Goal: Information Seeking & Learning: Learn about a topic

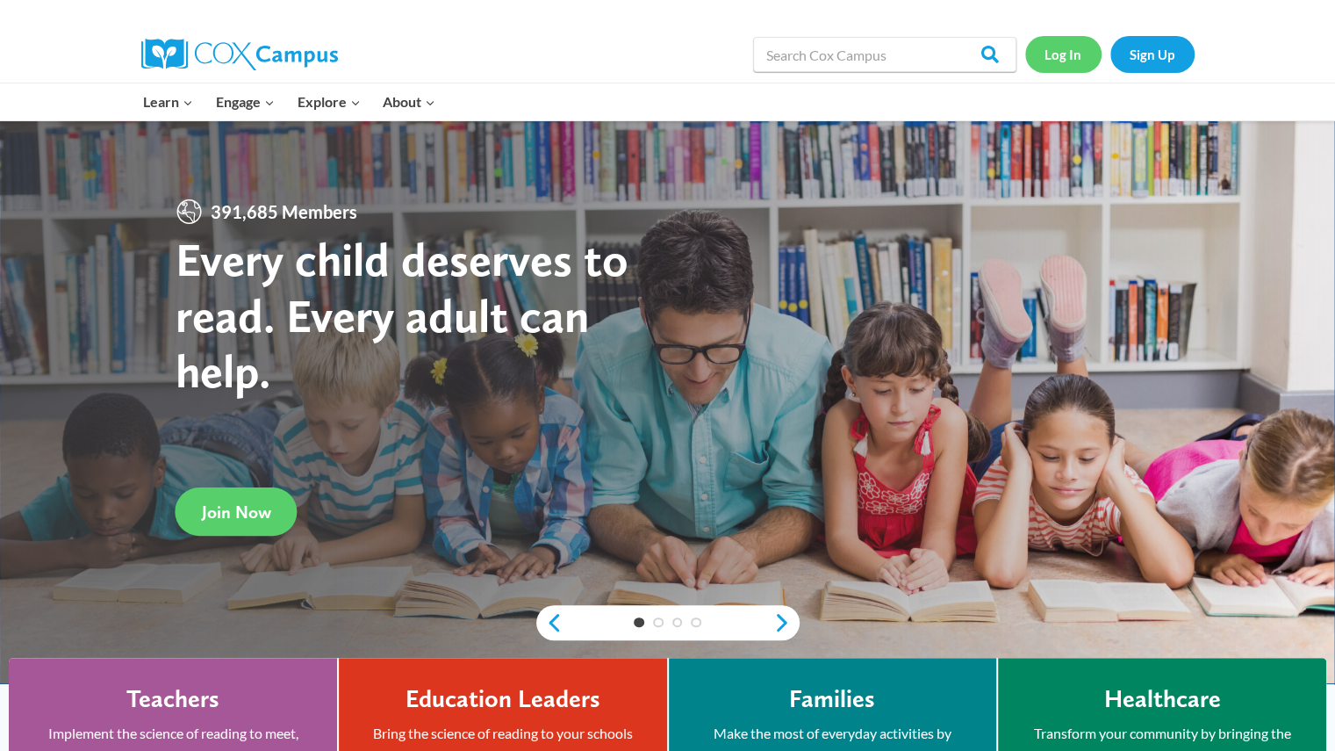
click at [1069, 46] on link "Log In" at bounding box center [1064, 54] width 76 height 36
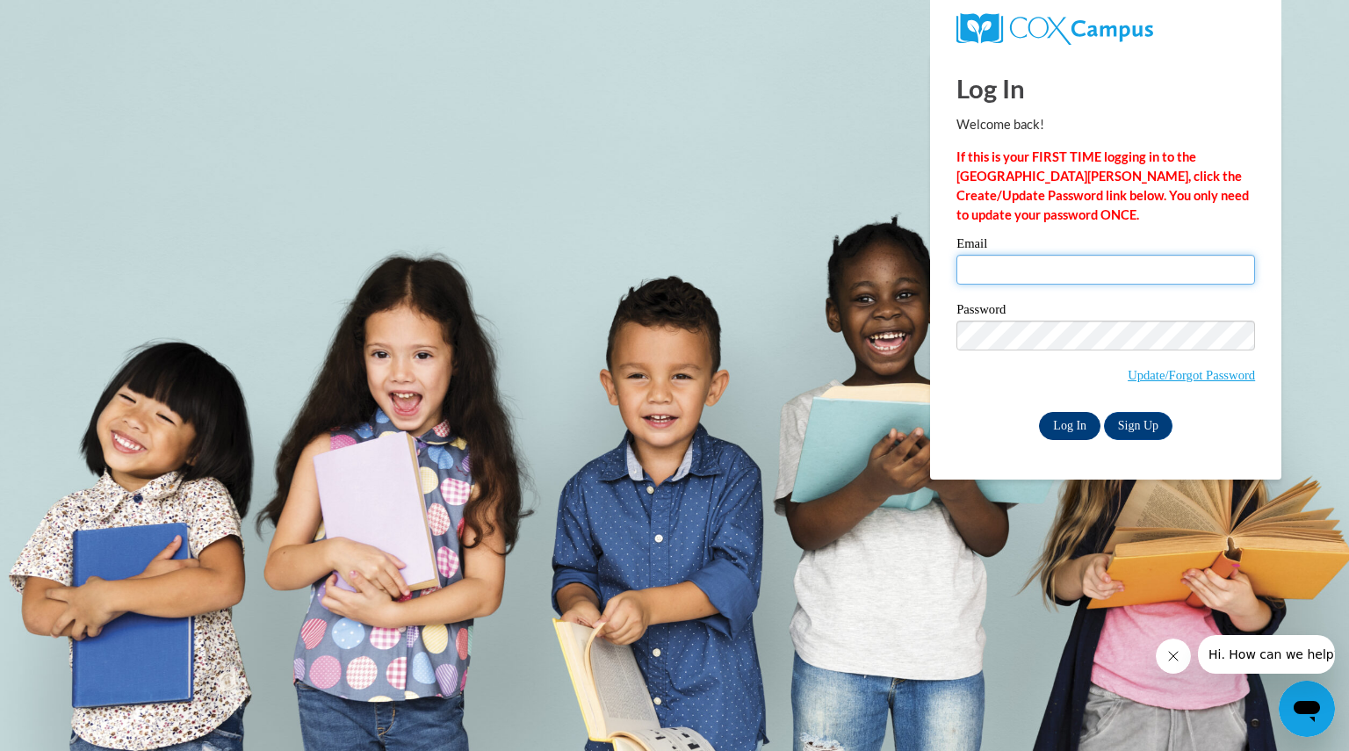
type input "raleighjoelene@aasd.k12.wi.us"
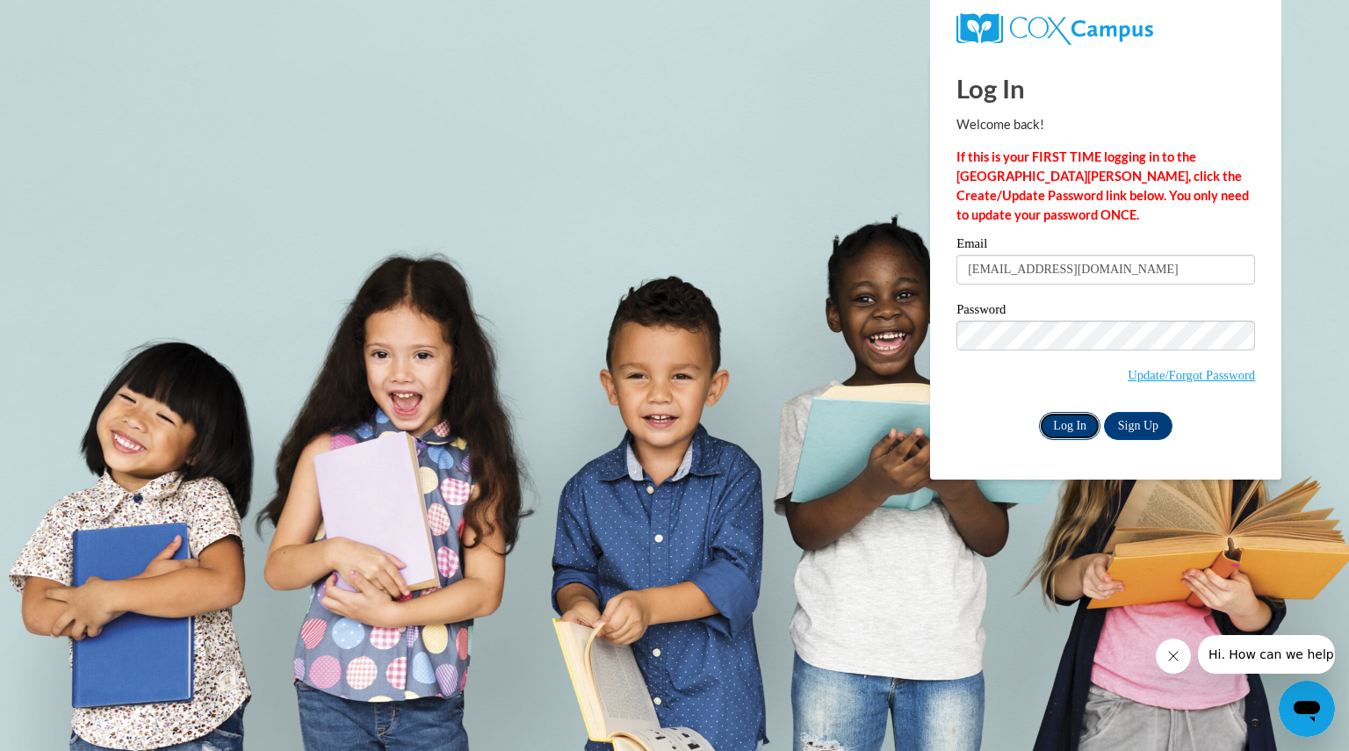
click at [1072, 423] on input "Log In" at bounding box center [1069, 426] width 61 height 28
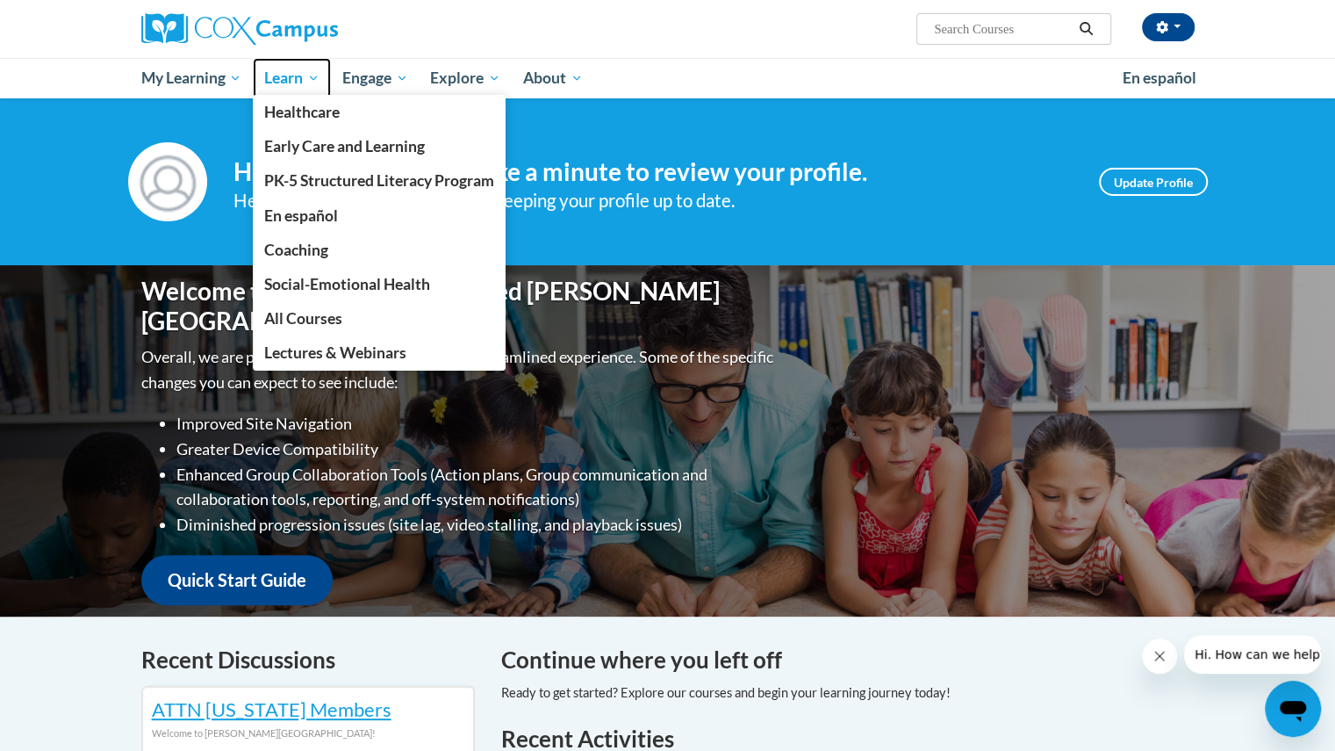
click at [295, 82] on span "Learn" at bounding box center [291, 78] width 55 height 21
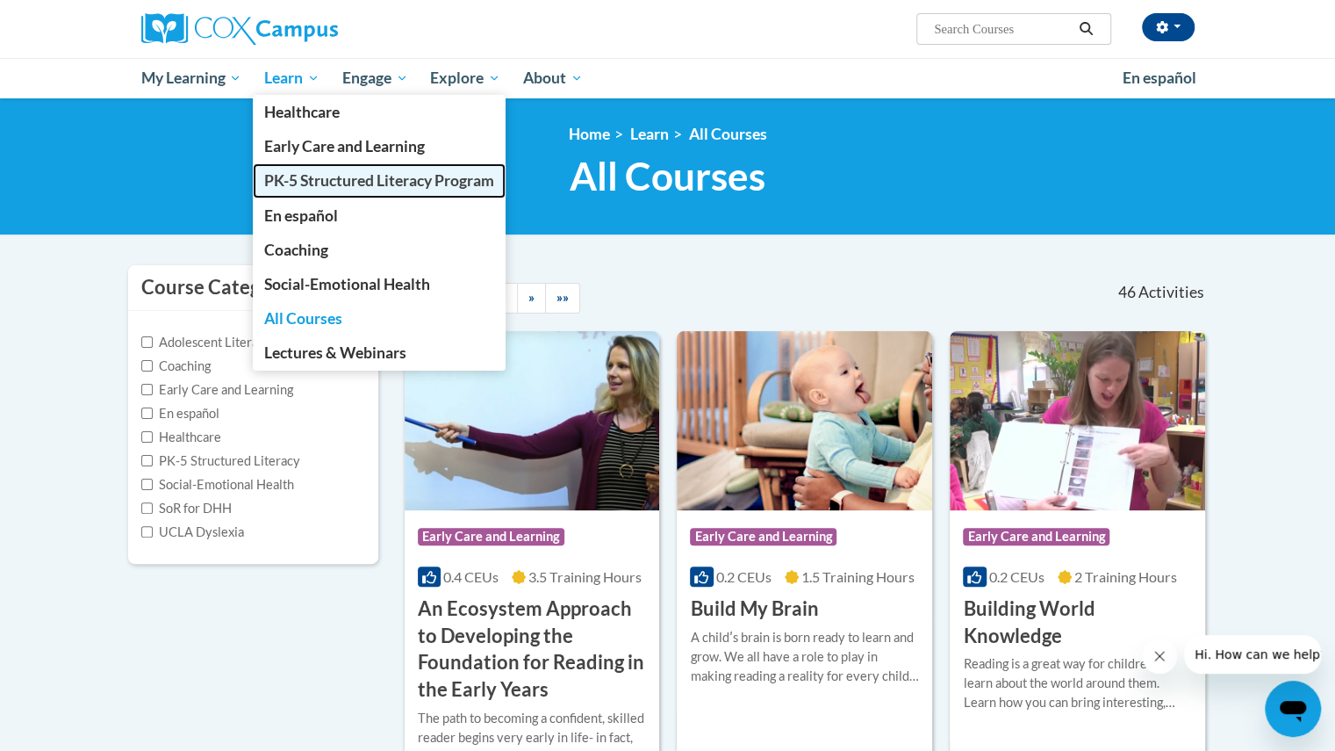
click at [328, 178] on span "PK-5 Structured Literacy Program" at bounding box center [379, 180] width 230 height 18
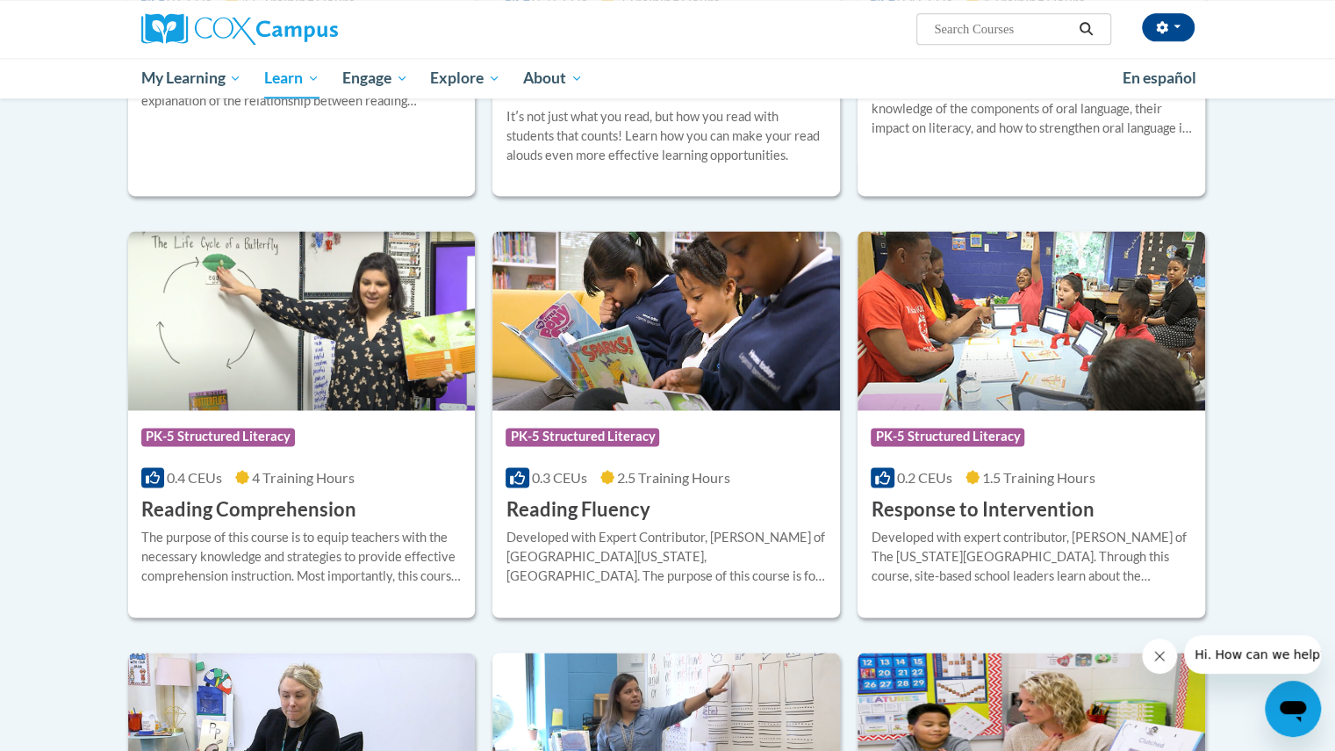
scroll to position [1349, 0]
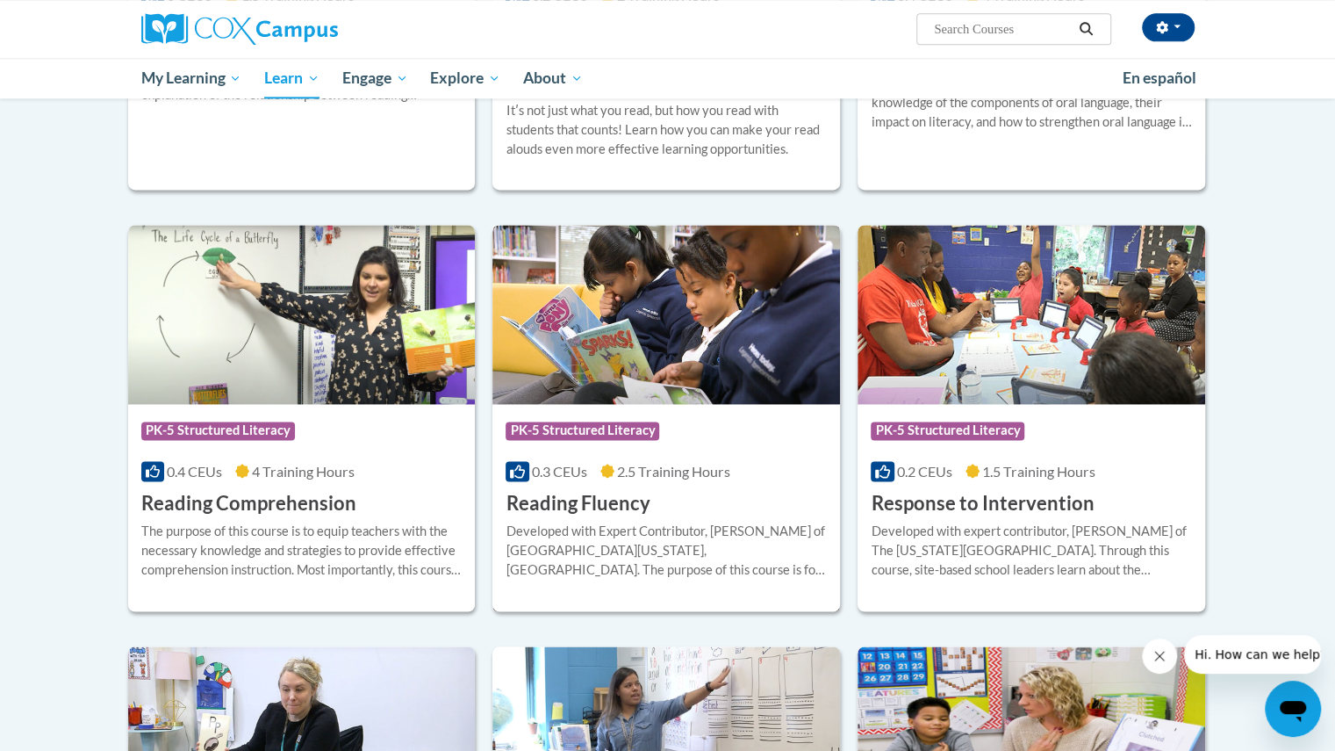
click at [648, 505] on div "Course Category: PK-5 Structured Literacy 0.3 CEUs 2.5 Training Hours COURSE Re…" at bounding box center [667, 460] width 348 height 112
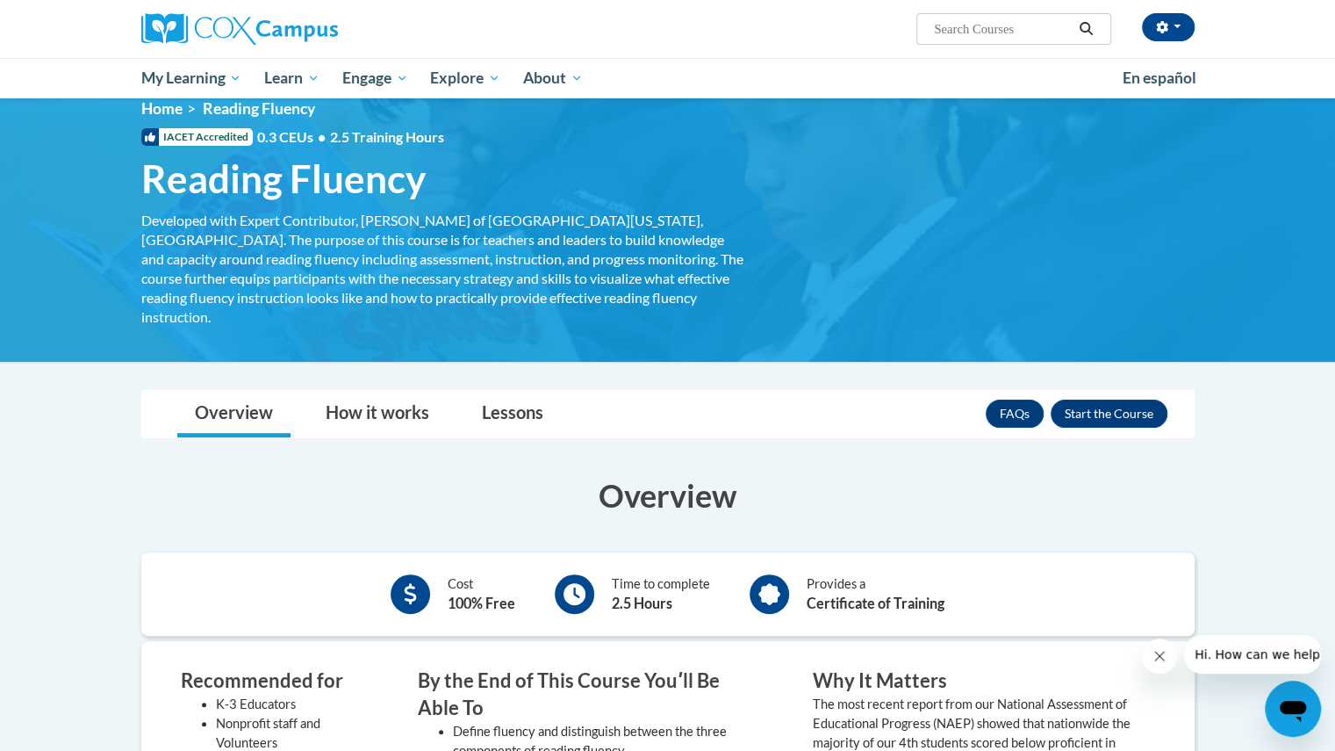
scroll to position [23, 0]
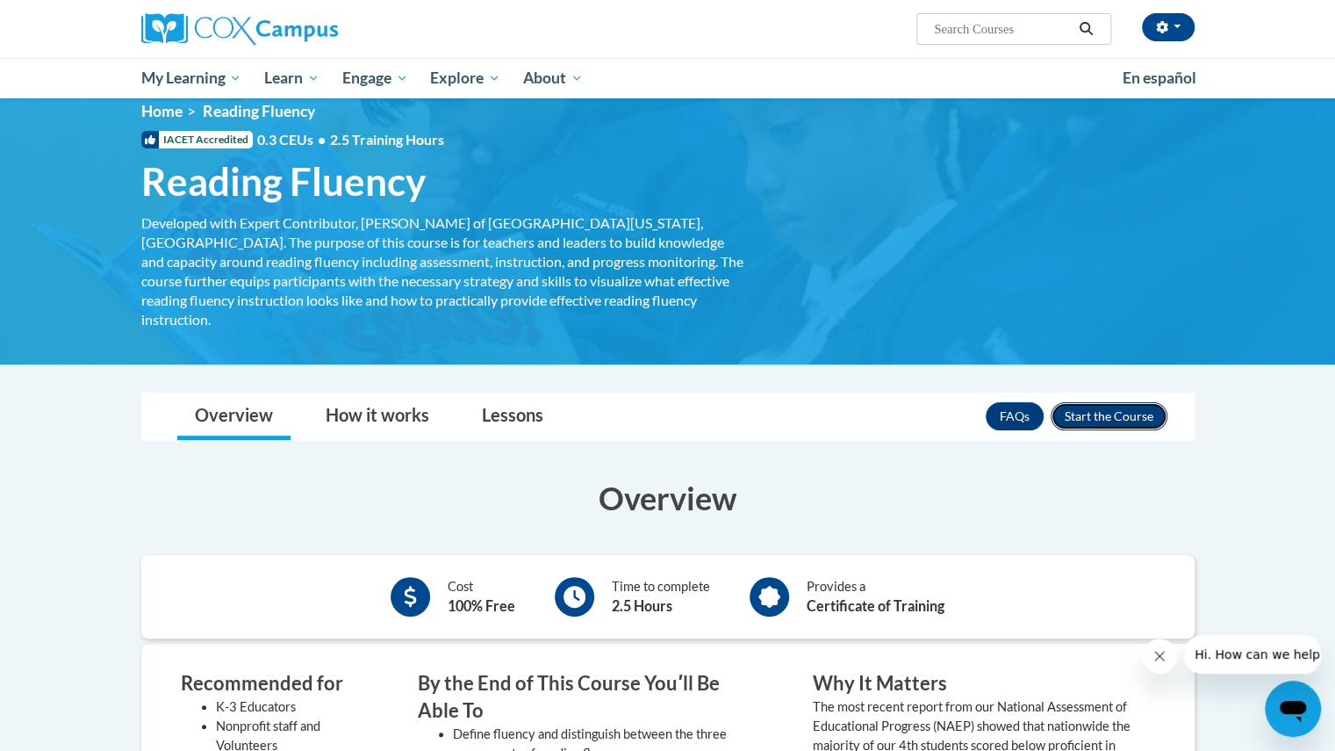
click at [1087, 402] on button "Enroll" at bounding box center [1109, 416] width 117 height 28
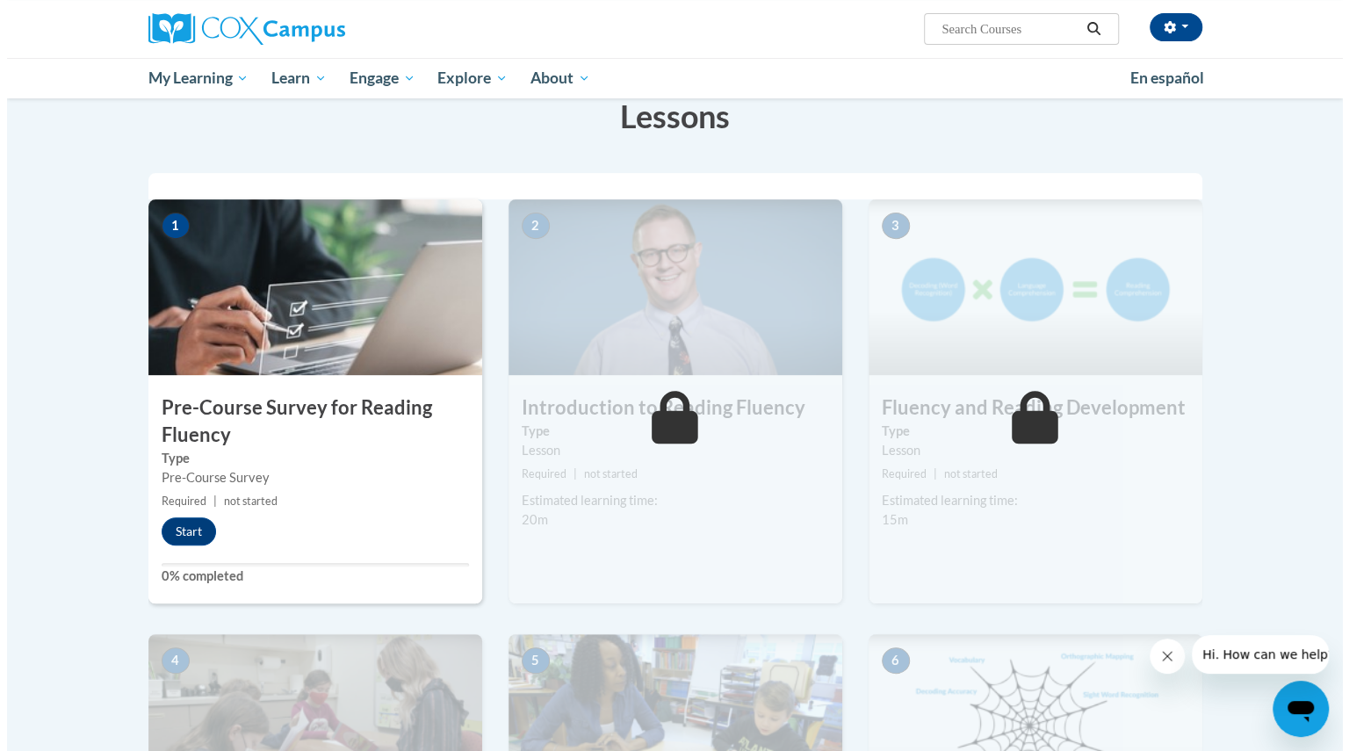
scroll to position [304, 0]
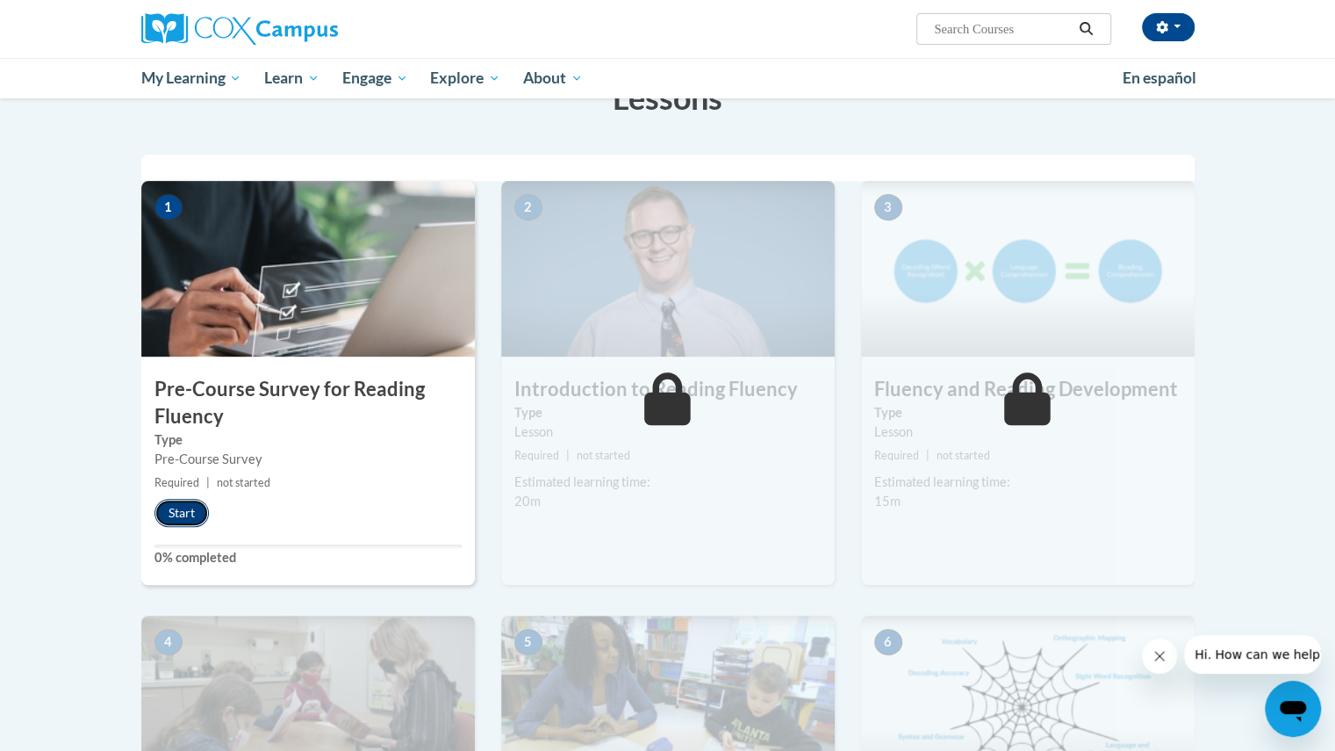
click at [169, 512] on button "Start" at bounding box center [182, 513] width 54 height 28
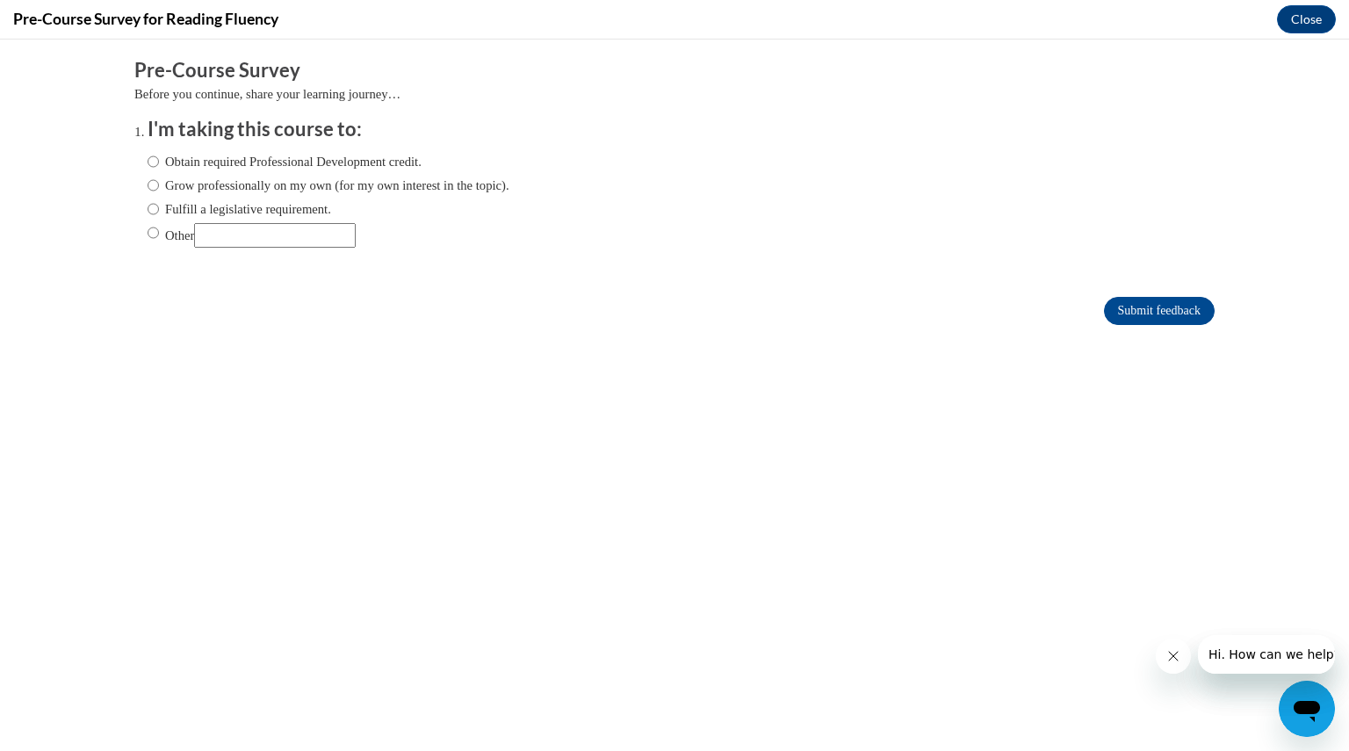
scroll to position [0, 0]
click at [148, 206] on input "Fulfill a legislative requirement." at bounding box center [153, 208] width 11 height 19
radio input "true"
click at [1112, 307] on input "Submit feedback" at bounding box center [1159, 311] width 111 height 28
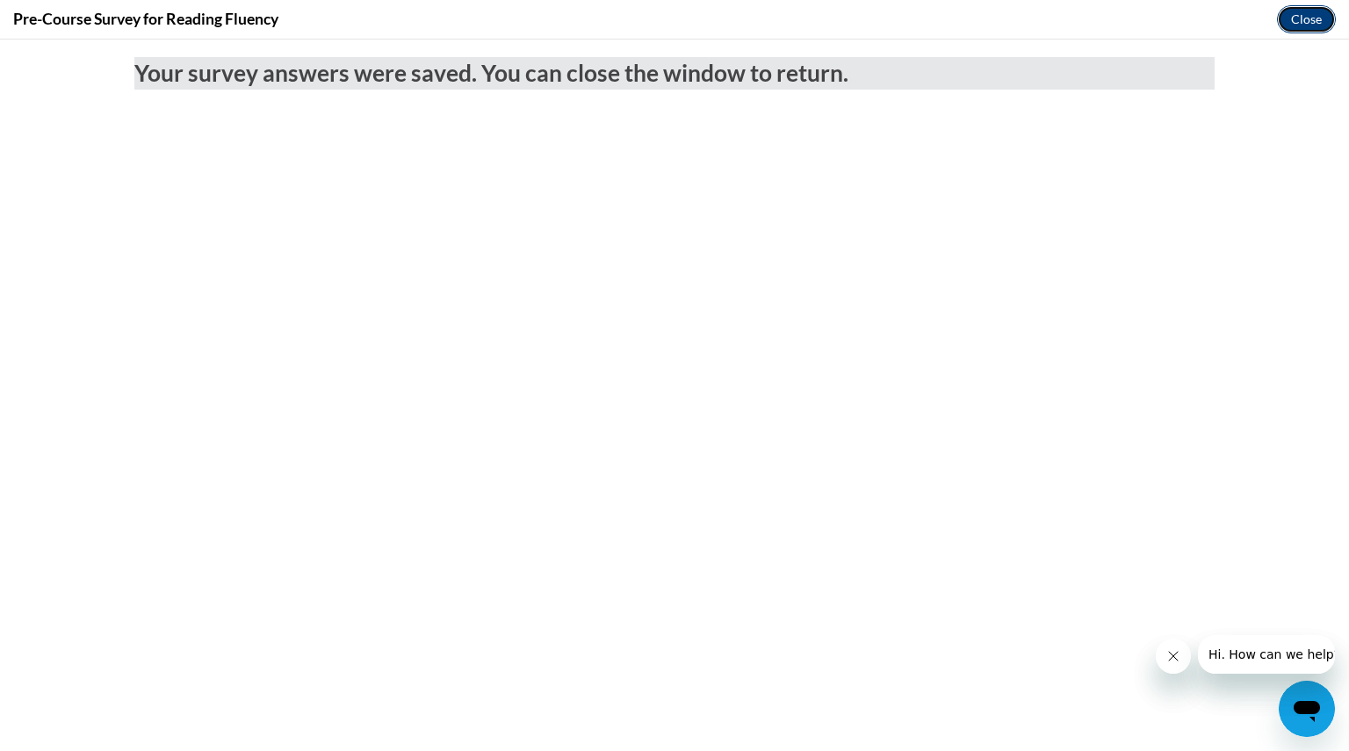
click at [1307, 21] on button "Close" at bounding box center [1306, 19] width 59 height 28
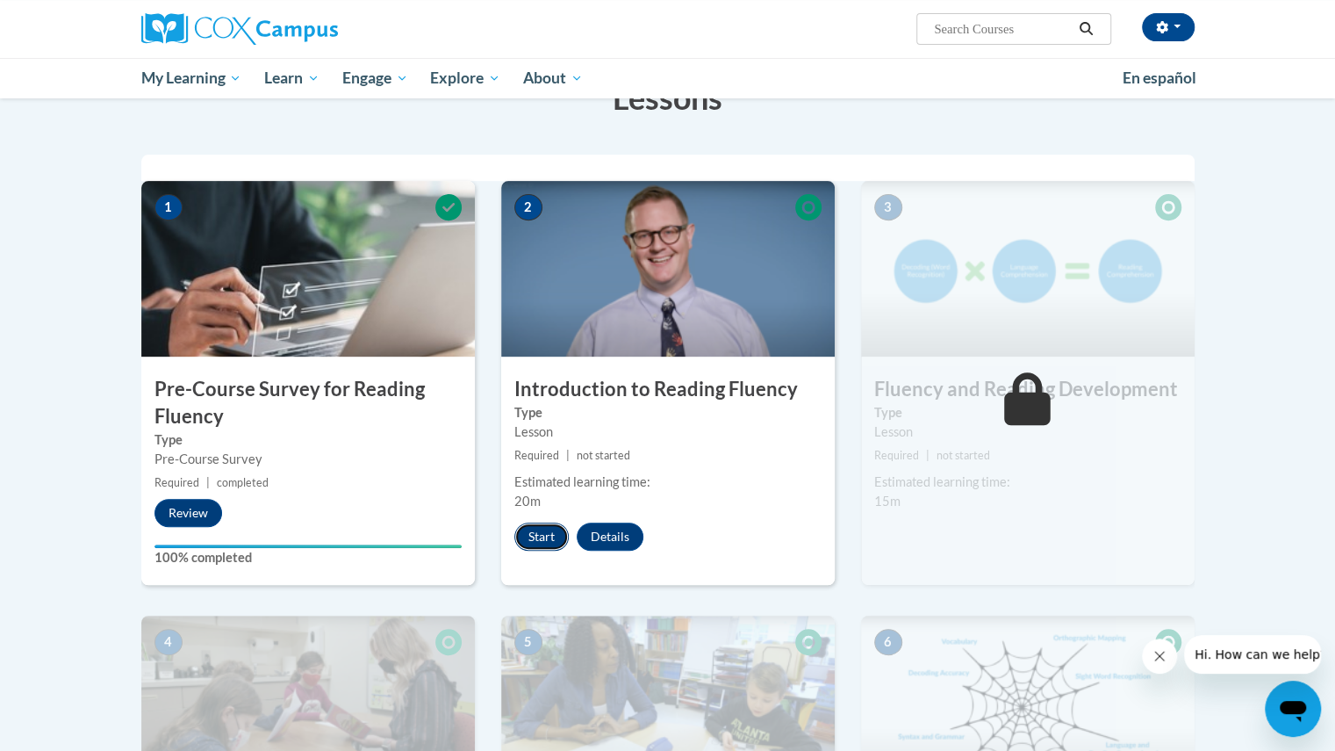
click at [538, 535] on button "Start" at bounding box center [542, 536] width 54 height 28
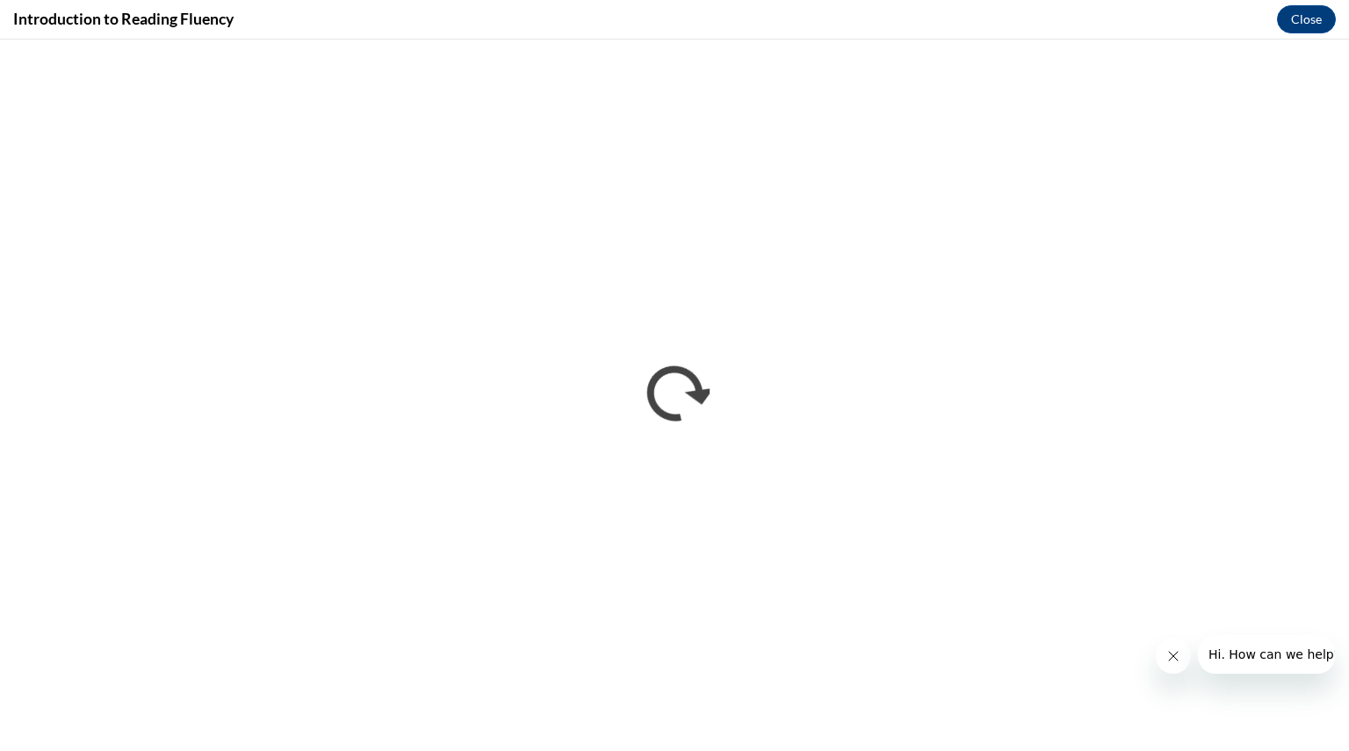
click at [1172, 657] on icon "Close message from company" at bounding box center [1172, 655] width 9 height 9
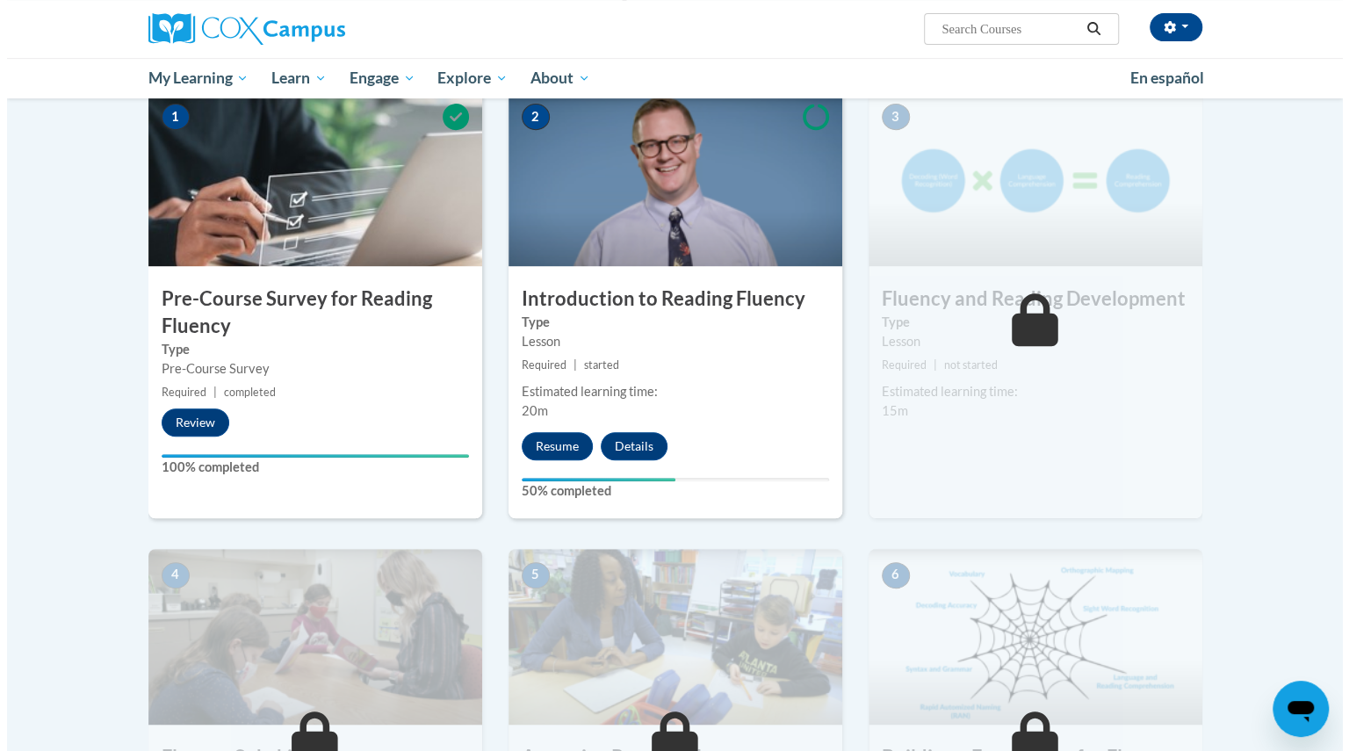
scroll to position [395, 0]
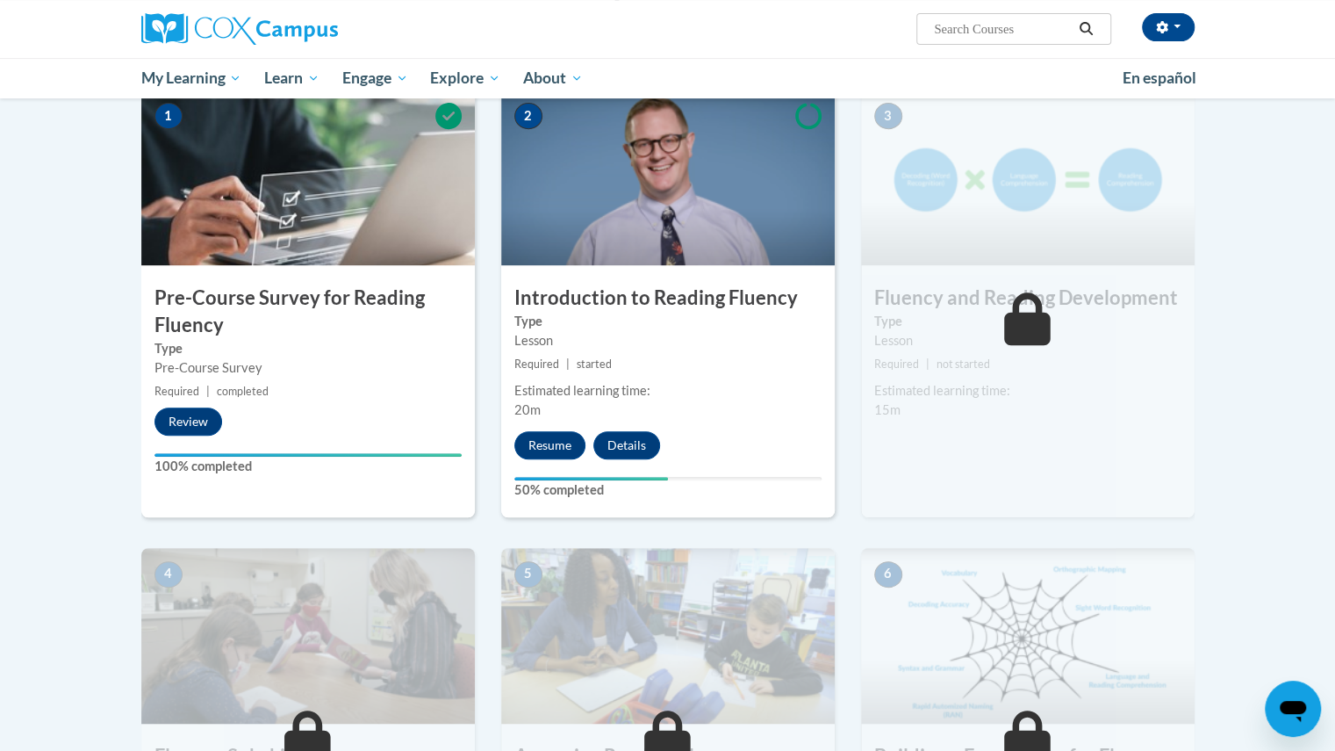
click at [703, 348] on div "Lesson" at bounding box center [668, 340] width 307 height 19
click at [551, 433] on button "Resume" at bounding box center [550, 445] width 71 height 28
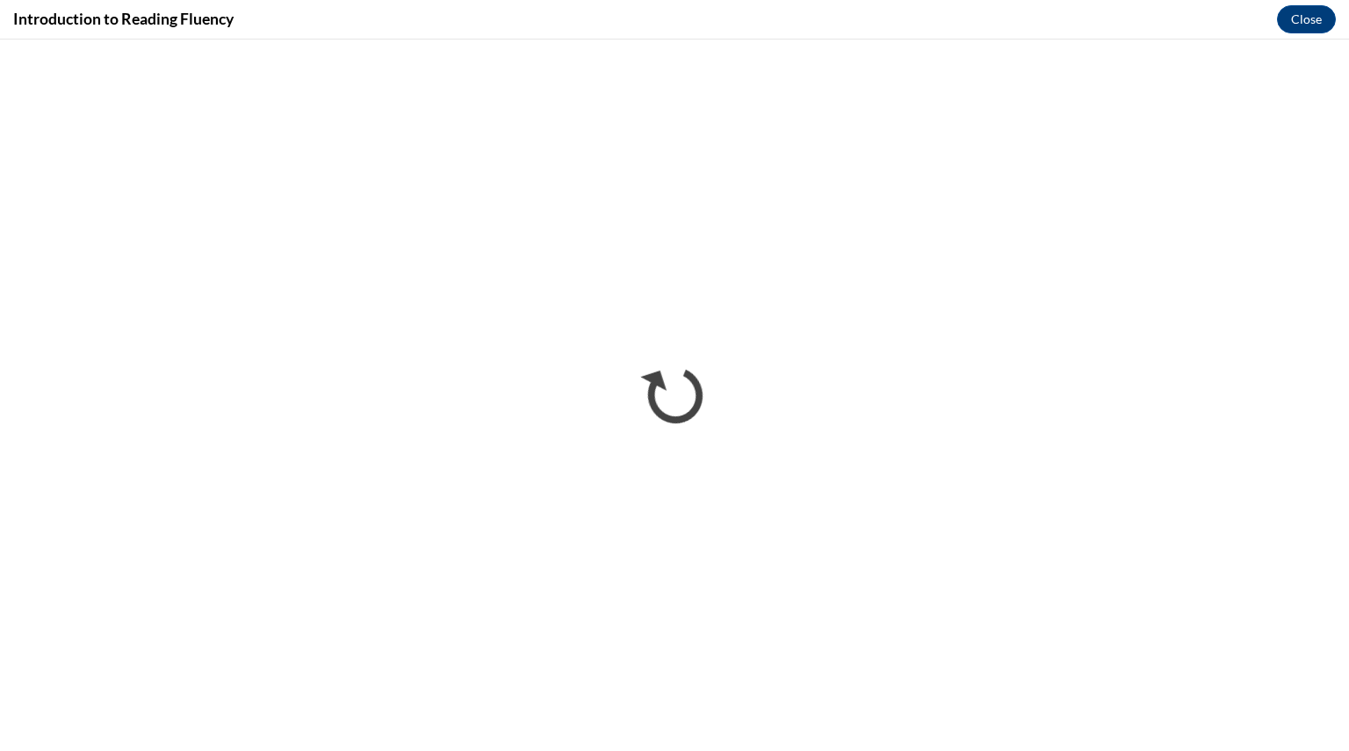
scroll to position [0, 0]
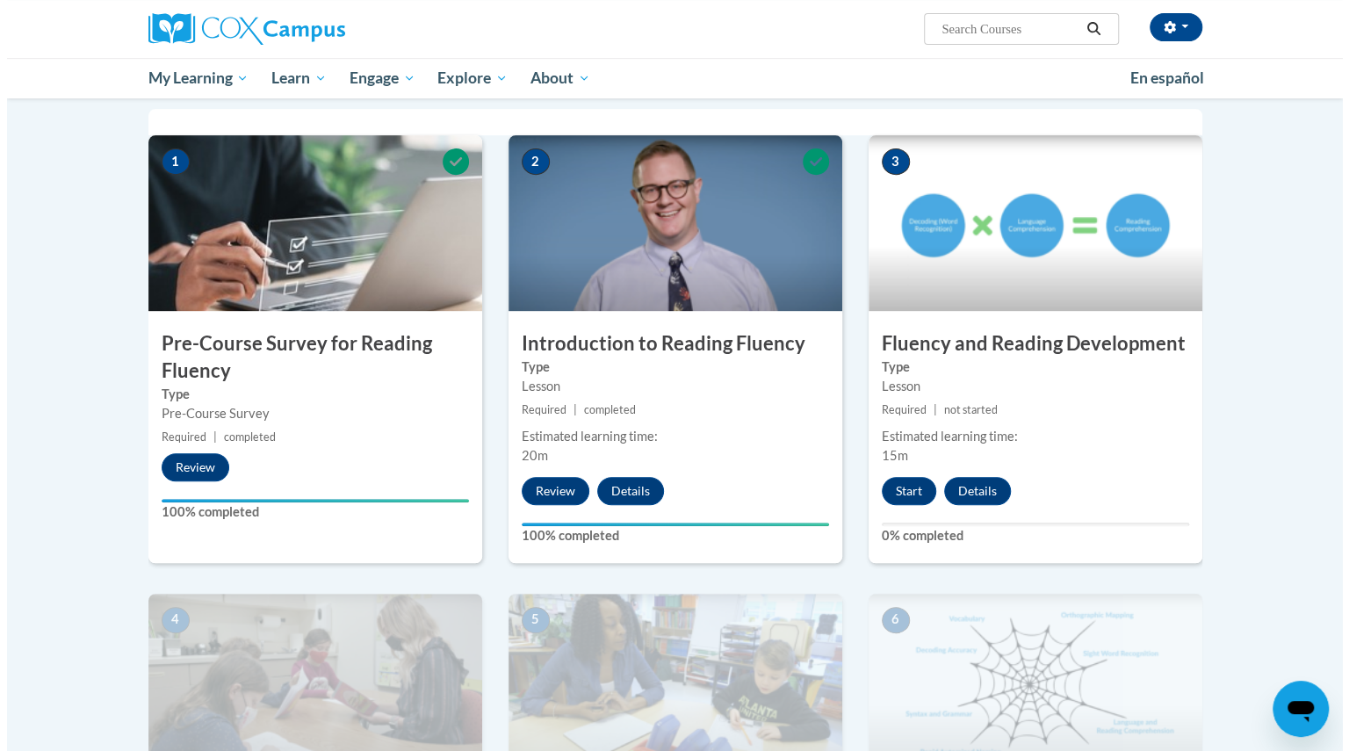
scroll to position [350, 0]
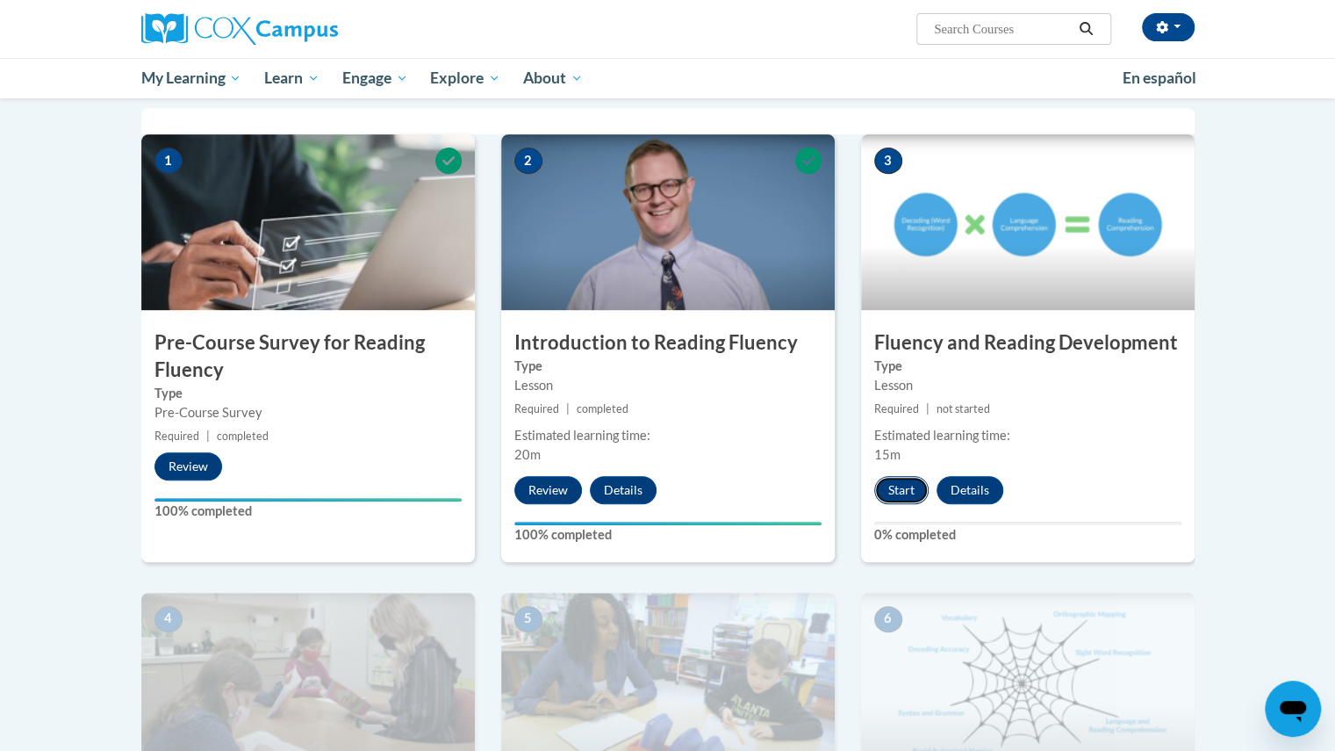
click at [898, 482] on button "Start" at bounding box center [902, 490] width 54 height 28
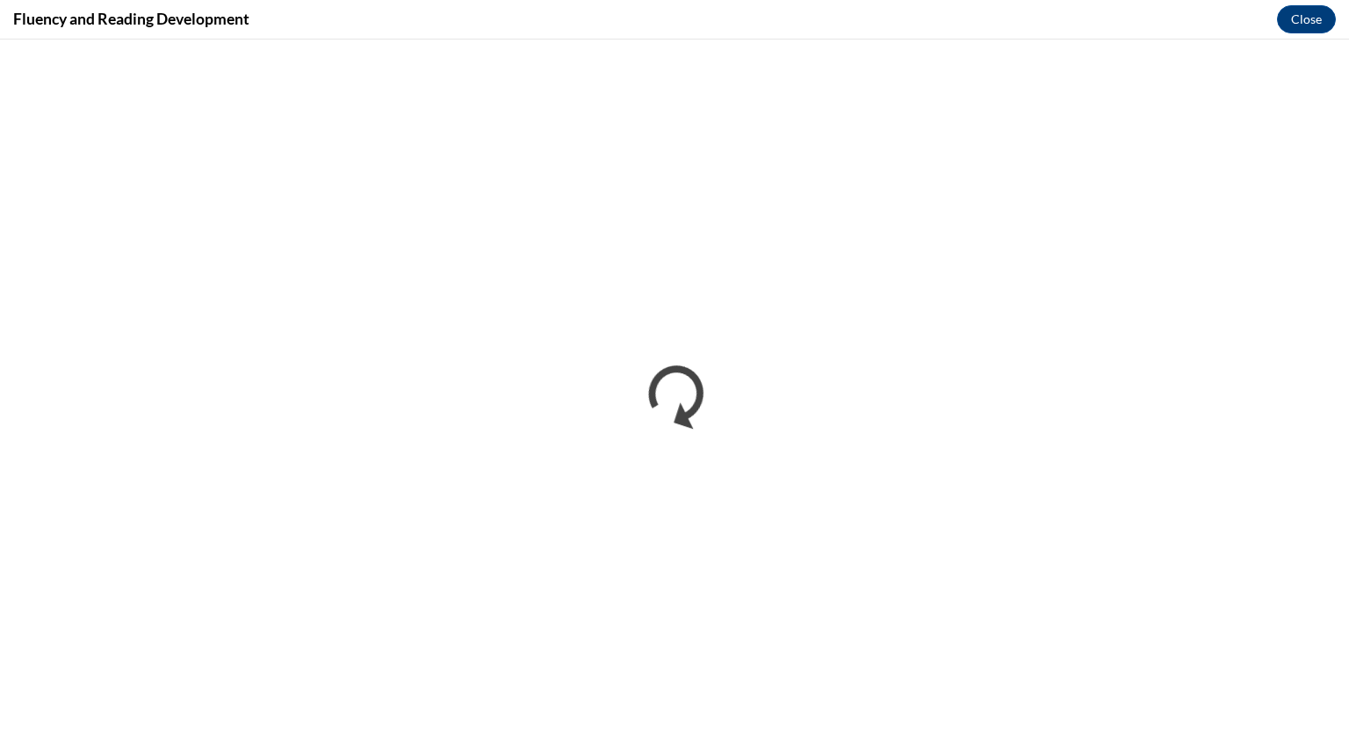
scroll to position [0, 0]
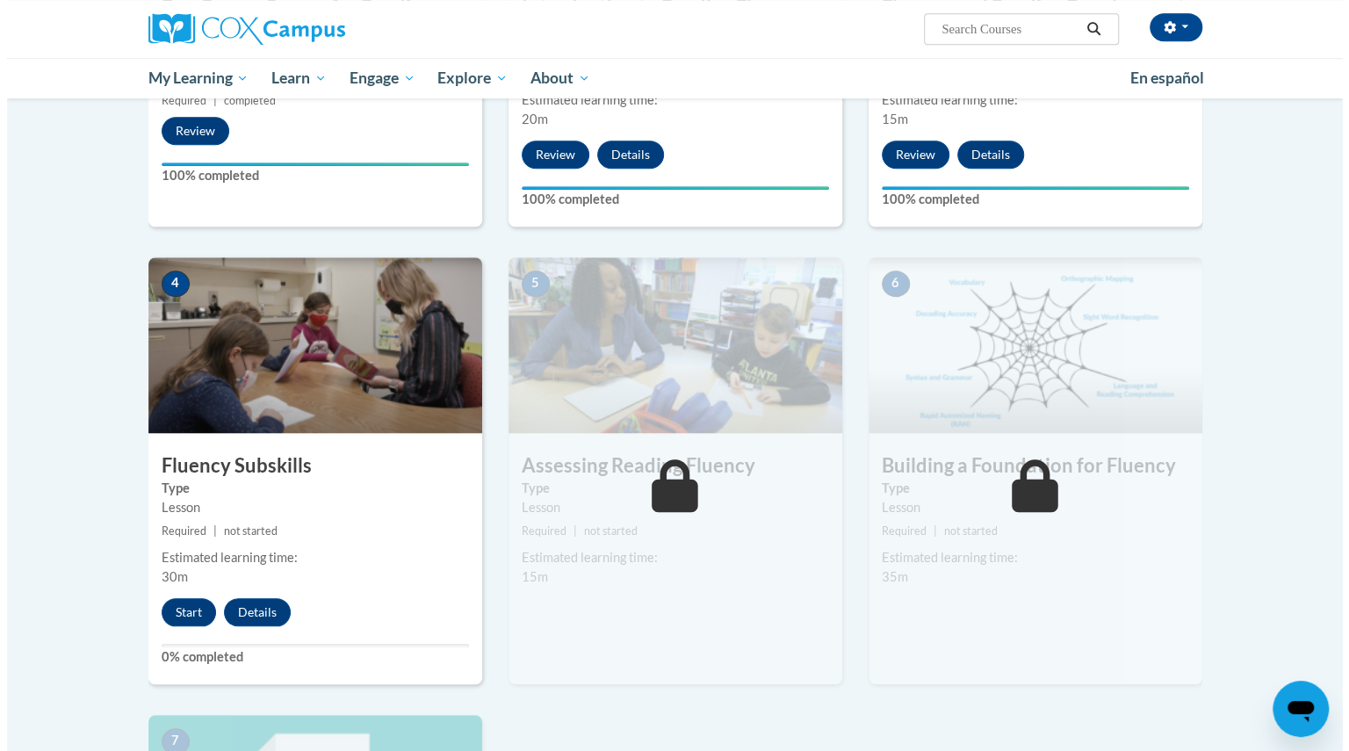
scroll to position [687, 0]
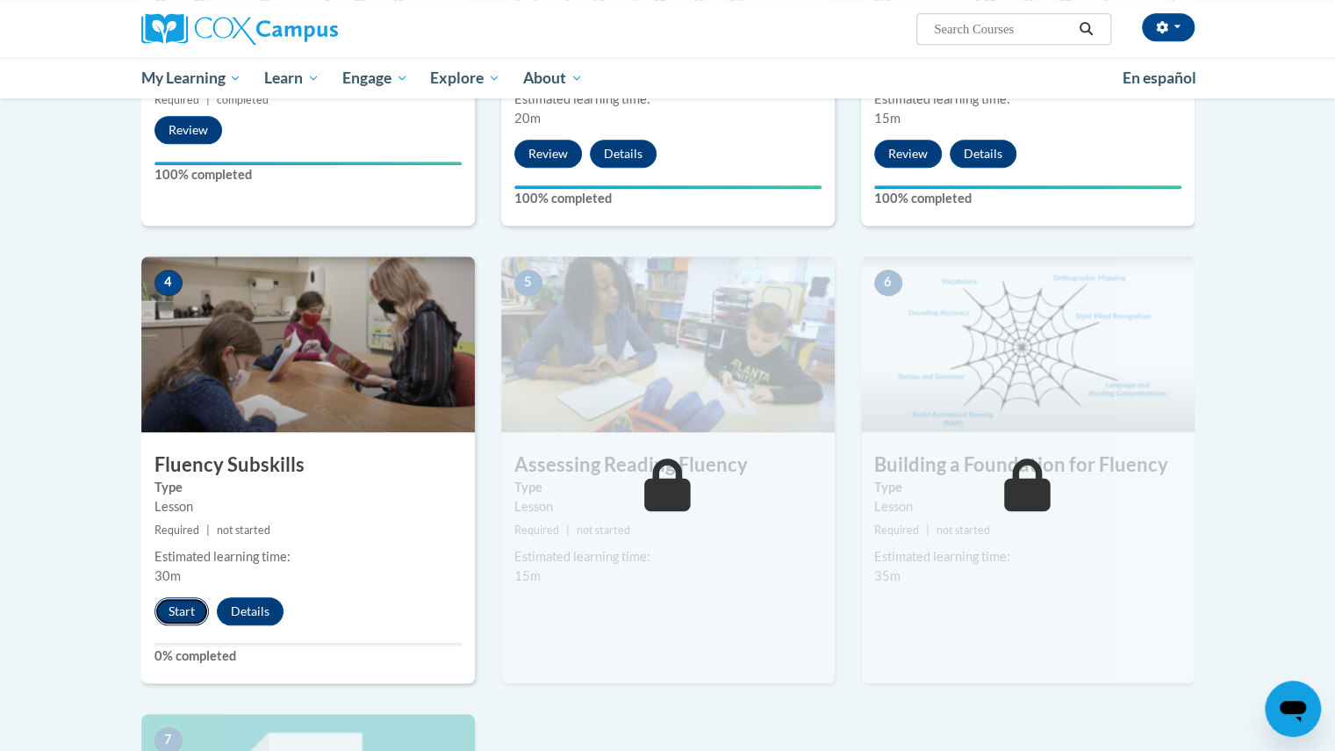
click at [179, 609] on button "Start" at bounding box center [182, 611] width 54 height 28
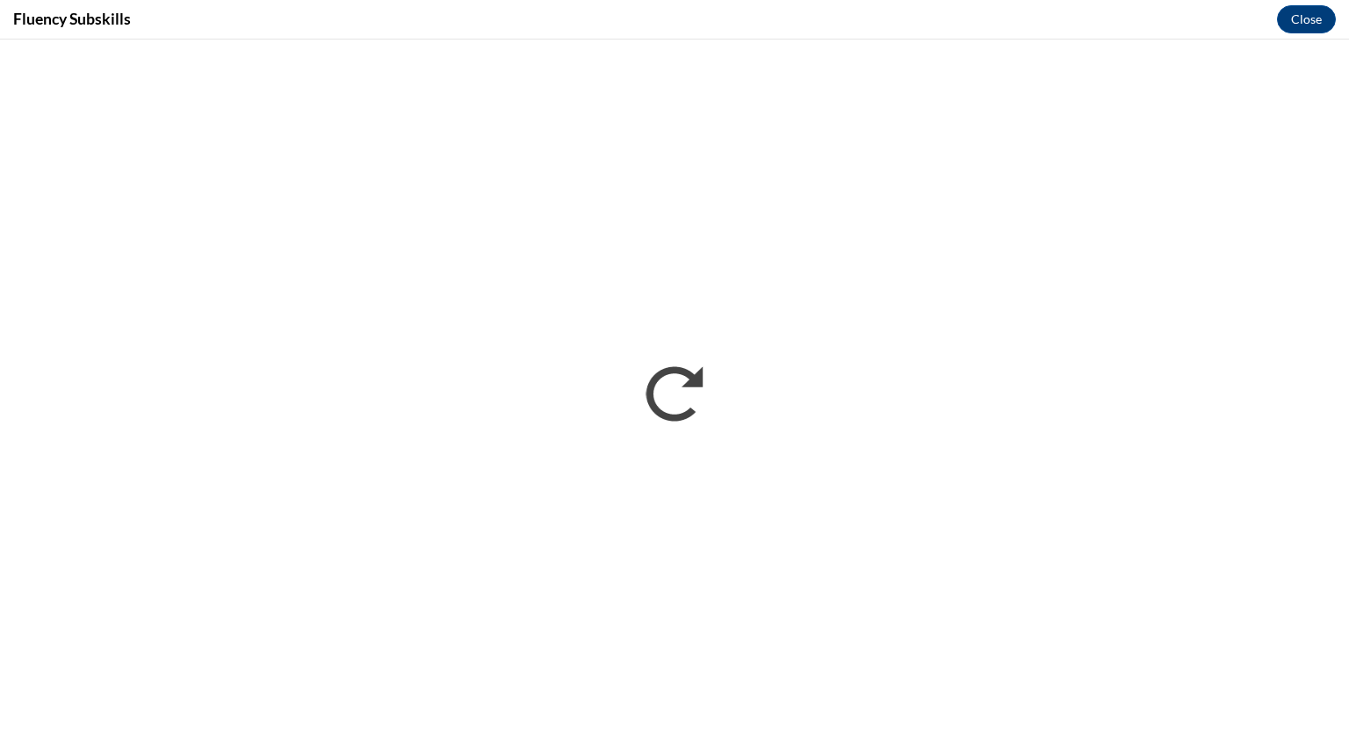
scroll to position [0, 0]
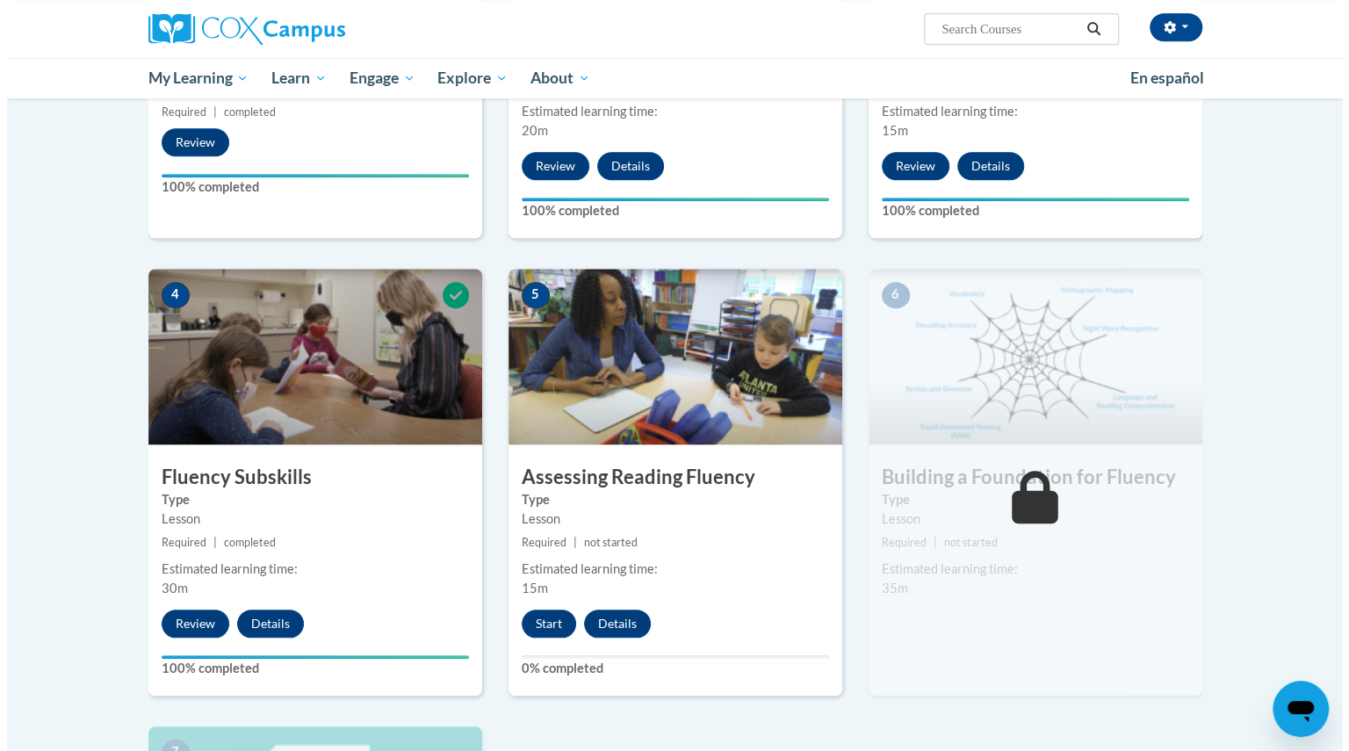
scroll to position [655, 0]
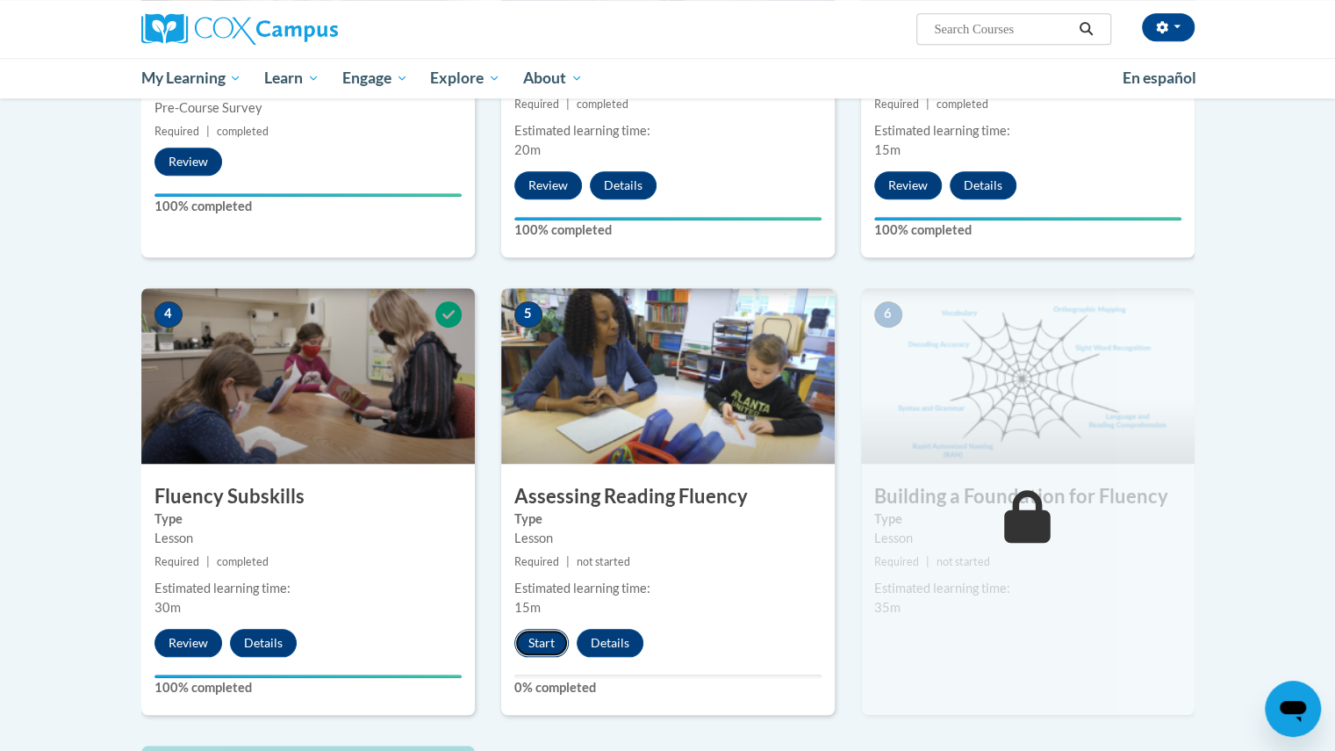
click at [532, 644] on button "Start" at bounding box center [542, 643] width 54 height 28
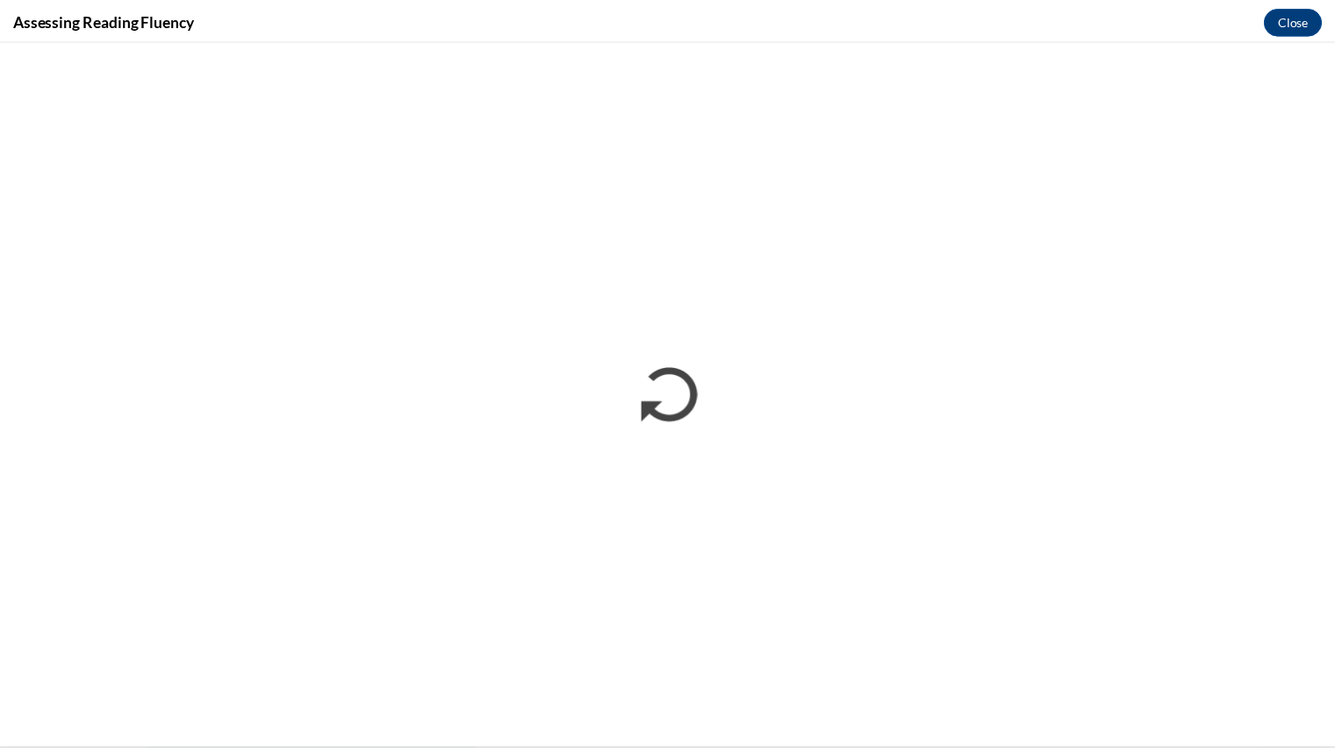
scroll to position [0, 0]
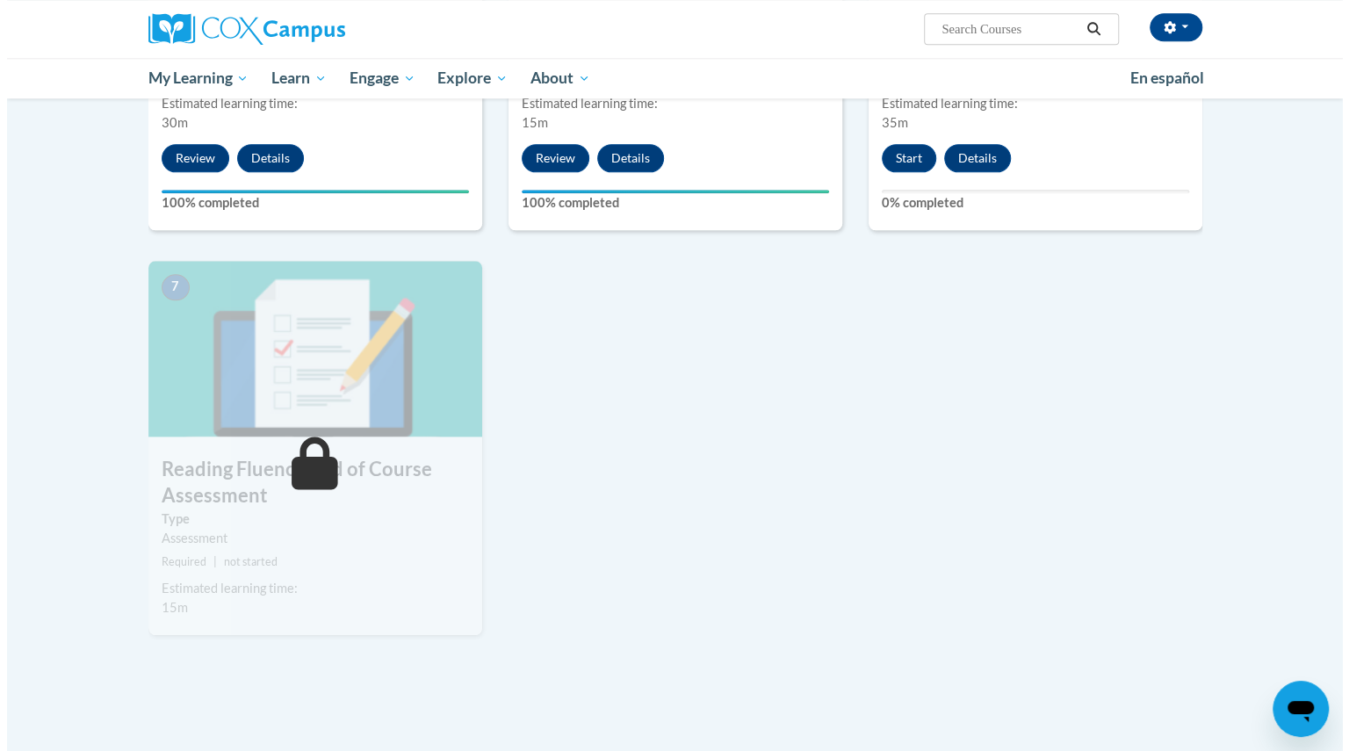
scroll to position [1034, 0]
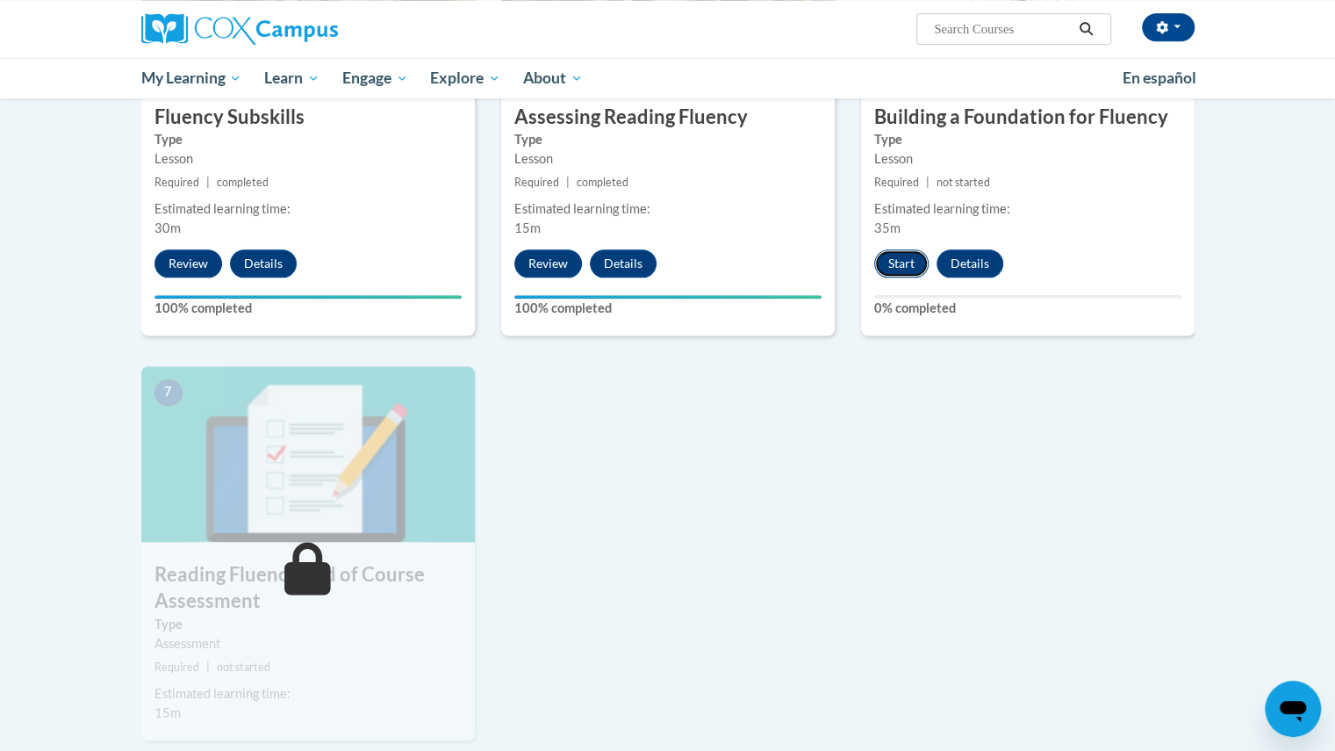
click at [902, 264] on button "Start" at bounding box center [902, 263] width 54 height 28
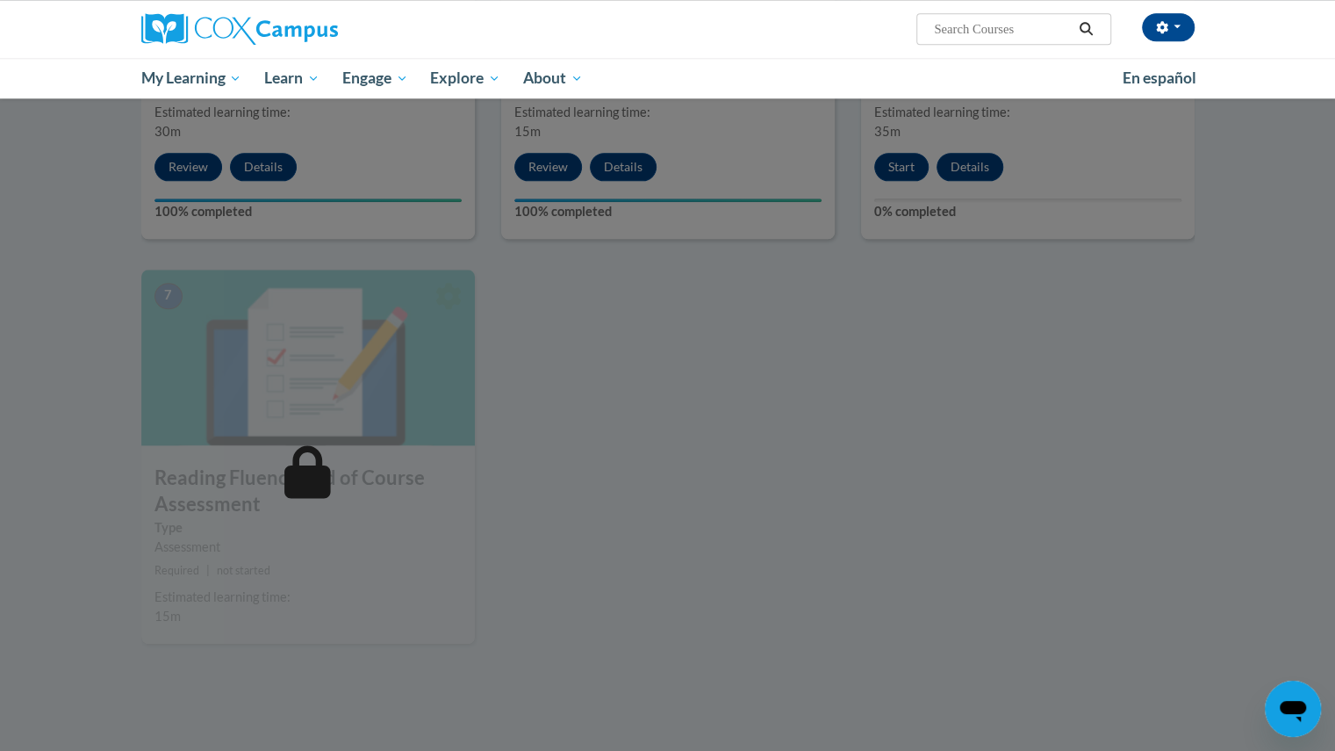
scroll to position [1010, 0]
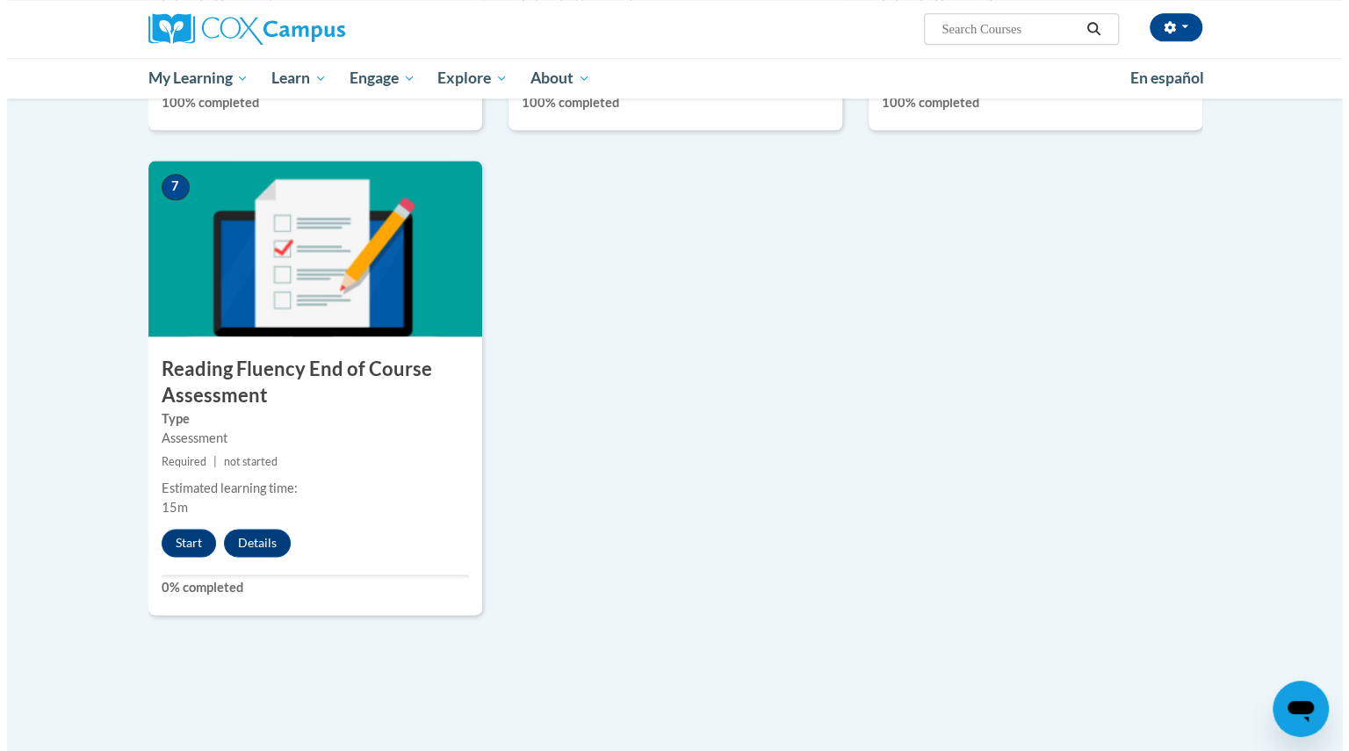
scroll to position [1246, 0]
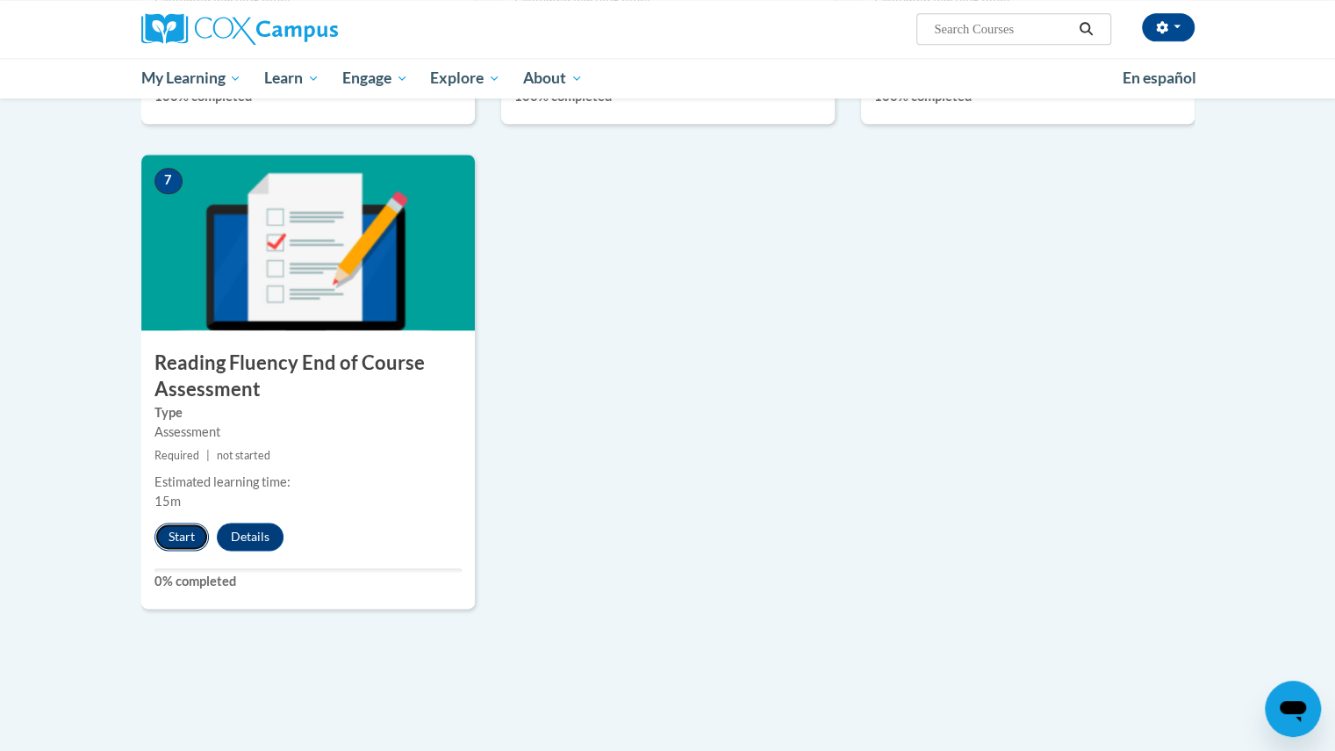
click at [199, 535] on button "Start" at bounding box center [182, 536] width 54 height 28
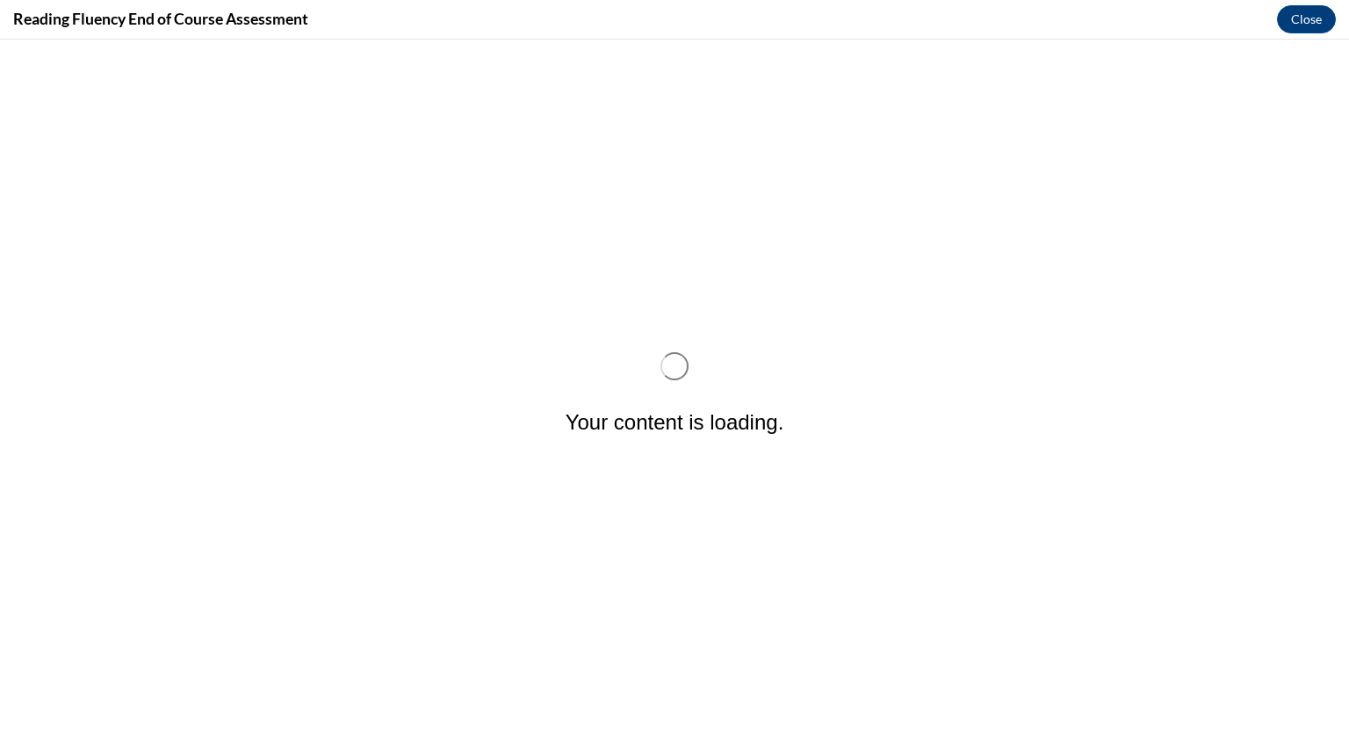
scroll to position [0, 0]
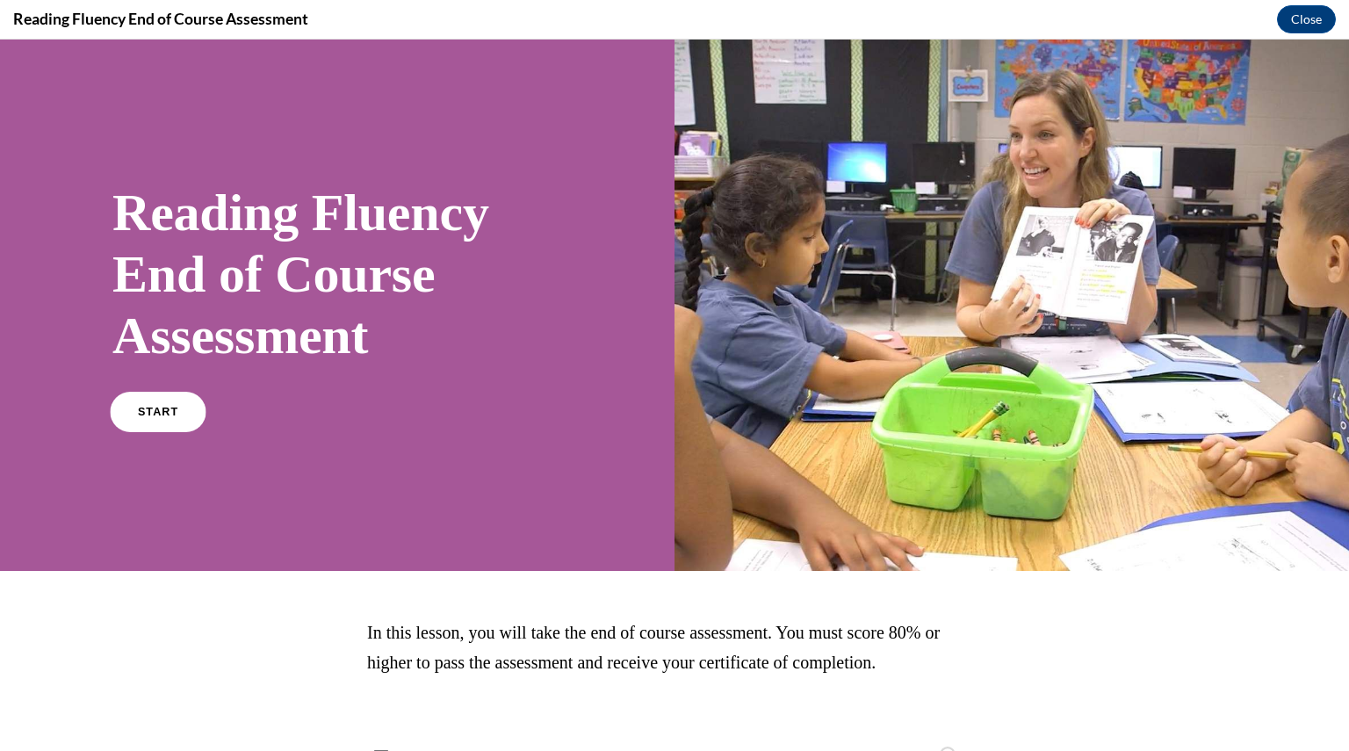
click at [166, 415] on span "START" at bounding box center [158, 412] width 40 height 13
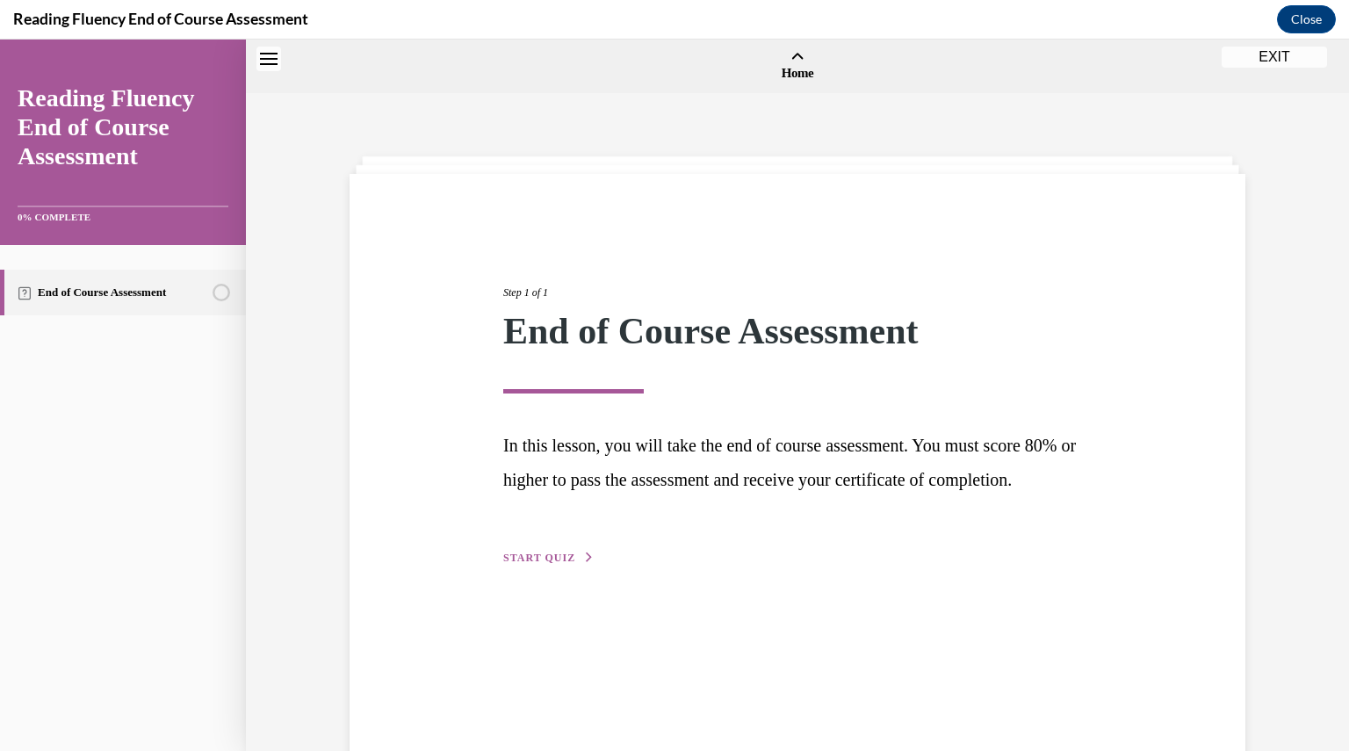
scroll to position [54, 0]
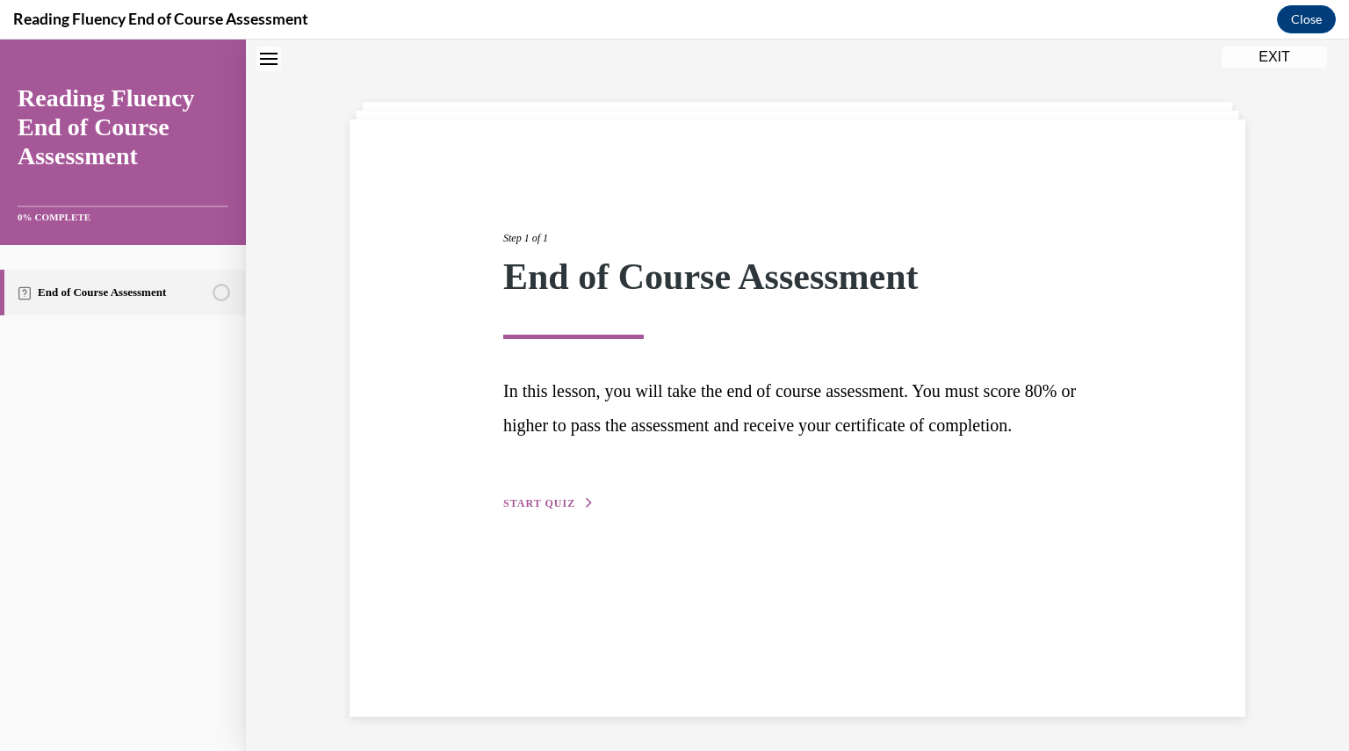
click at [518, 509] on span "START QUIZ" at bounding box center [539, 503] width 72 height 12
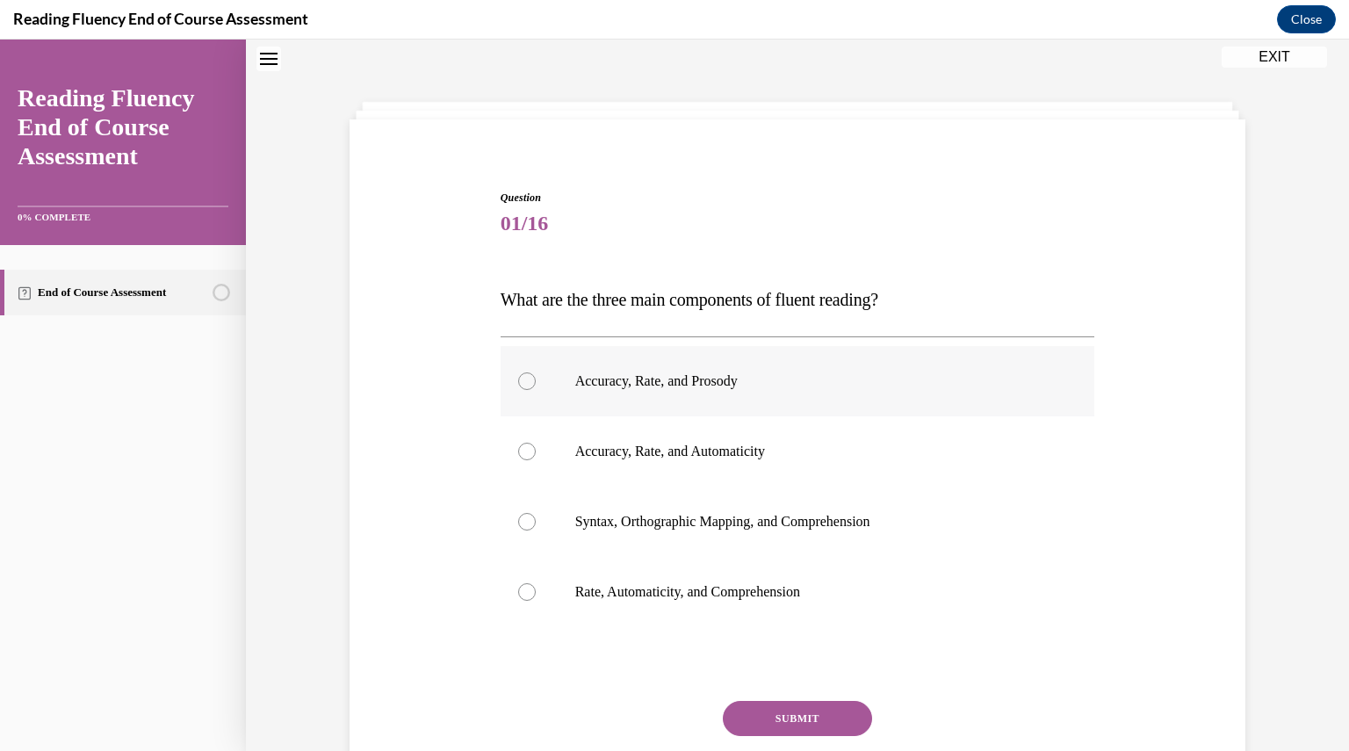
click at [522, 384] on div at bounding box center [527, 381] width 18 height 18
click at [522, 384] on input "Accuracy, Rate, and Prosody" at bounding box center [527, 381] width 18 height 18
radio input "true"
click at [774, 719] on button "SUBMIT" at bounding box center [797, 718] width 149 height 35
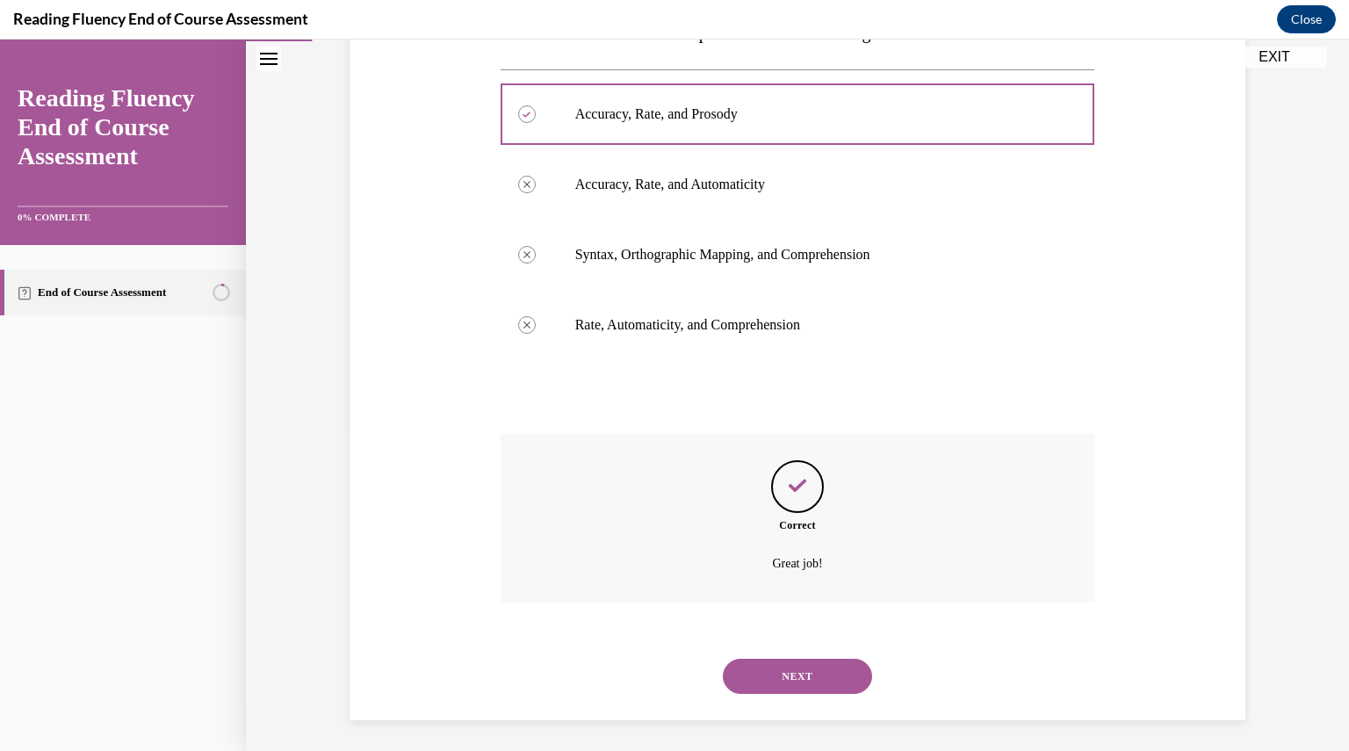
scroll to position [325, 0]
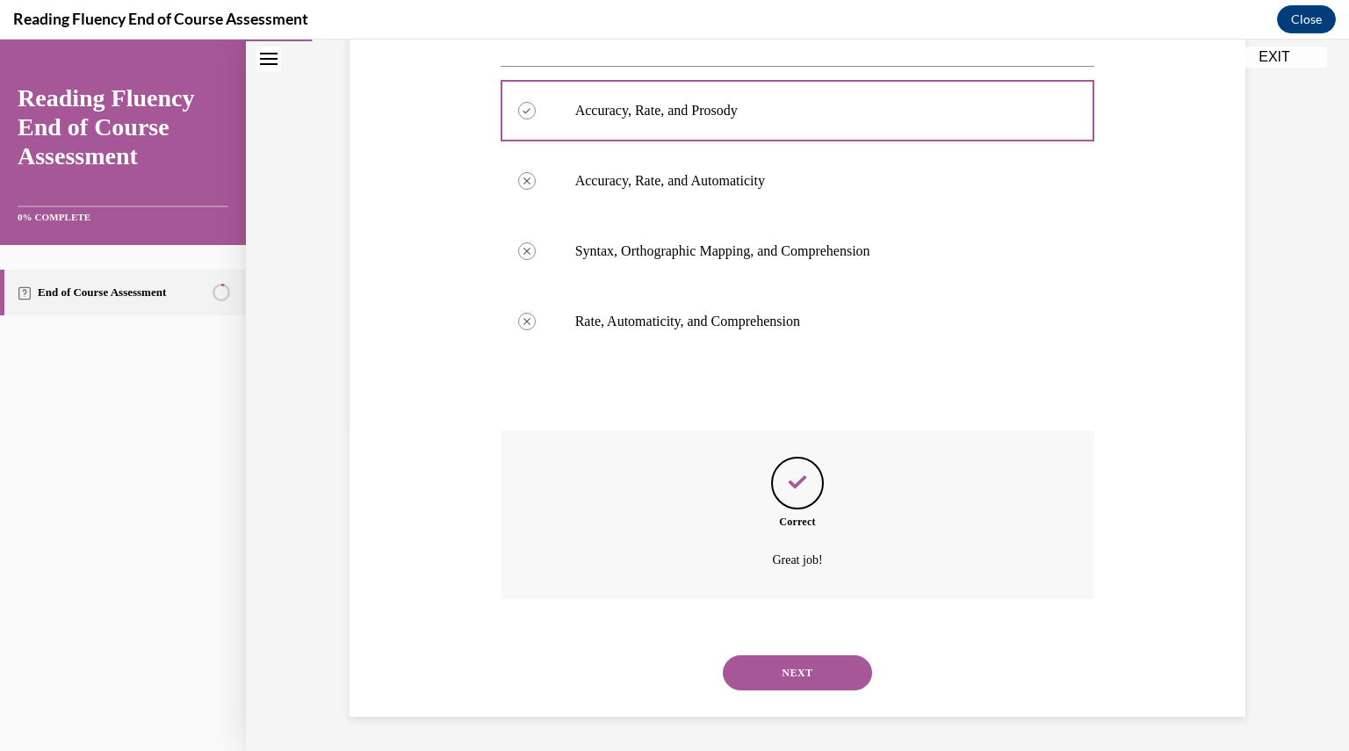
click at [782, 663] on button "NEXT" at bounding box center [797, 672] width 149 height 35
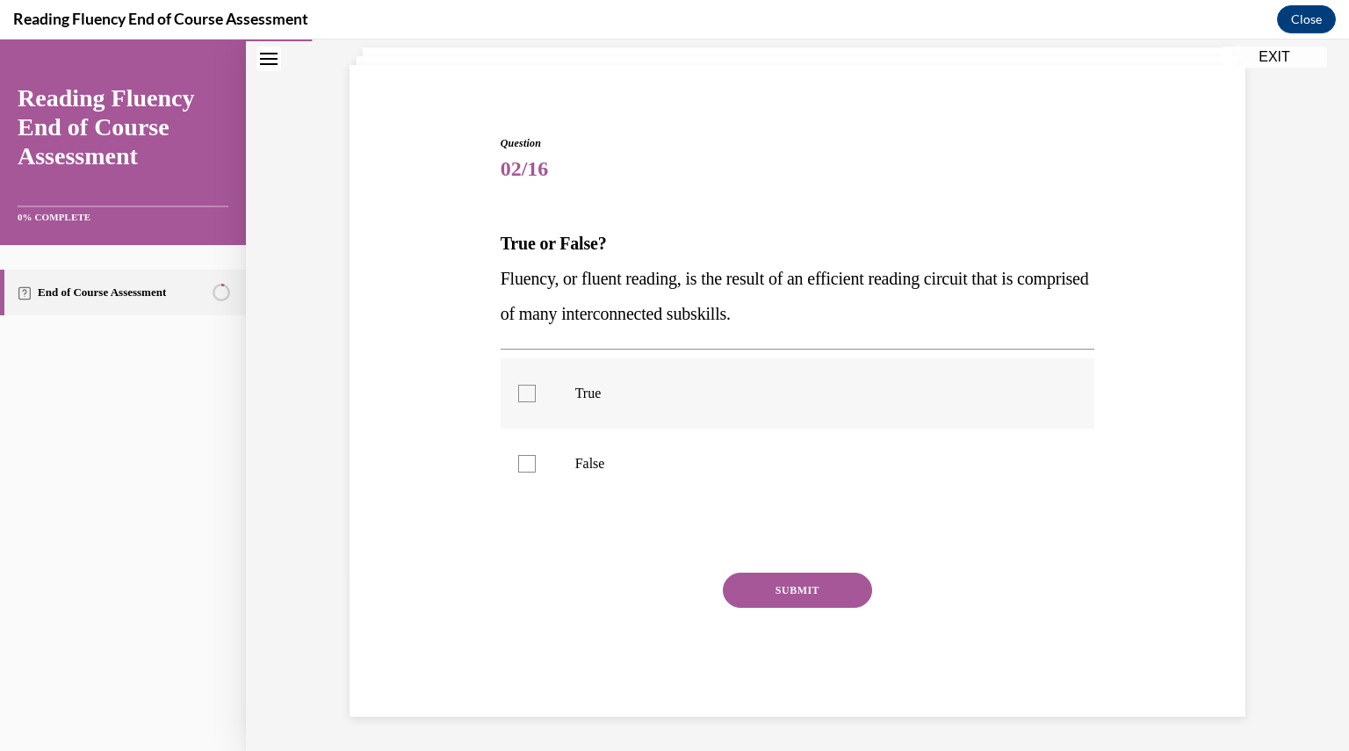
click at [523, 389] on div at bounding box center [527, 394] width 18 height 18
click at [523, 389] on input "True" at bounding box center [527, 394] width 18 height 18
checkbox input "true"
click at [809, 583] on button "SUBMIT" at bounding box center [797, 589] width 149 height 35
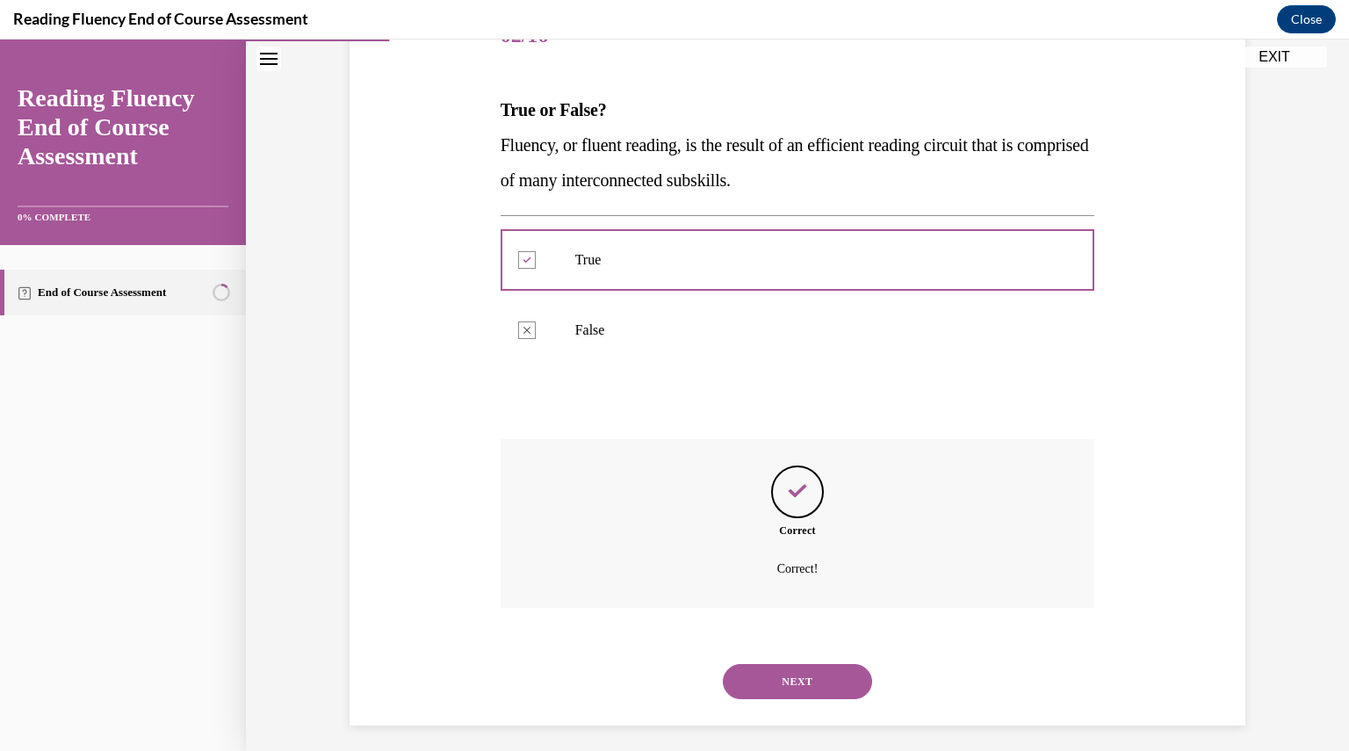
scroll to position [251, 0]
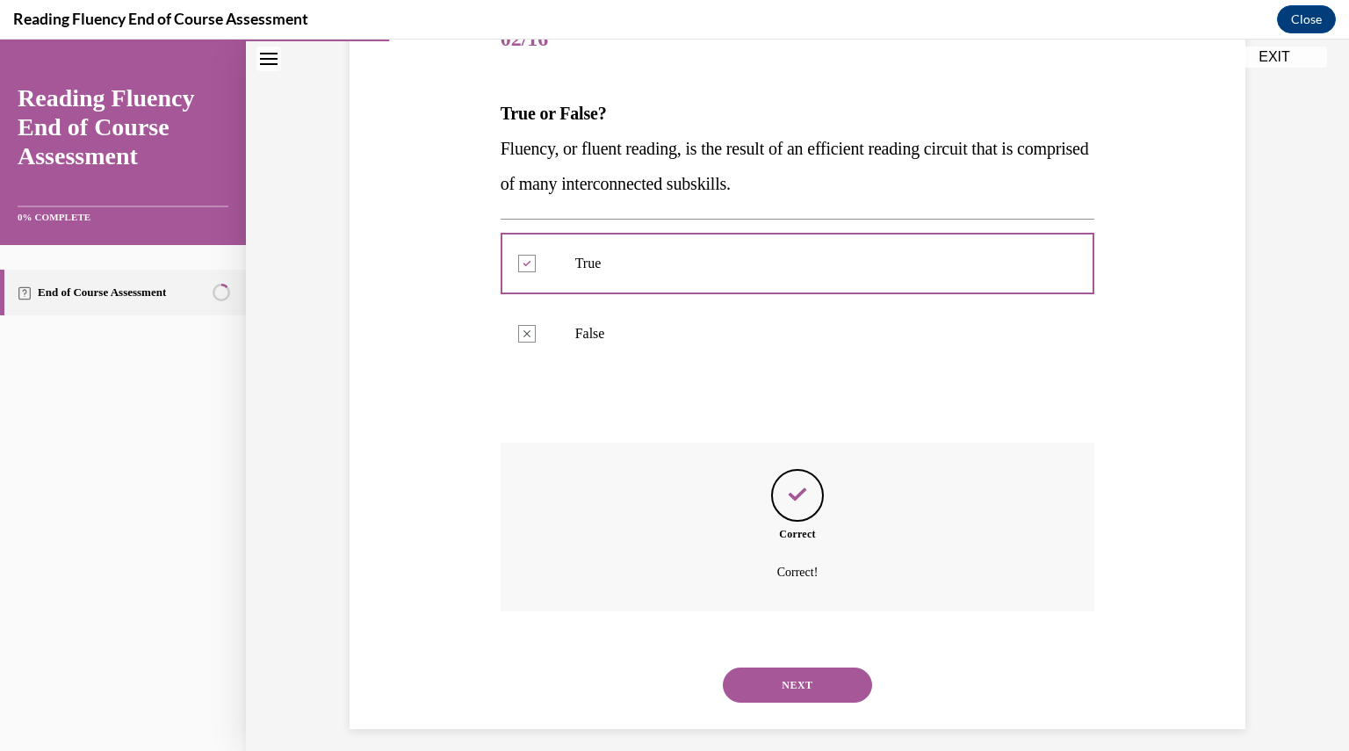
click at [788, 678] on button "NEXT" at bounding box center [797, 684] width 149 height 35
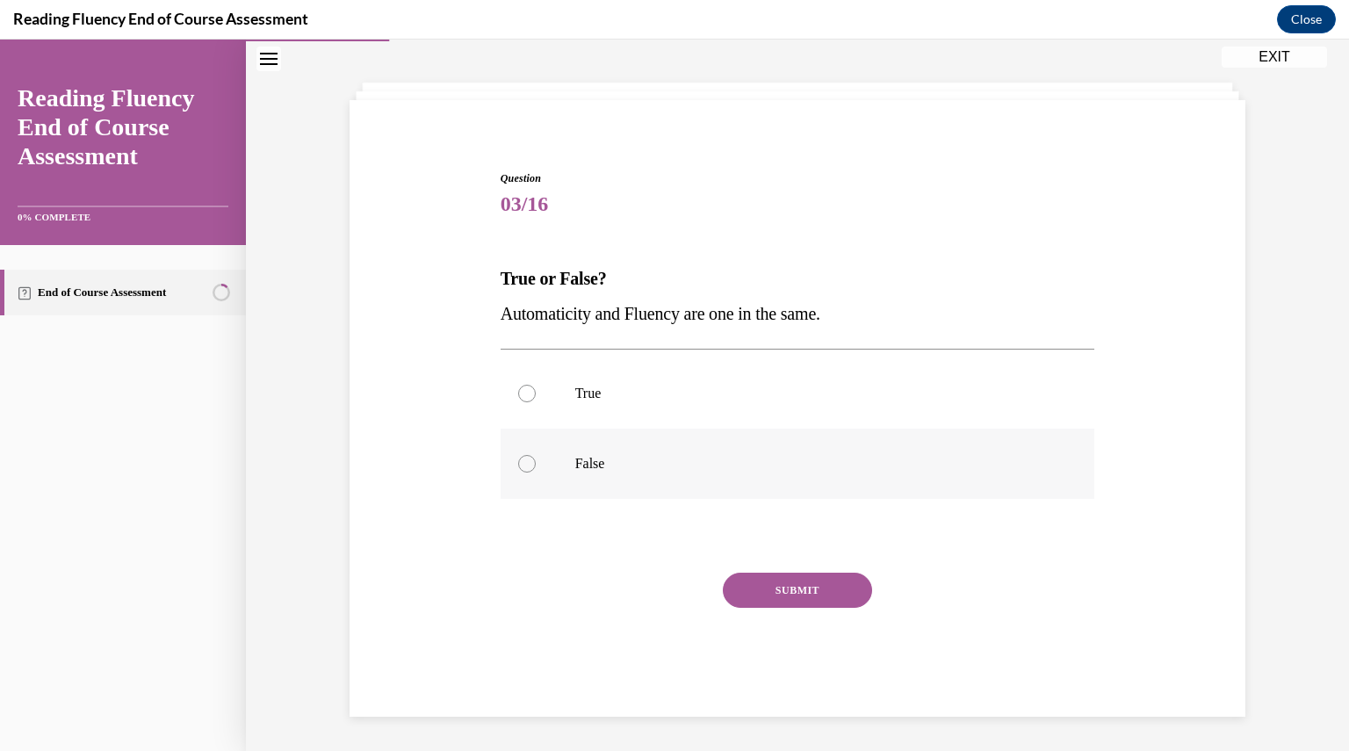
click at [518, 461] on div at bounding box center [527, 464] width 18 height 18
click at [518, 461] on input "False" at bounding box center [527, 464] width 18 height 18
radio input "true"
click at [814, 582] on button "SUBMIT" at bounding box center [797, 589] width 149 height 35
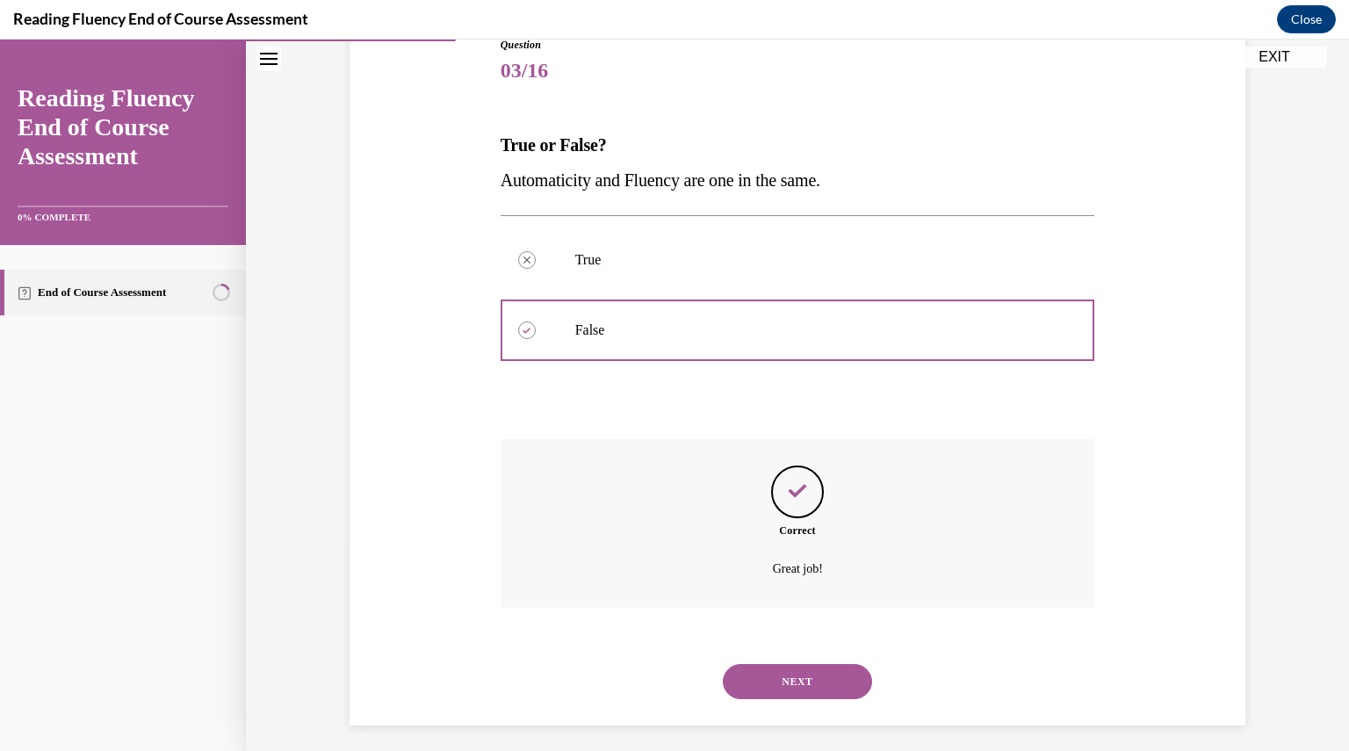
scroll to position [216, 0]
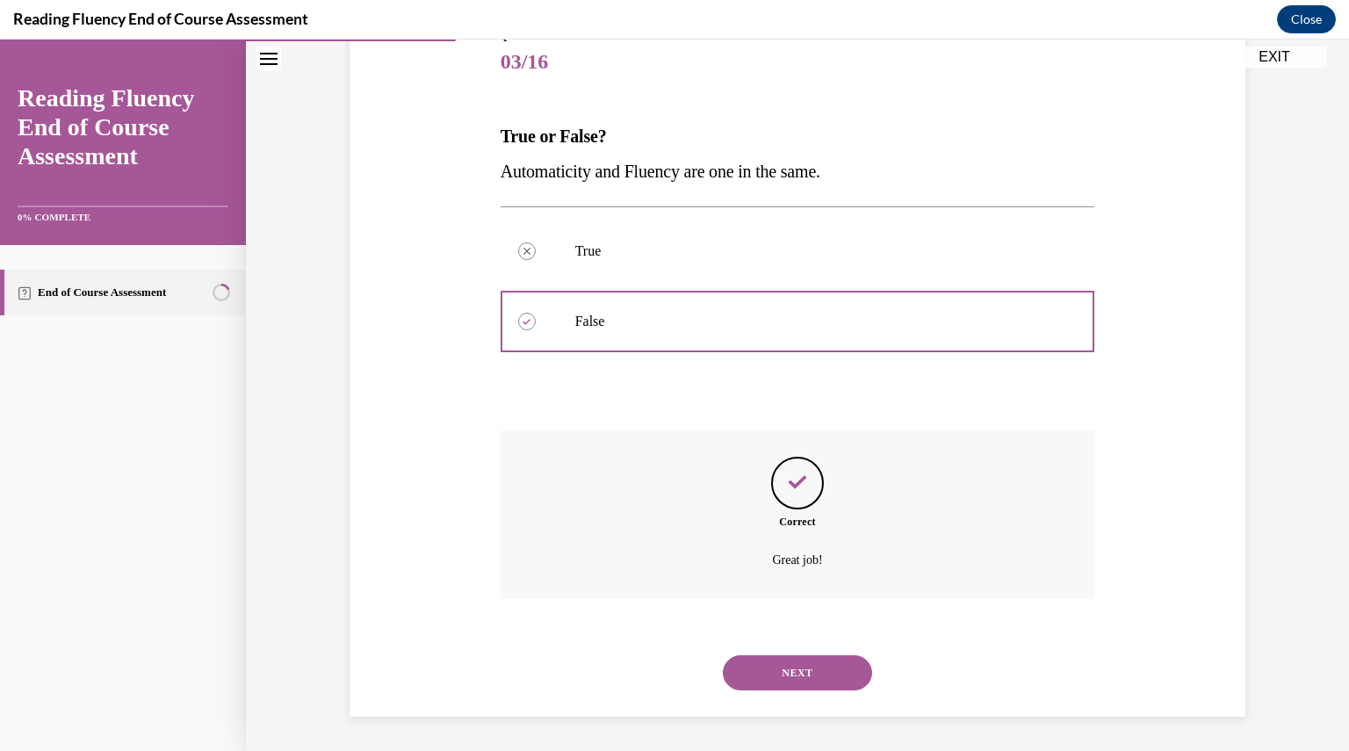
click at [797, 678] on button "NEXT" at bounding box center [797, 672] width 149 height 35
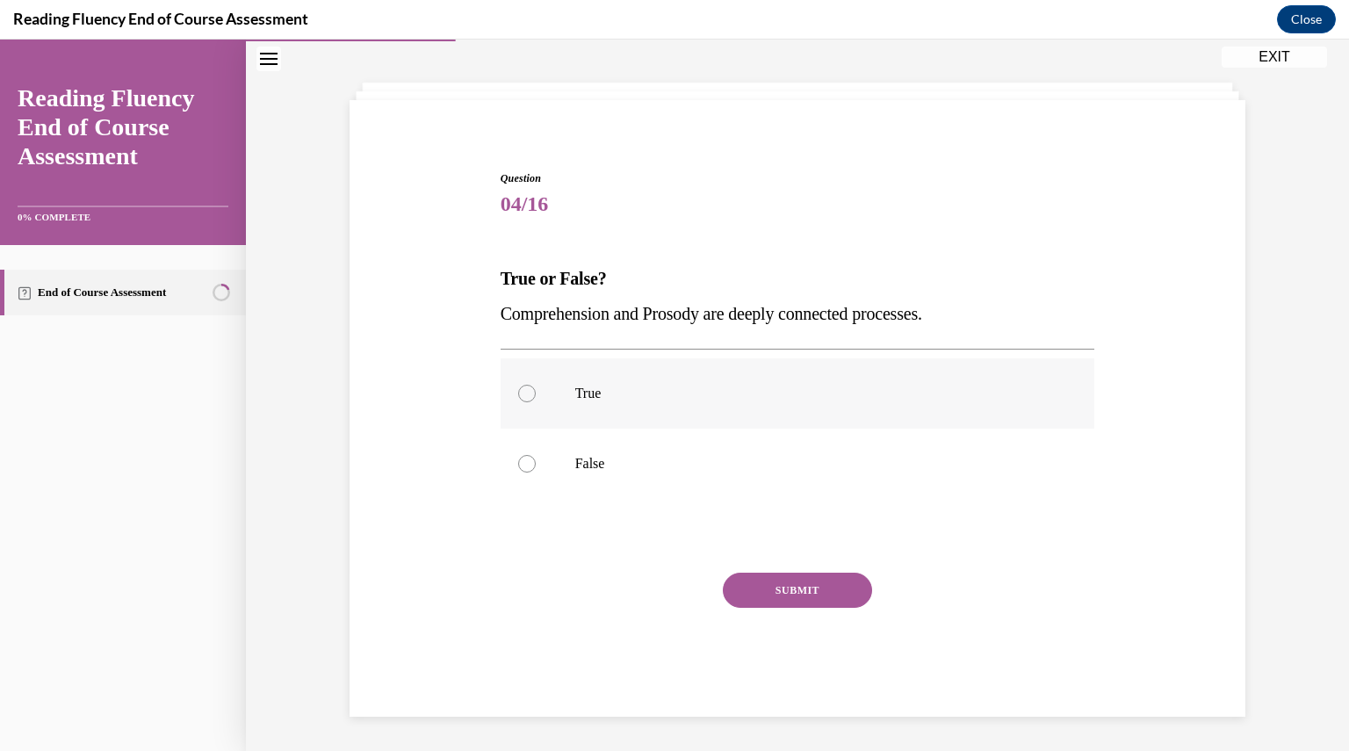
click at [730, 392] on p "True" at bounding box center [813, 394] width 476 height 18
click at [536, 392] on input "True" at bounding box center [527, 394] width 18 height 18
radio input "true"
click at [769, 583] on button "SUBMIT" at bounding box center [797, 589] width 149 height 35
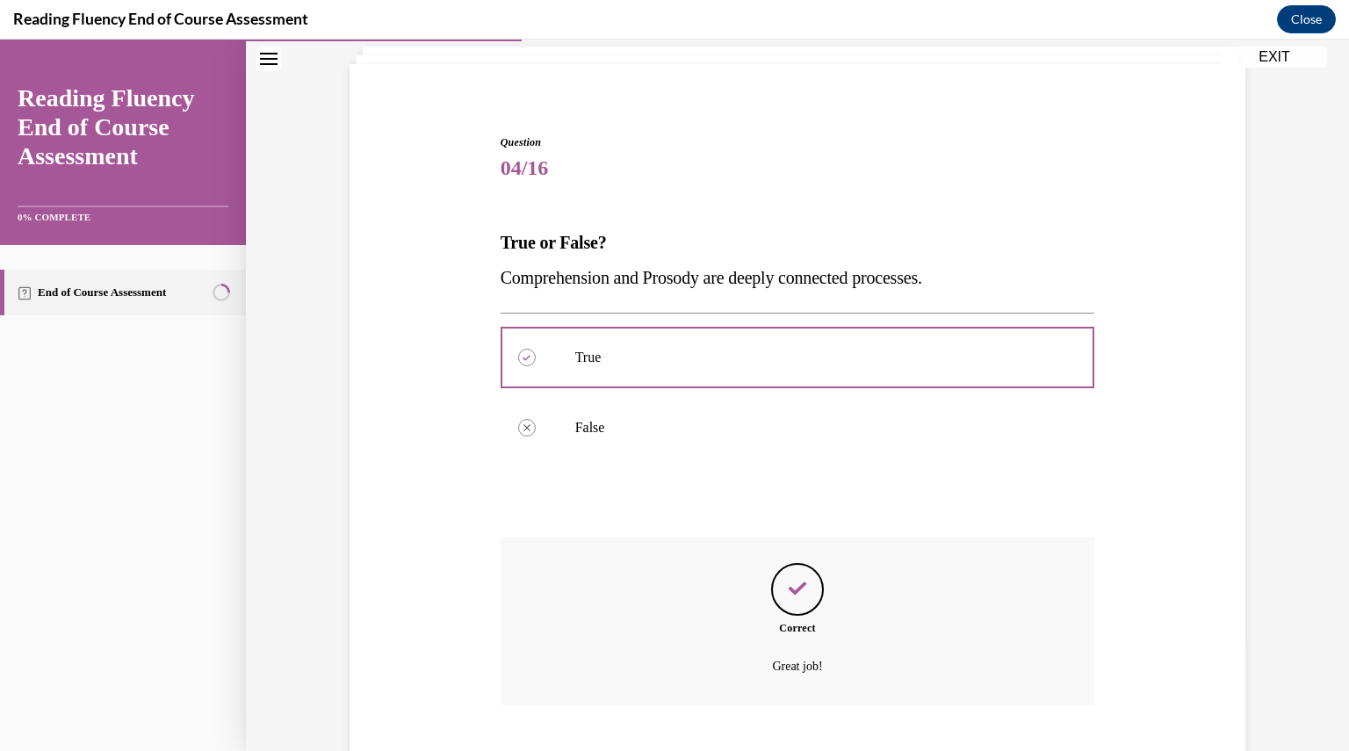
scroll to position [216, 0]
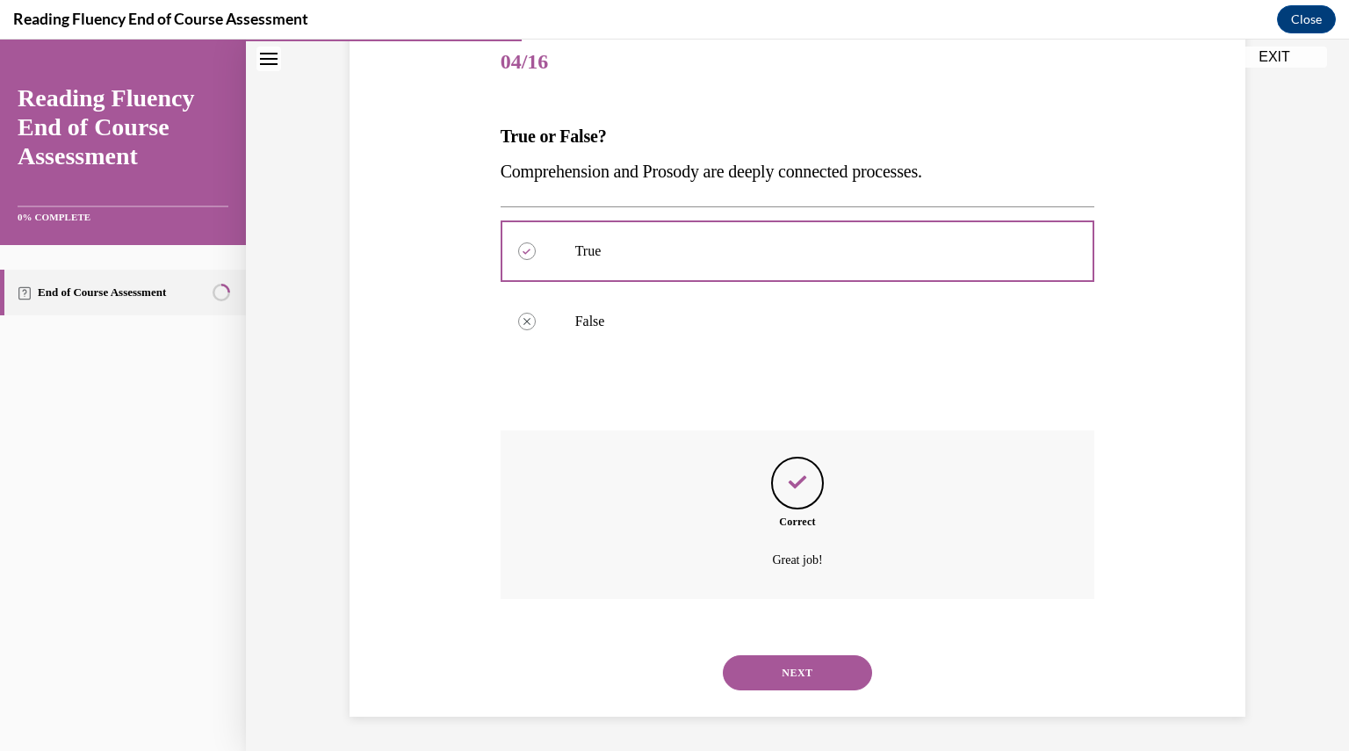
click at [766, 665] on button "NEXT" at bounding box center [797, 672] width 149 height 35
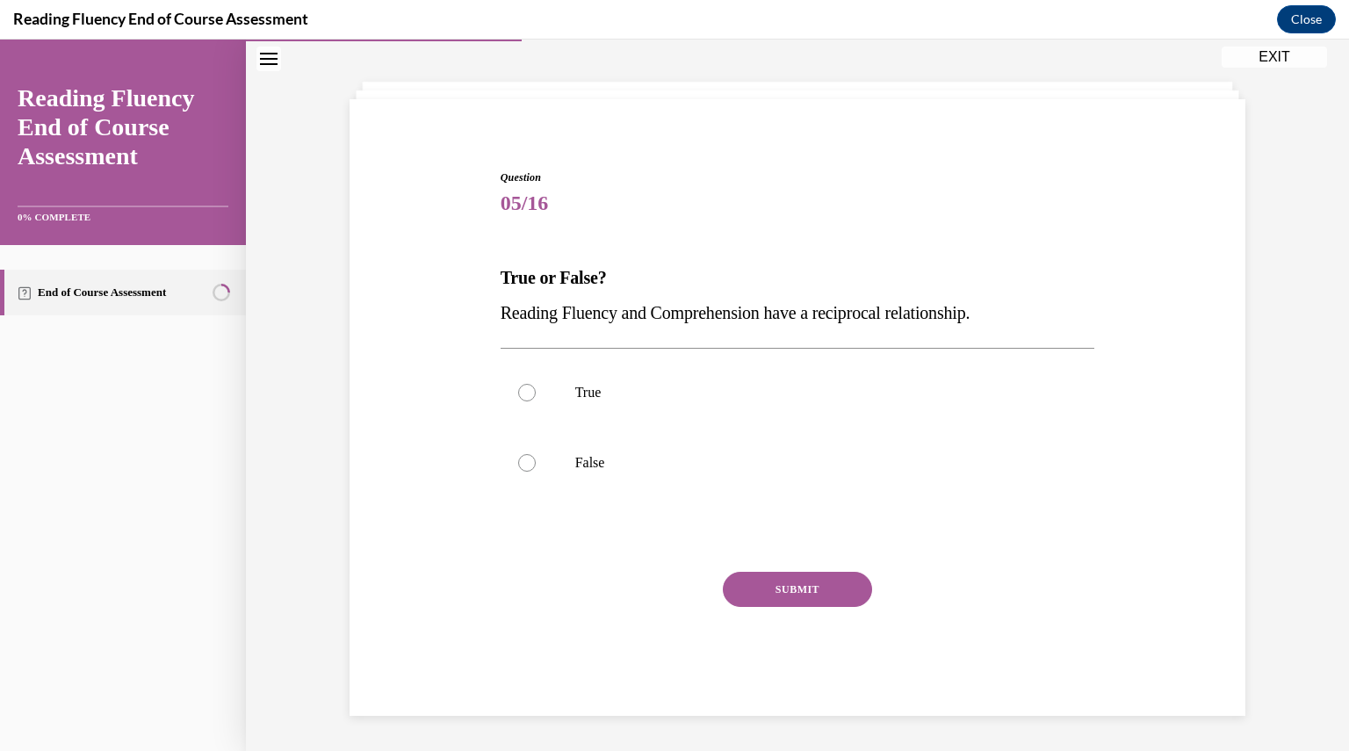
scroll to position [74, 0]
click at [557, 393] on label "True" at bounding box center [797, 393] width 594 height 70
click at [536, 393] on input "True" at bounding box center [527, 394] width 18 height 18
radio input "true"
click at [794, 574] on button "SUBMIT" at bounding box center [797, 589] width 149 height 35
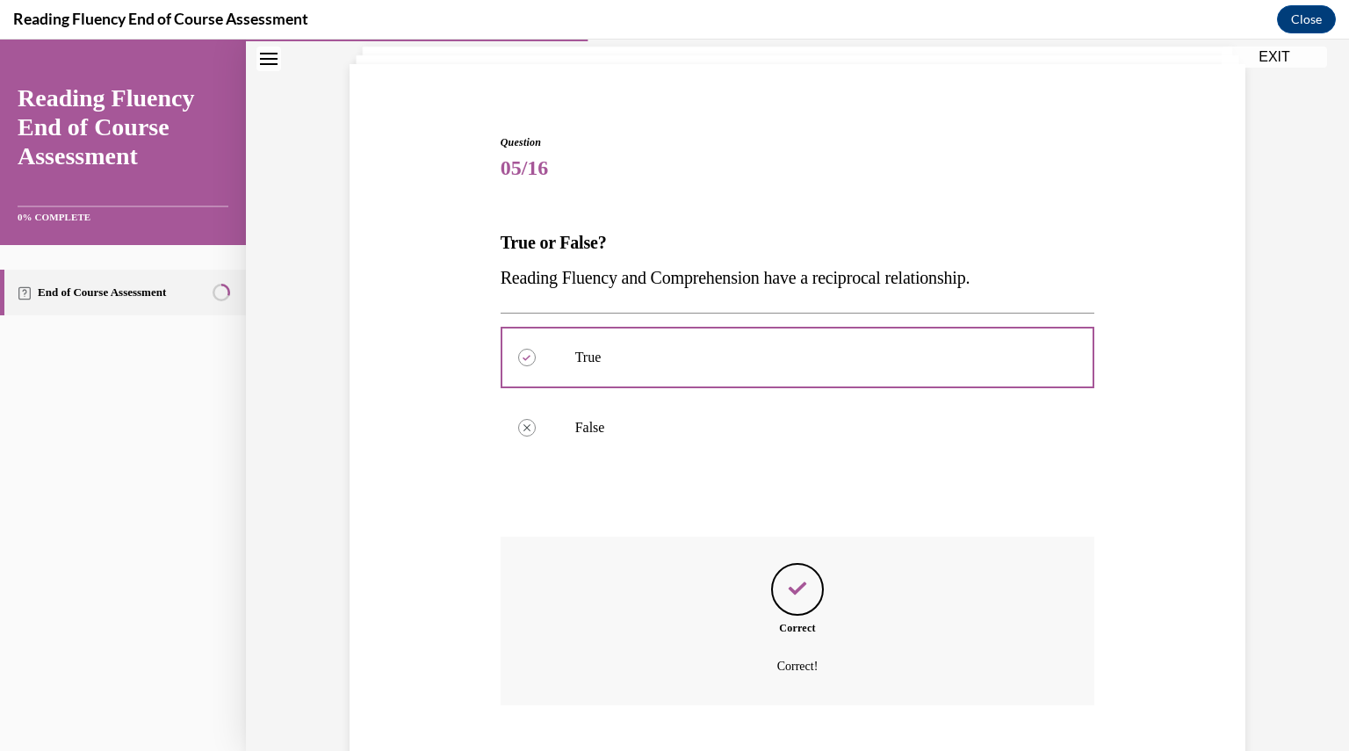
scroll to position [216, 0]
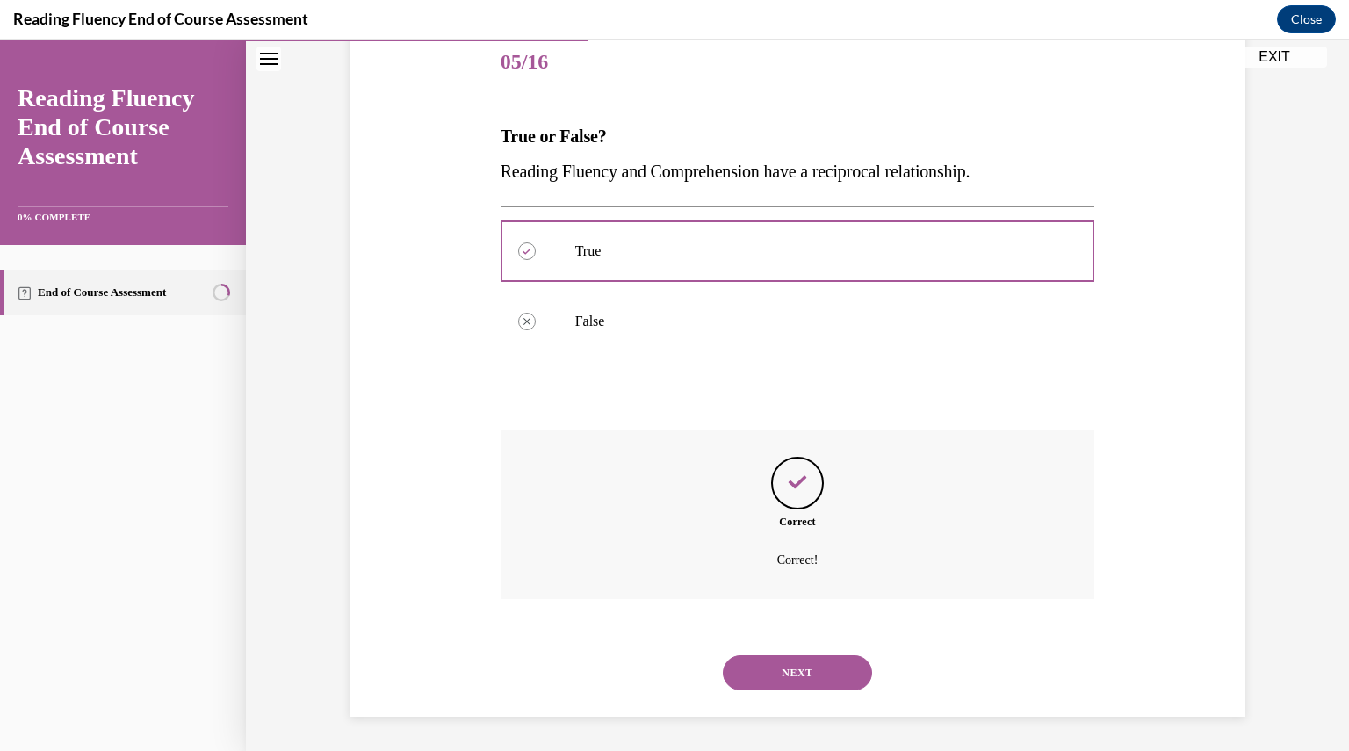
click at [787, 666] on button "NEXT" at bounding box center [797, 672] width 149 height 35
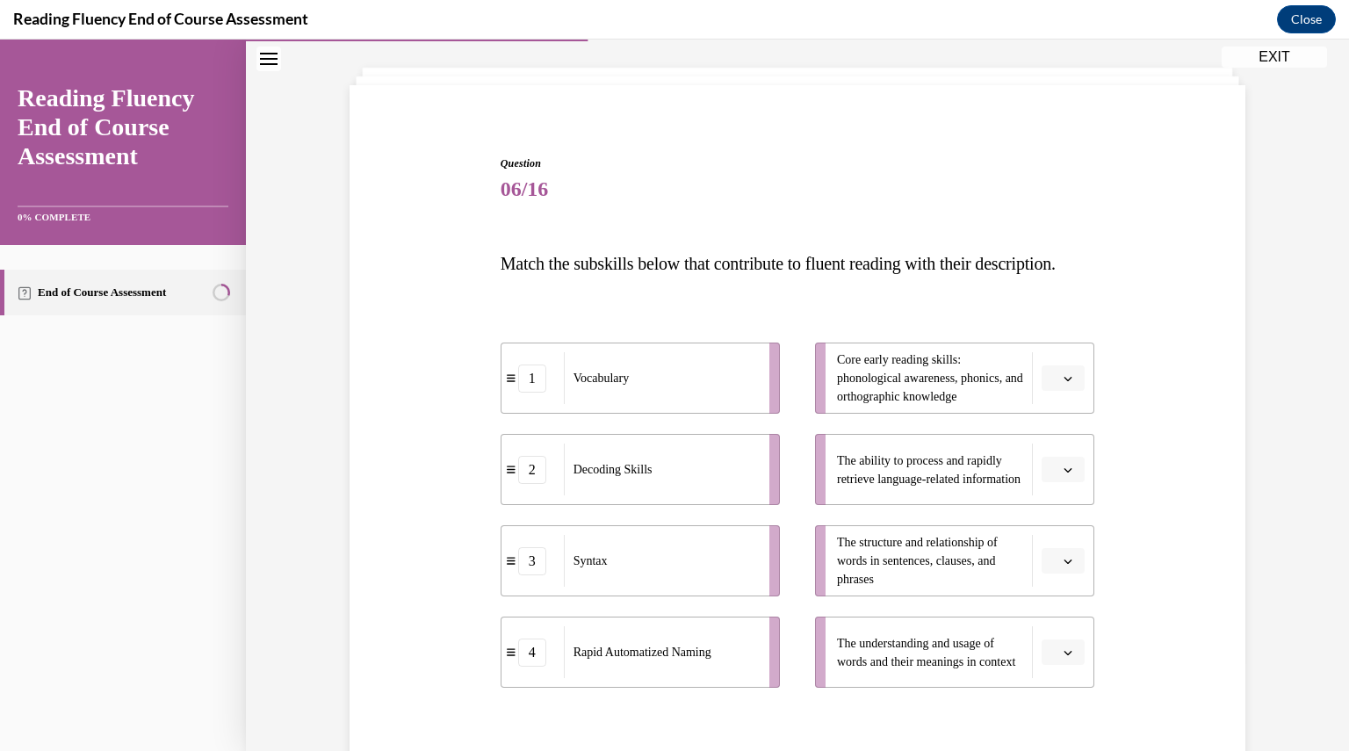
scroll to position [194, 0]
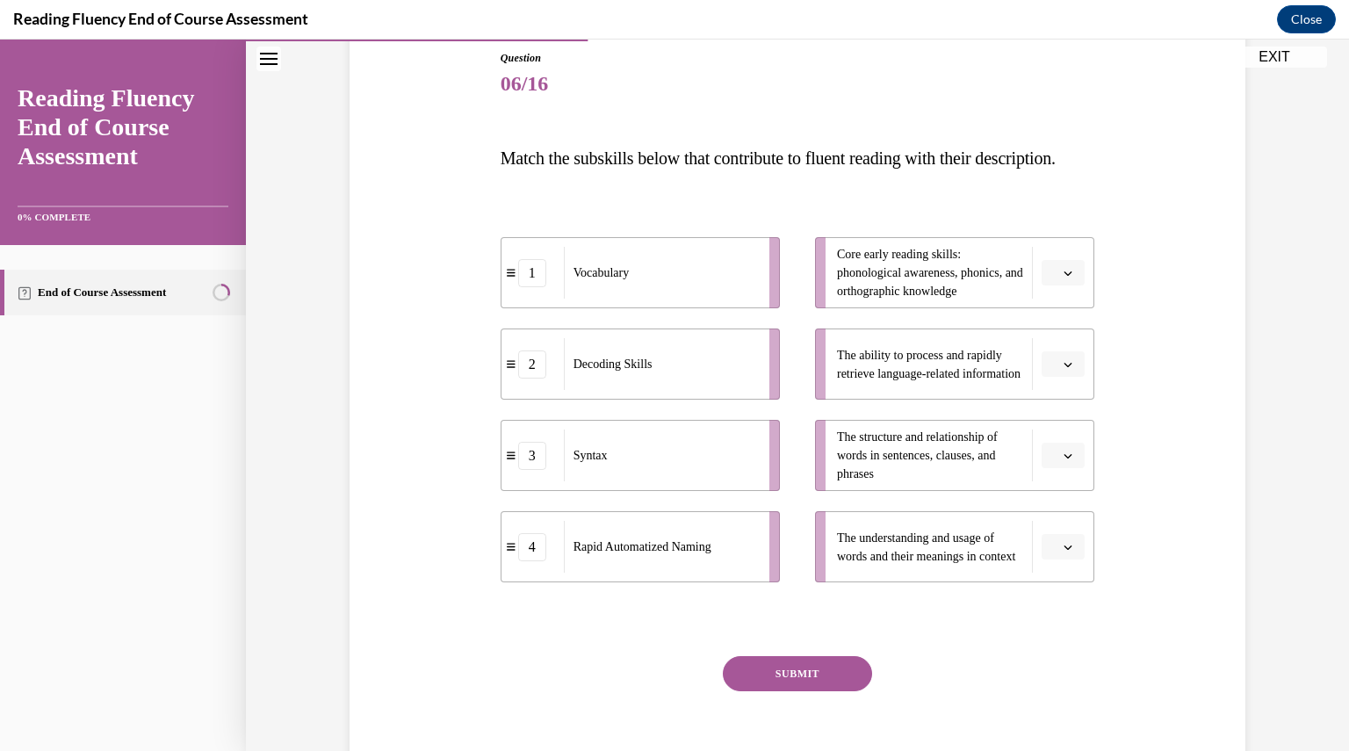
click at [1063, 277] on icon "button" at bounding box center [1067, 273] width 9 height 9
click at [527, 582] on li "4 Rapid Automatized Naming" at bounding box center [639, 546] width 279 height 71
click at [1063, 369] on icon "button" at bounding box center [1067, 364] width 9 height 9
click at [661, 553] on span "Rapid Automatized Naming" at bounding box center [642, 546] width 138 height 13
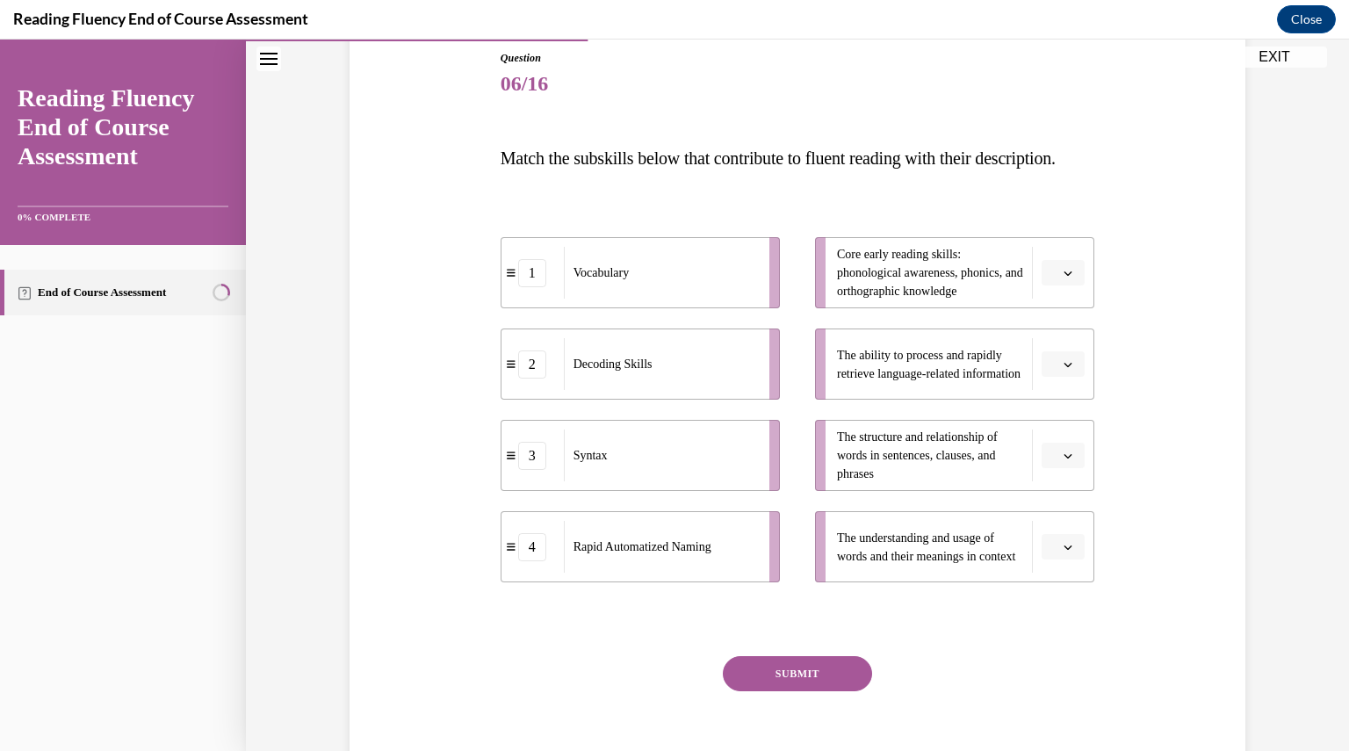
click at [1063, 277] on icon "button" at bounding box center [1067, 273] width 9 height 9
click at [1055, 401] on div "2" at bounding box center [1054, 417] width 43 height 35
click at [1068, 378] on button "button" at bounding box center [1062, 364] width 43 height 26
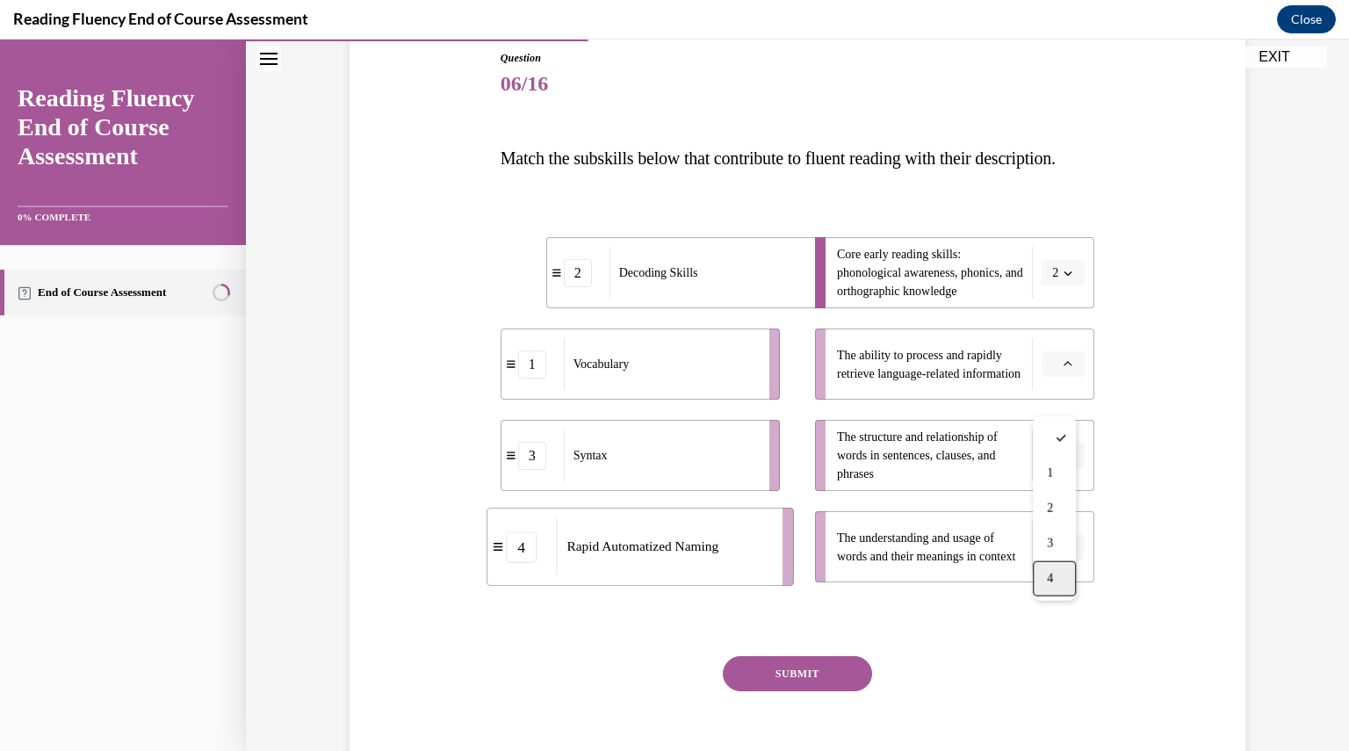
click at [1054, 584] on div "4" at bounding box center [1054, 578] width 43 height 35
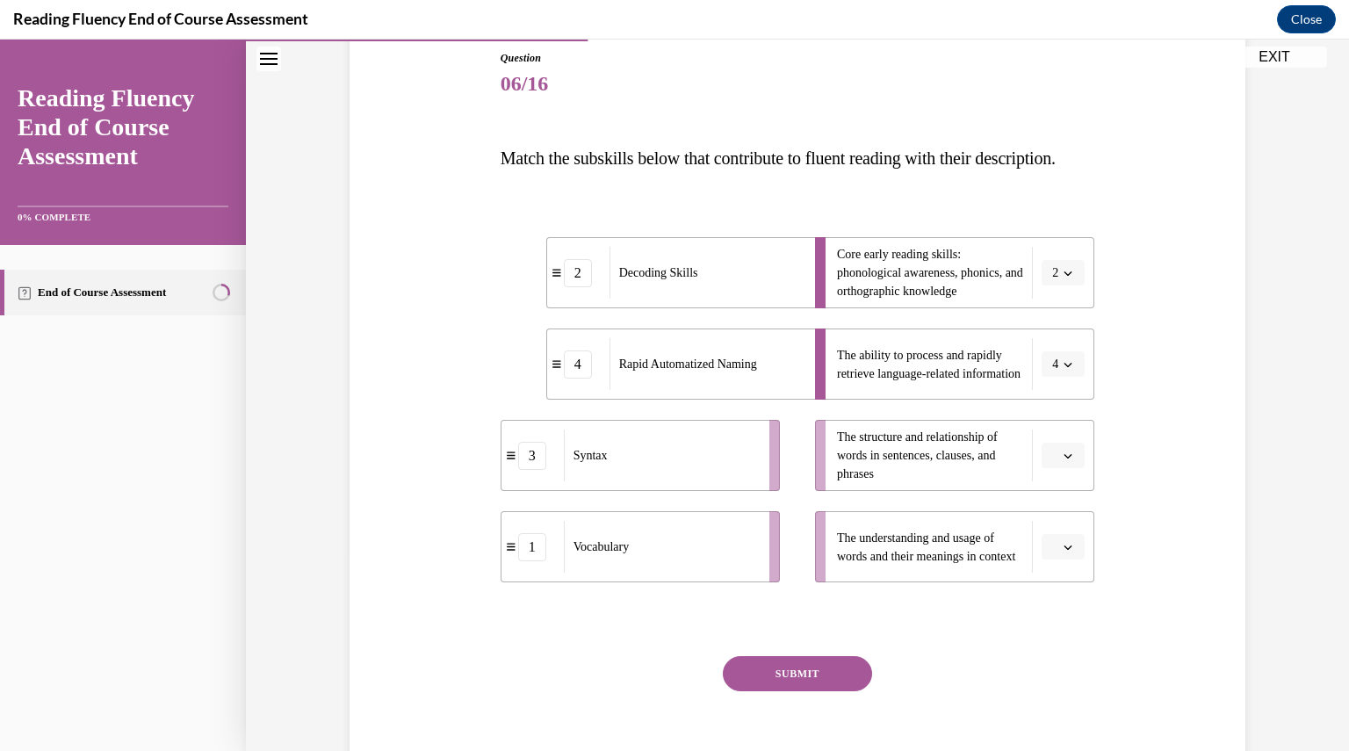
click at [1059, 469] on button "button" at bounding box center [1062, 456] width 43 height 26
click at [1050, 630] on span "3" at bounding box center [1050, 635] width 6 height 14
click at [1062, 553] on span "button" at bounding box center [1068, 547] width 12 height 12
click at [1045, 436] on div "1" at bounding box center [1054, 437] width 43 height 35
click at [836, 691] on button "SUBMIT" at bounding box center [797, 673] width 149 height 35
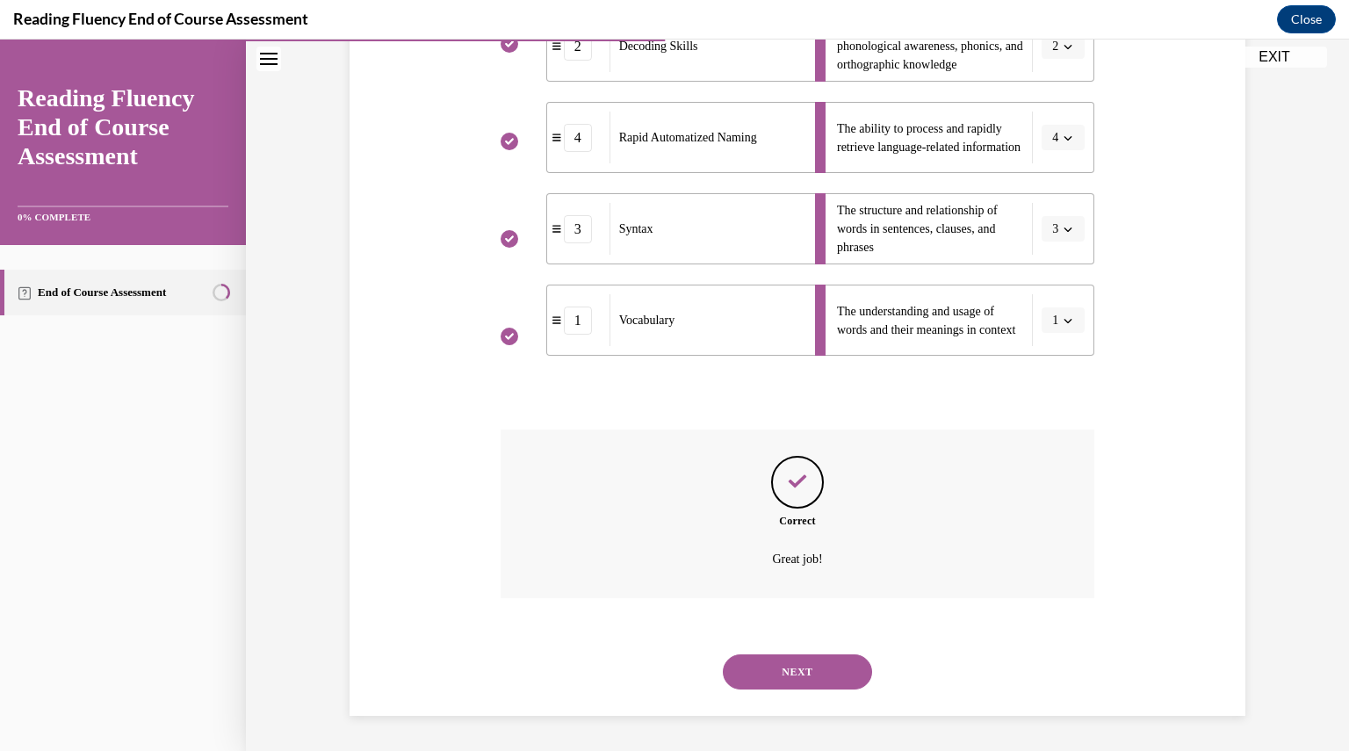
scroll to position [455, 0]
click at [820, 673] on button "NEXT" at bounding box center [797, 671] width 149 height 35
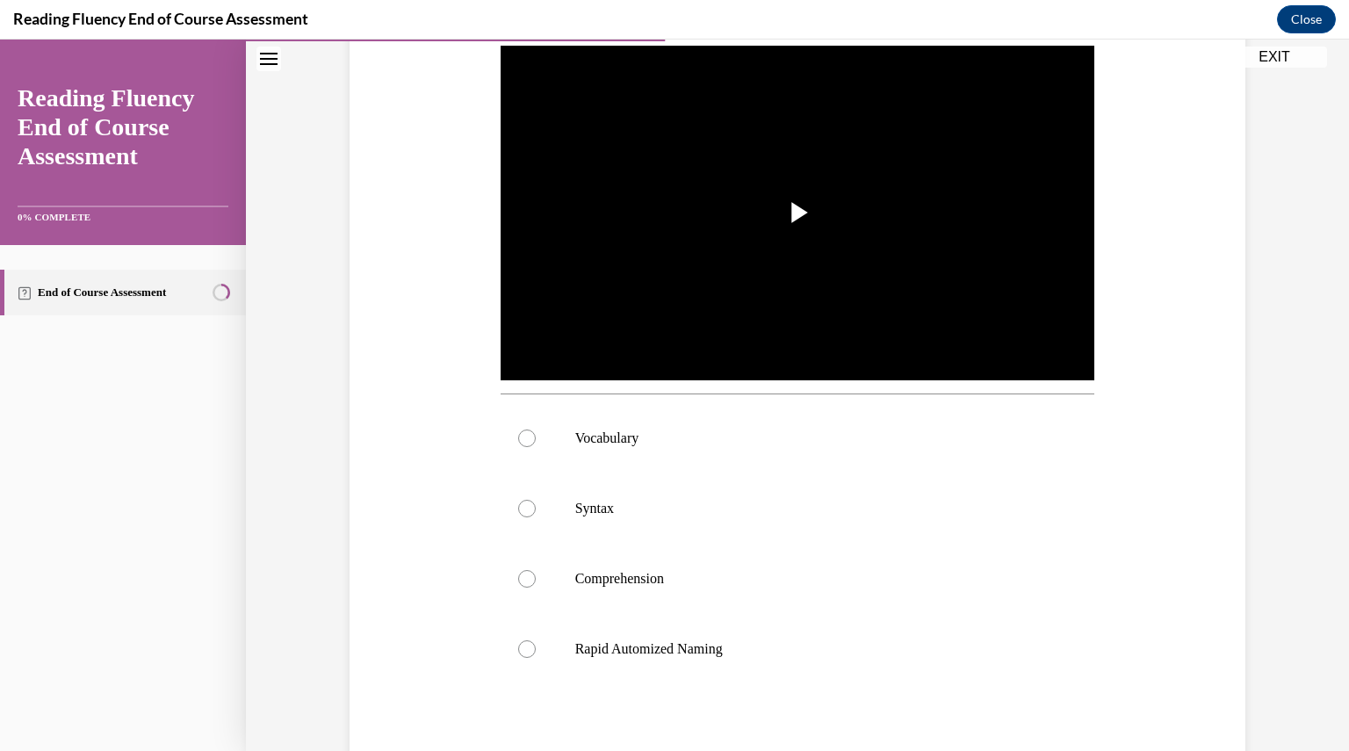
scroll to position [374, 0]
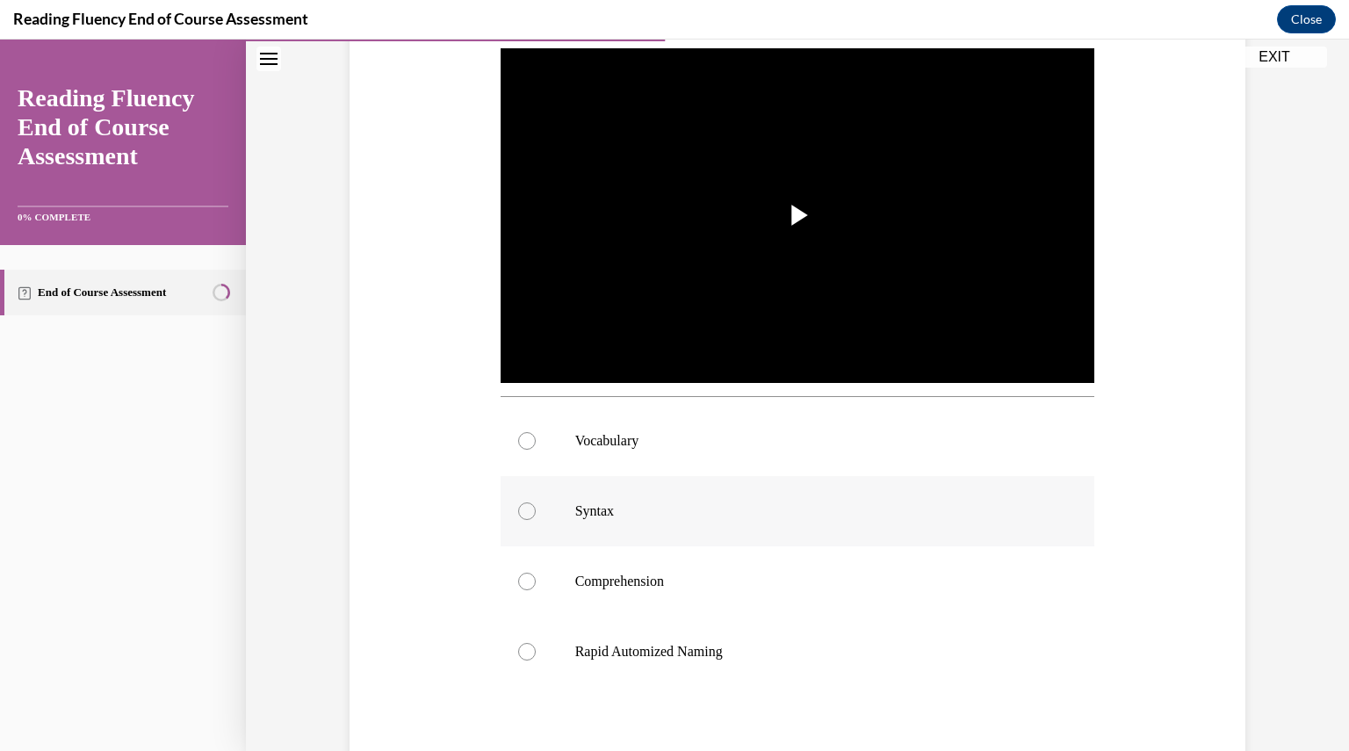
click at [518, 508] on div at bounding box center [527, 511] width 18 height 18
click at [518, 508] on input "Syntax" at bounding box center [527, 511] width 18 height 18
radio input "true"
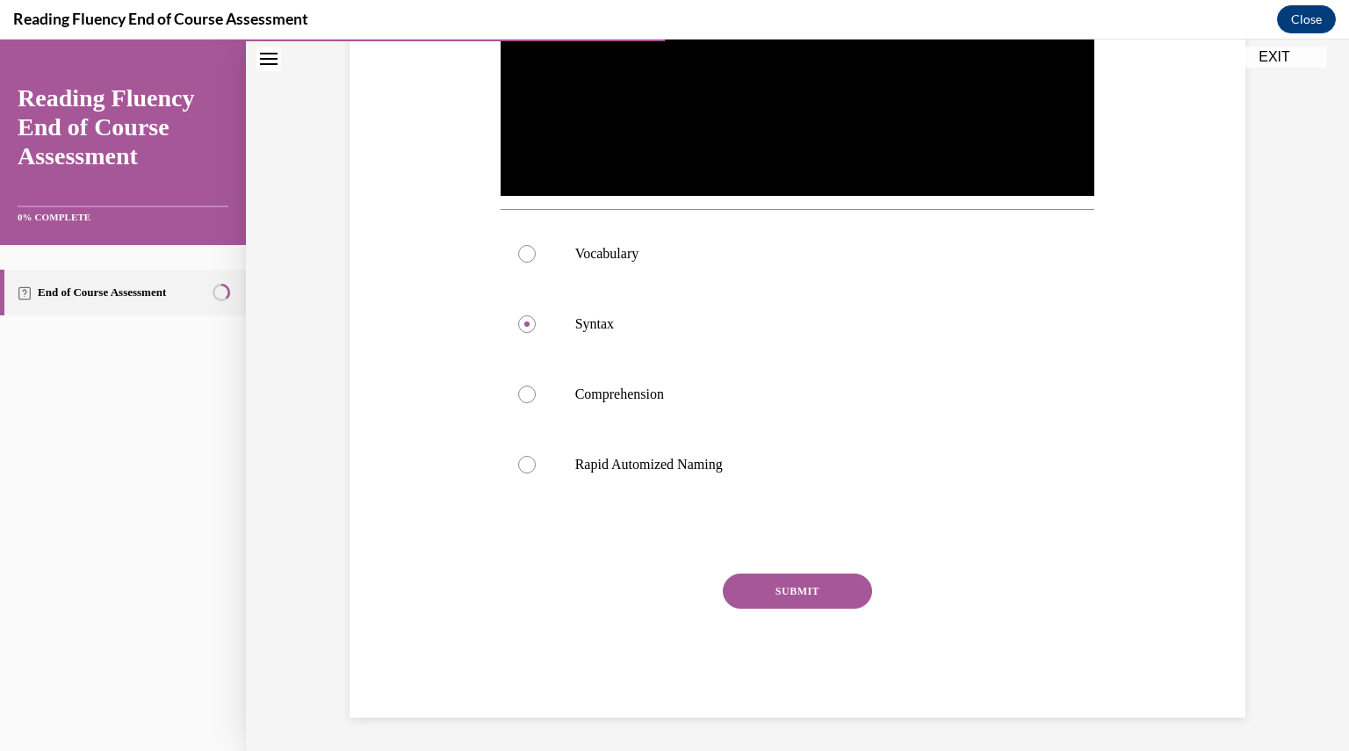
click at [753, 584] on button "SUBMIT" at bounding box center [797, 590] width 149 height 35
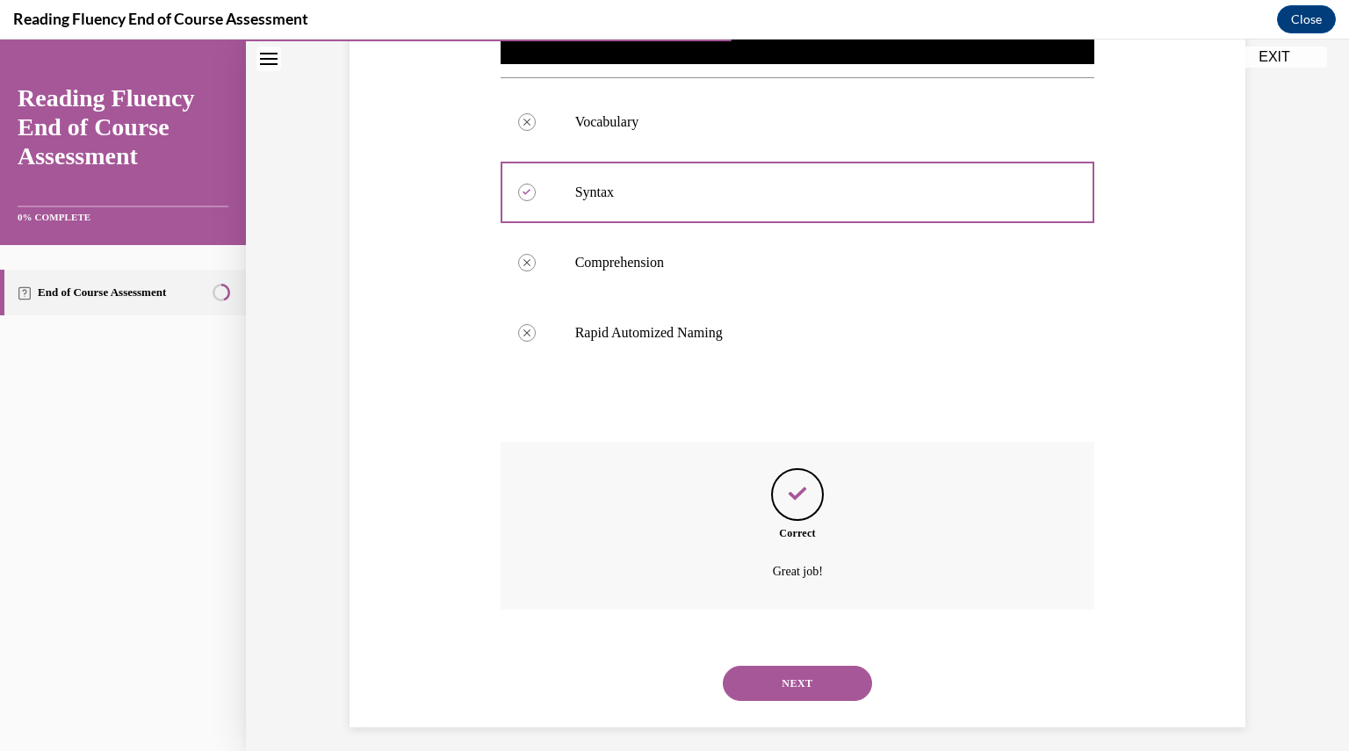
scroll to position [703, 0]
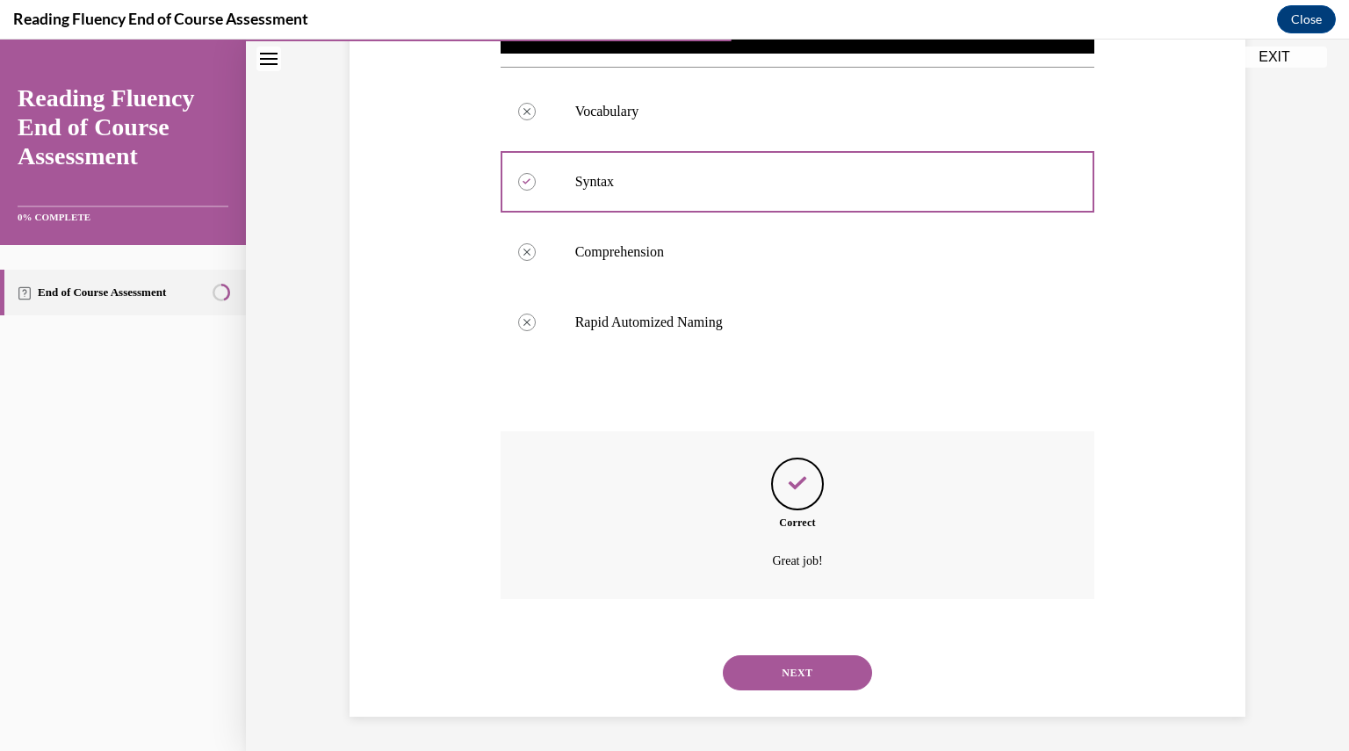
click at [761, 666] on button "NEXT" at bounding box center [797, 672] width 149 height 35
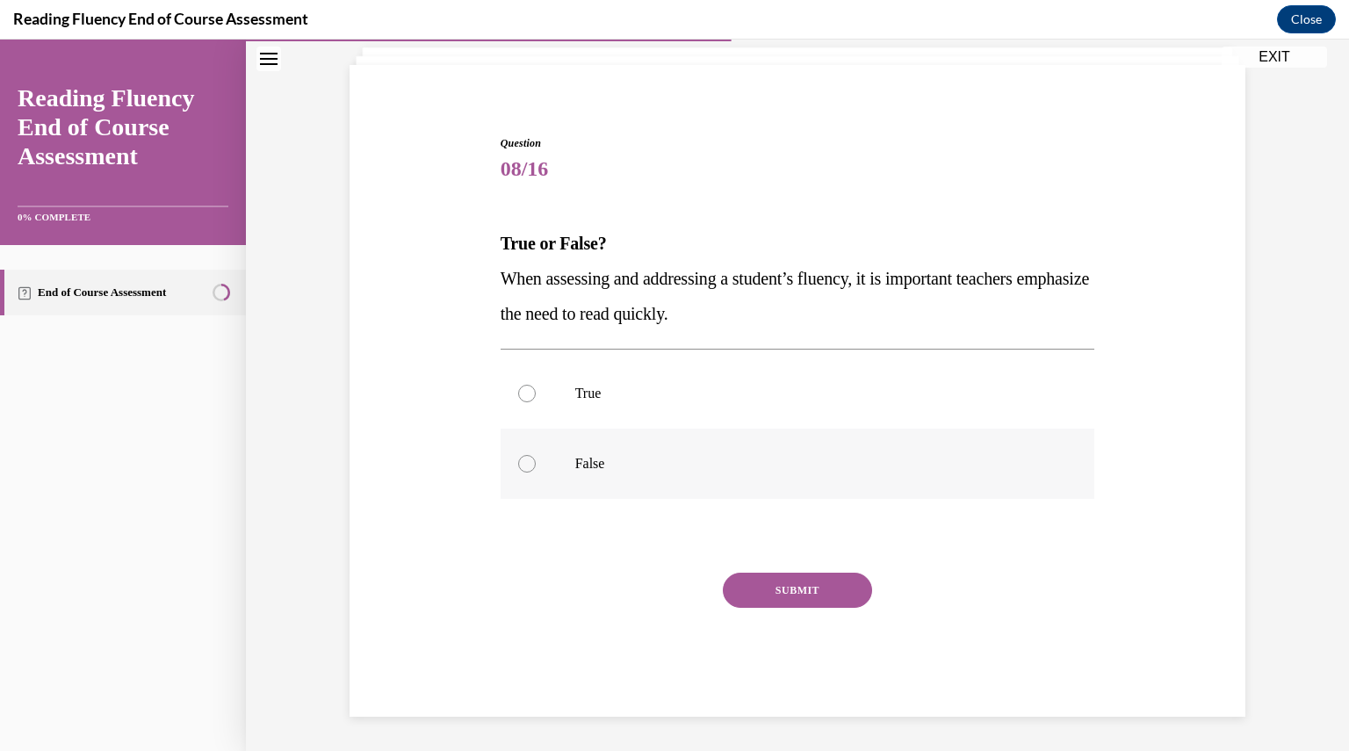
click at [537, 453] on label "False" at bounding box center [797, 463] width 594 height 70
click at [536, 455] on input "False" at bounding box center [527, 464] width 18 height 18
radio input "true"
click at [752, 578] on button "SUBMIT" at bounding box center [797, 589] width 149 height 35
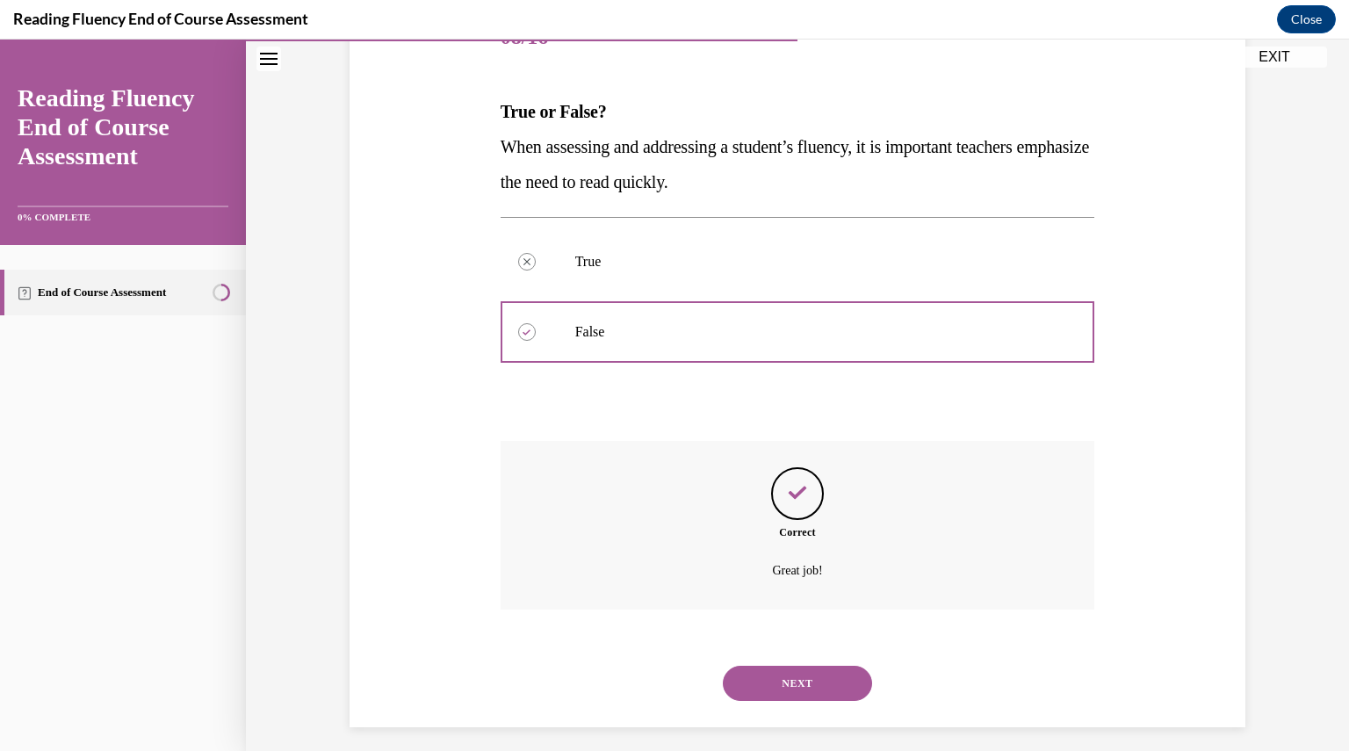
scroll to position [251, 0]
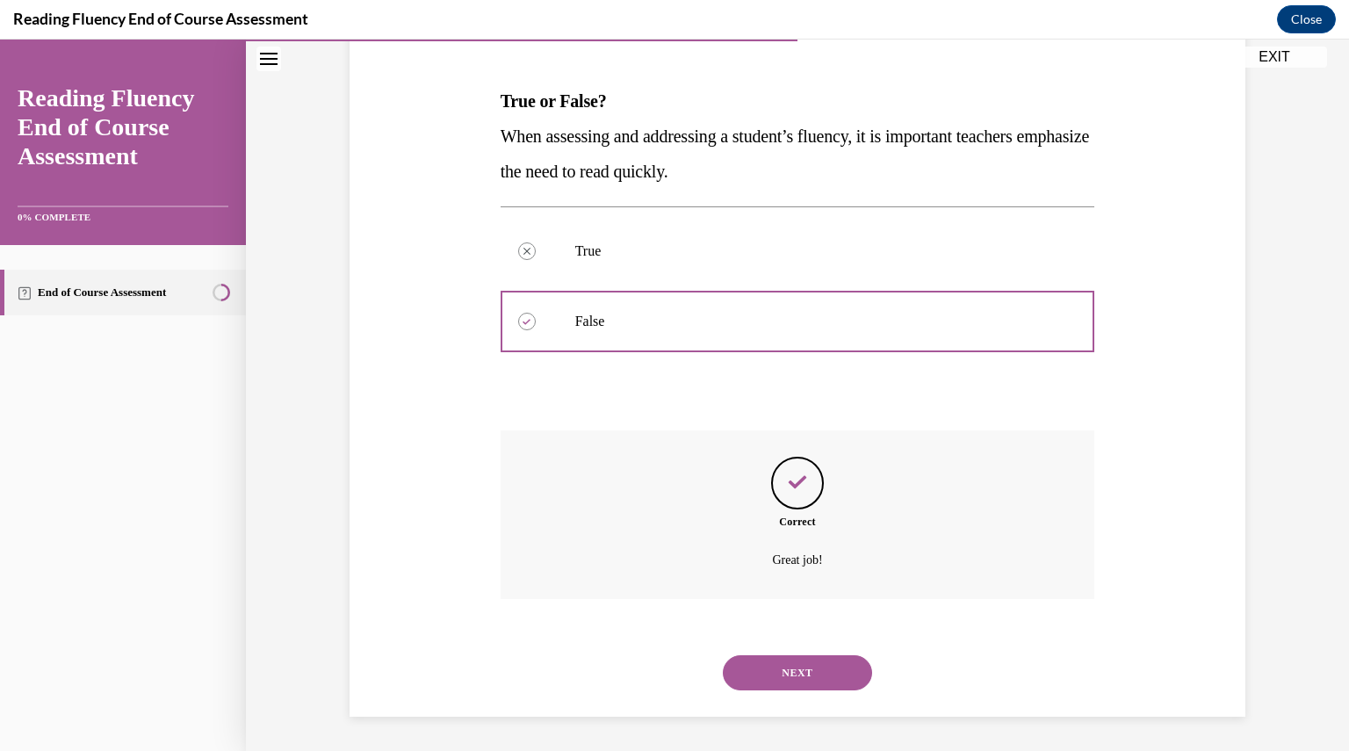
click at [762, 660] on button "NEXT" at bounding box center [797, 672] width 149 height 35
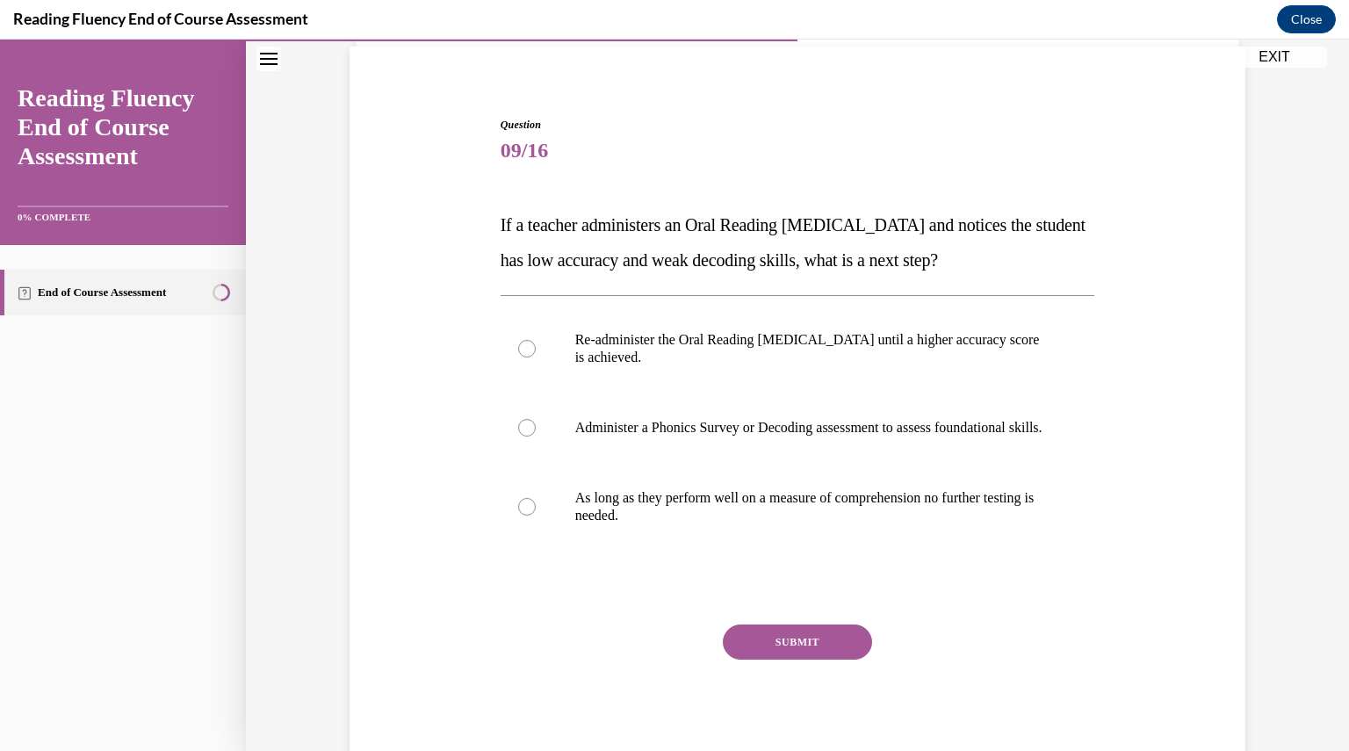
scroll to position [129, 0]
click at [676, 435] on p "Administer a Phonics Survey or Decoding assessment to assess foundational skill…" at bounding box center [813, 426] width 476 height 18
click at [536, 435] on input "Administer a Phonics Survey or Decoding assessment to assess foundational skill…" at bounding box center [527, 426] width 18 height 18
radio input "true"
click at [804, 656] on button "SUBMIT" at bounding box center [797, 640] width 149 height 35
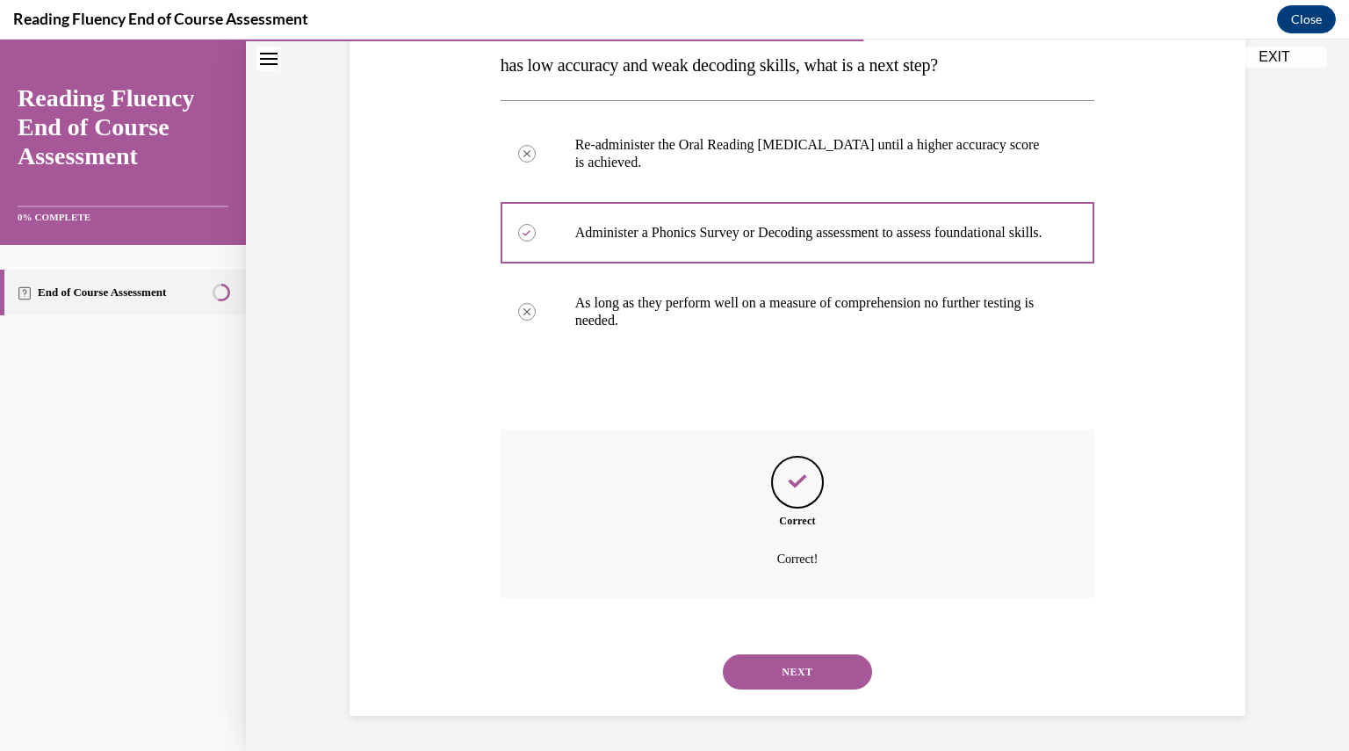
scroll to position [339, 0]
click at [806, 665] on button "NEXT" at bounding box center [797, 671] width 149 height 35
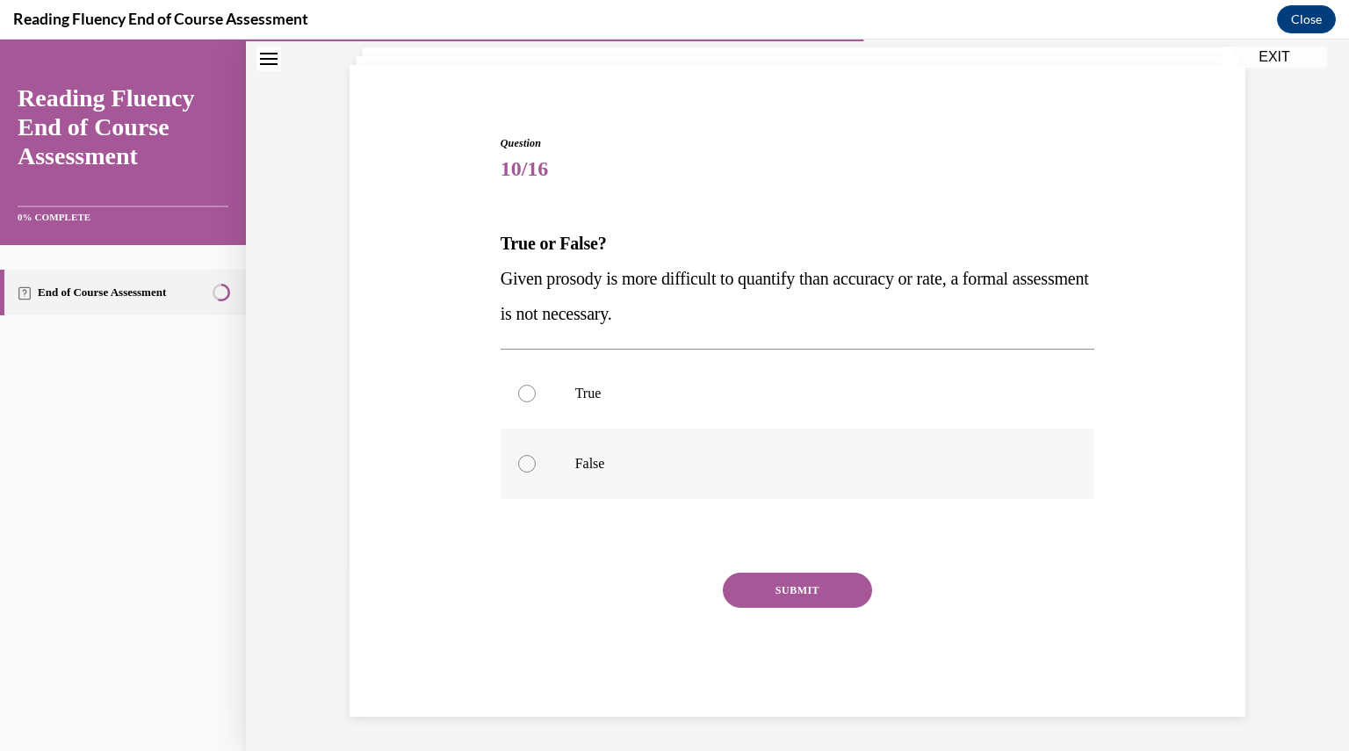
click at [587, 464] on p "False" at bounding box center [813, 464] width 476 height 18
click at [536, 464] on input "False" at bounding box center [527, 464] width 18 height 18
radio input "true"
click at [759, 598] on button "SUBMIT" at bounding box center [797, 589] width 149 height 35
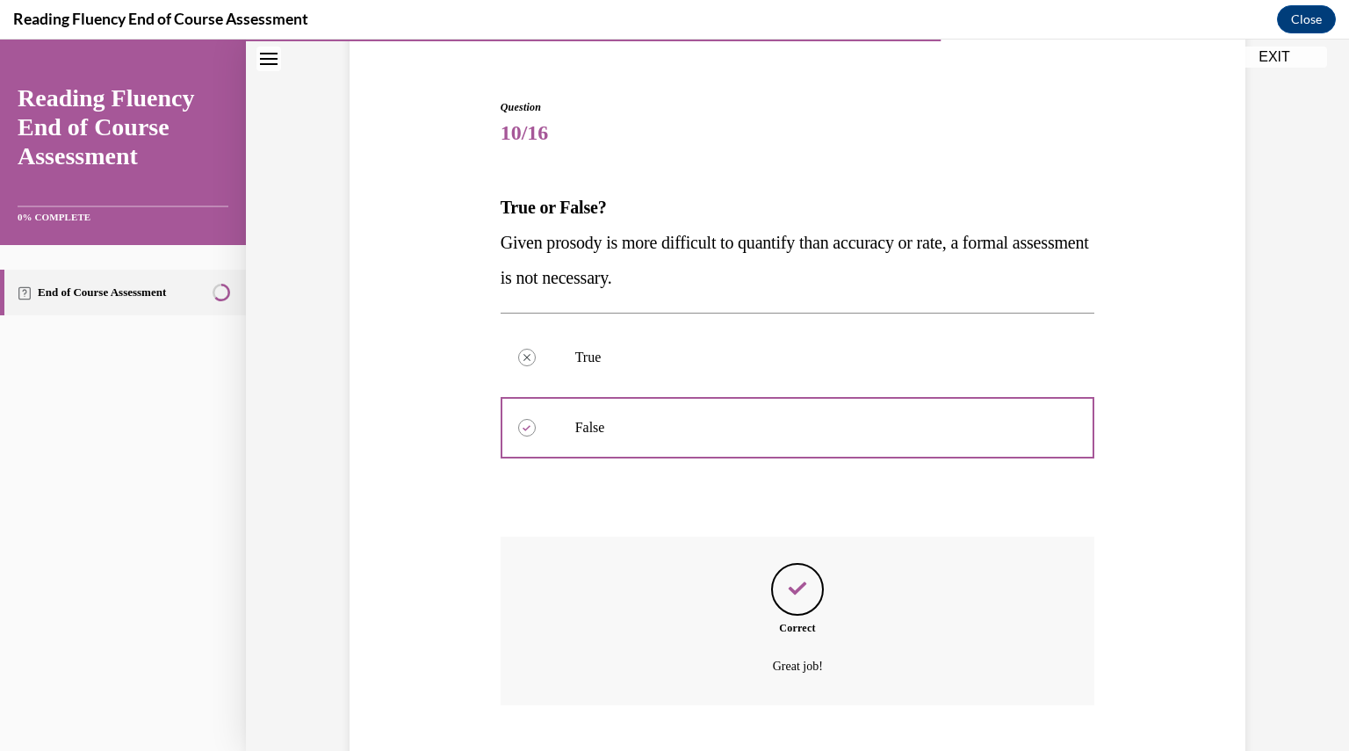
scroll to position [251, 0]
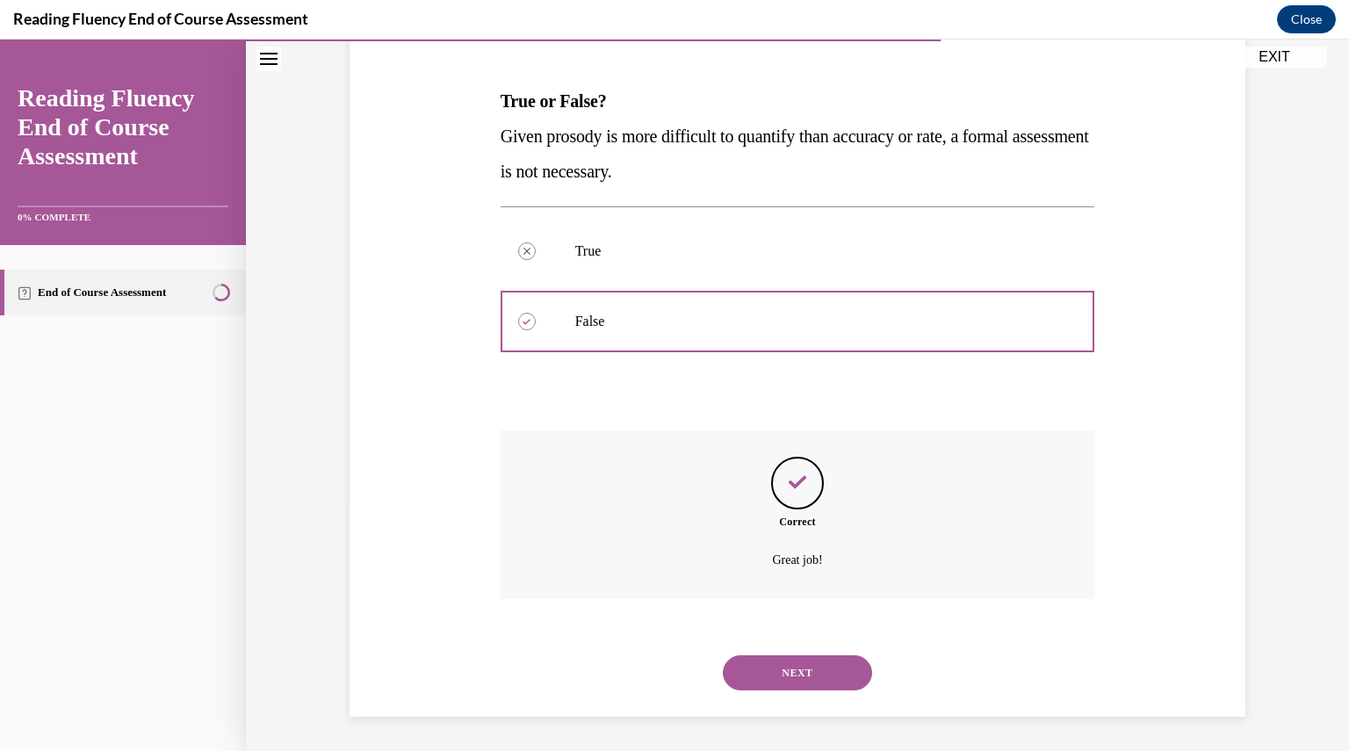
click at [751, 661] on button "NEXT" at bounding box center [797, 672] width 149 height 35
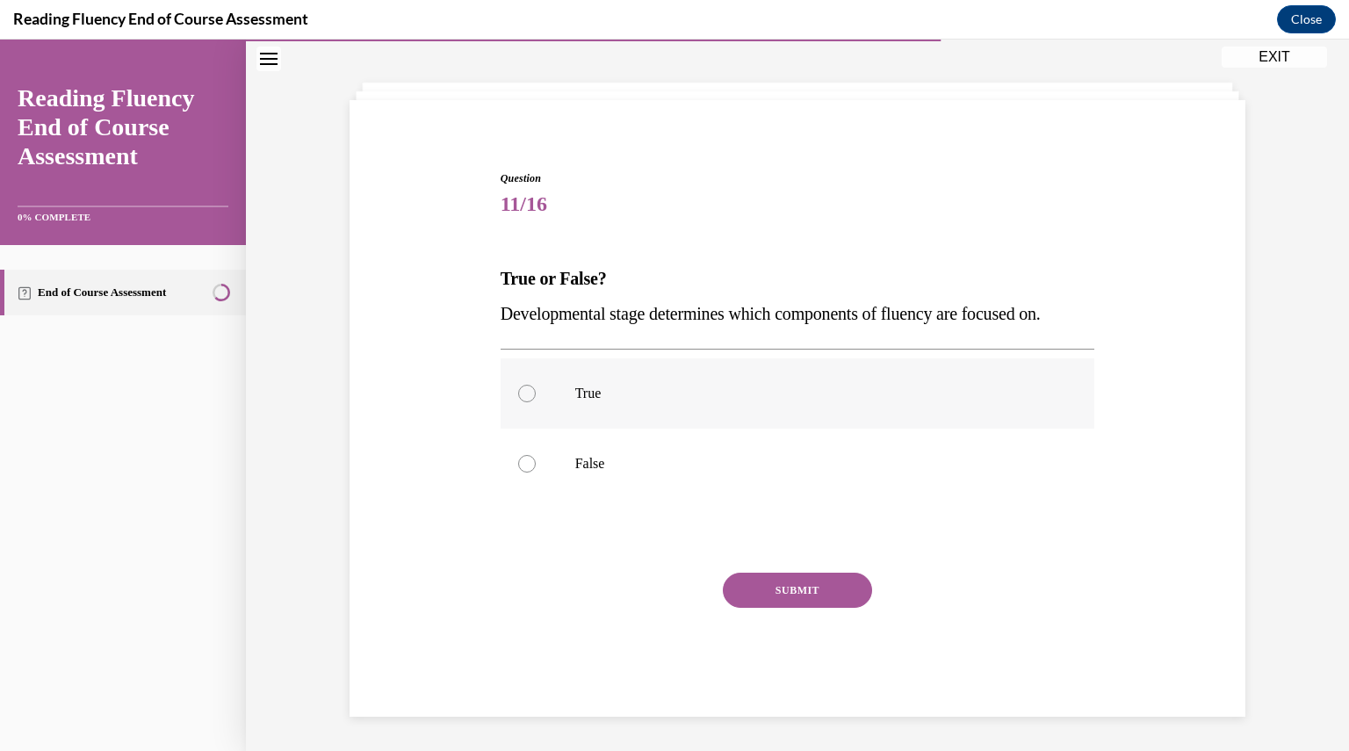
click at [708, 405] on label "True" at bounding box center [797, 393] width 594 height 70
click at [536, 402] on input "True" at bounding box center [527, 394] width 18 height 18
radio input "true"
click at [777, 585] on button "SUBMIT" at bounding box center [797, 589] width 149 height 35
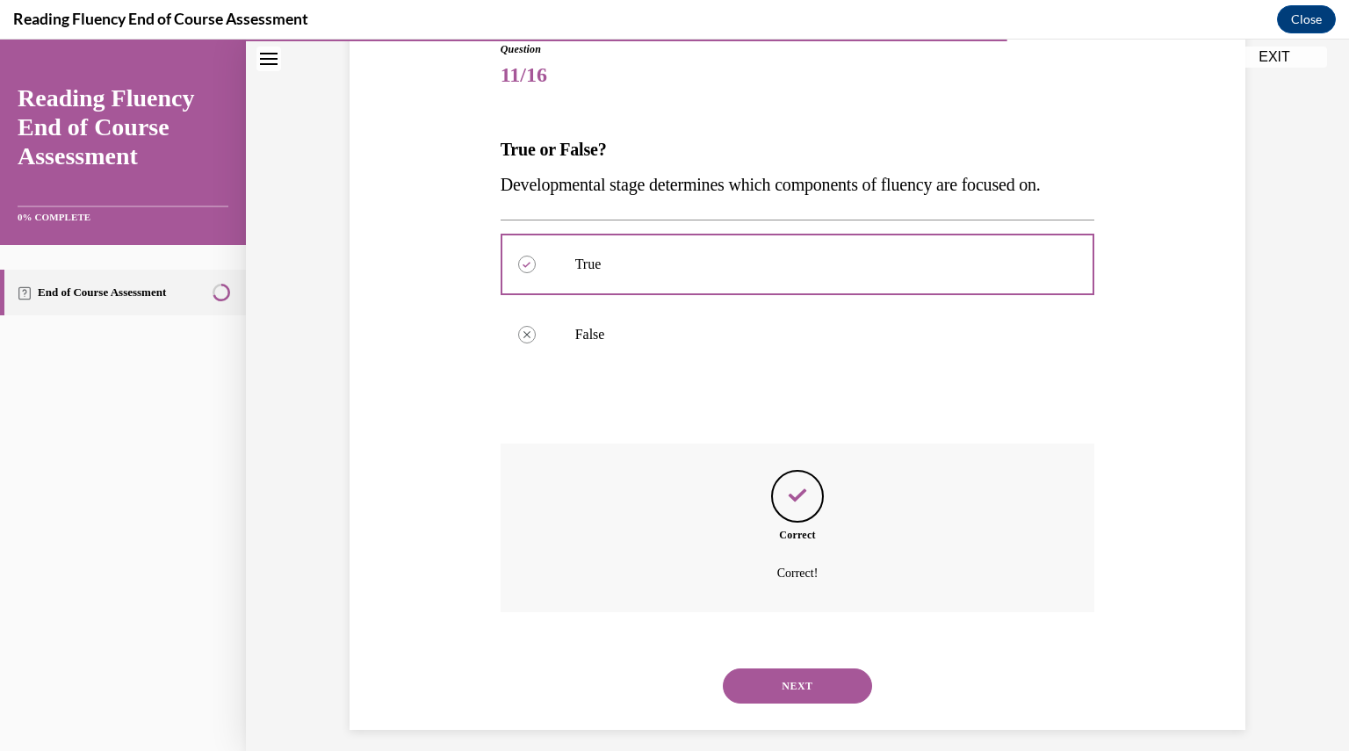
scroll to position [216, 0]
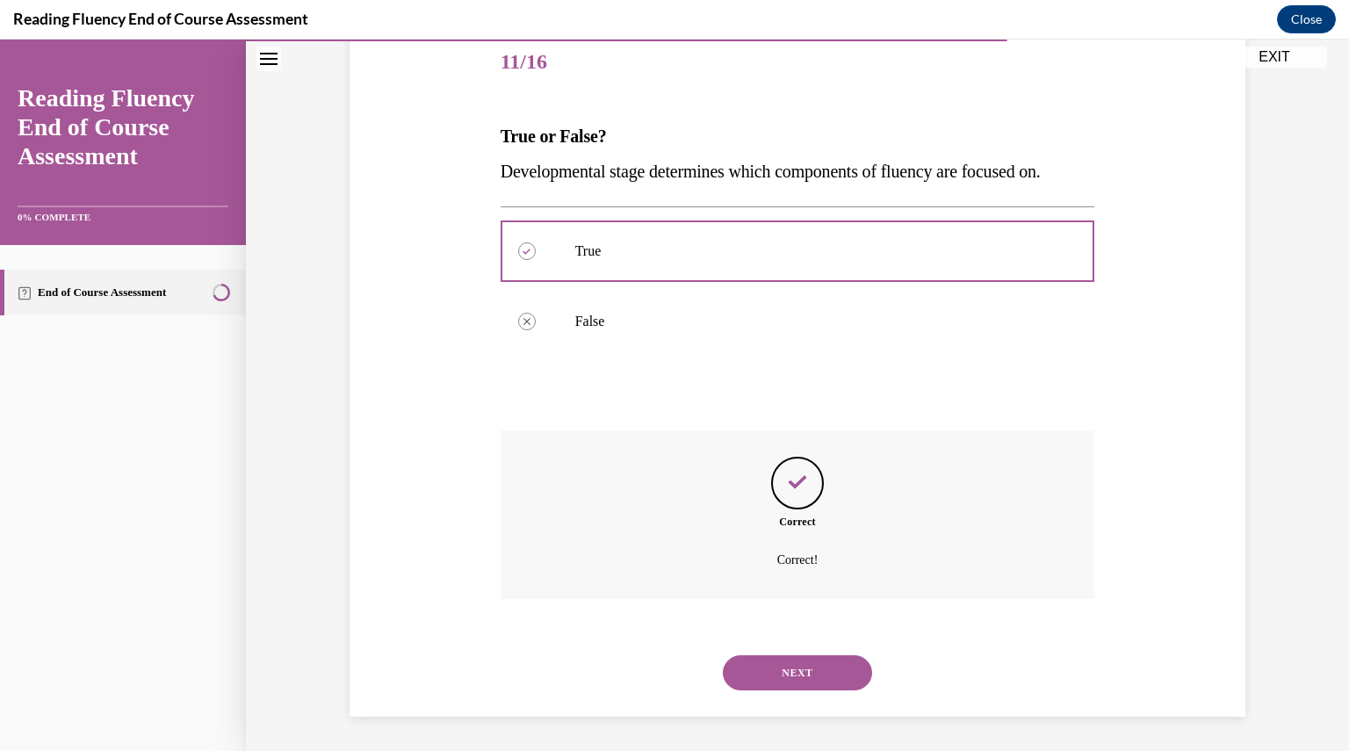
click at [766, 665] on button "NEXT" at bounding box center [797, 672] width 149 height 35
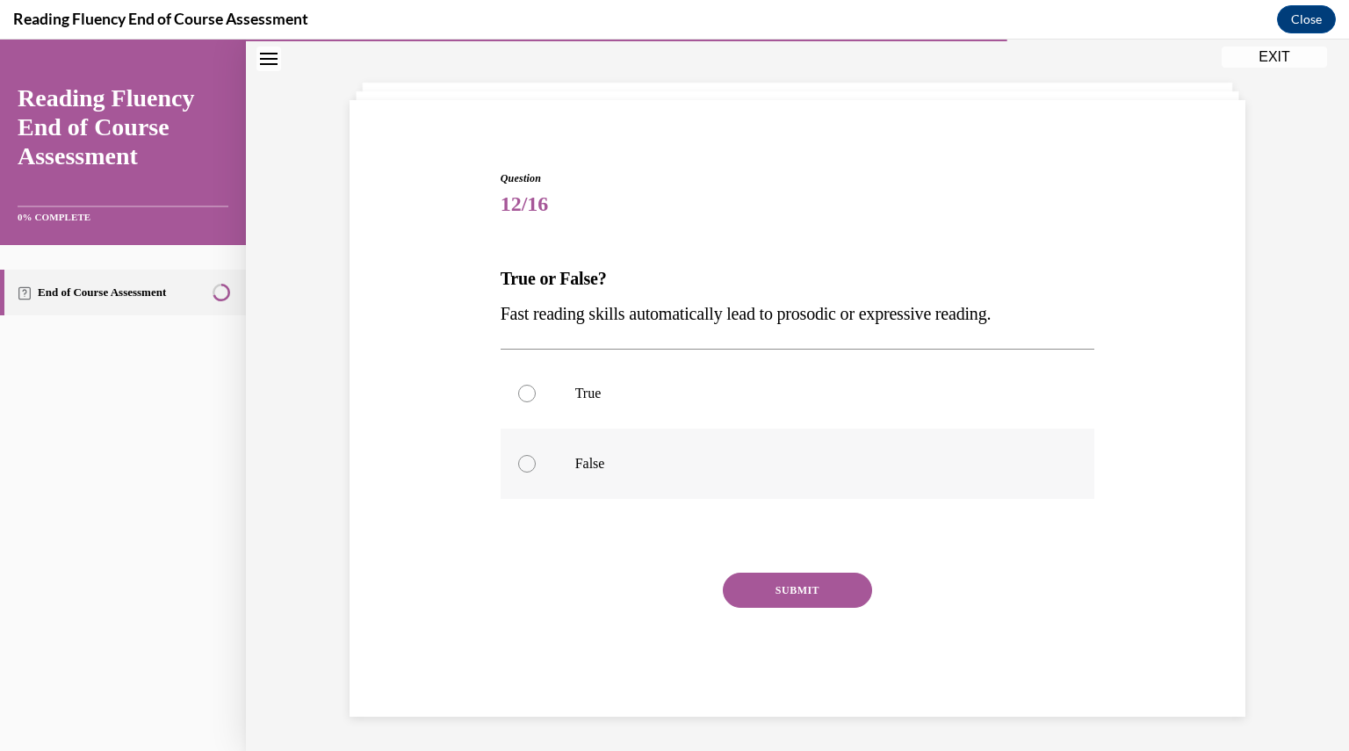
click at [659, 479] on label "False" at bounding box center [797, 463] width 594 height 70
click at [536, 472] on input "False" at bounding box center [527, 464] width 18 height 18
radio input "true"
click at [738, 580] on button "SUBMIT" at bounding box center [797, 589] width 149 height 35
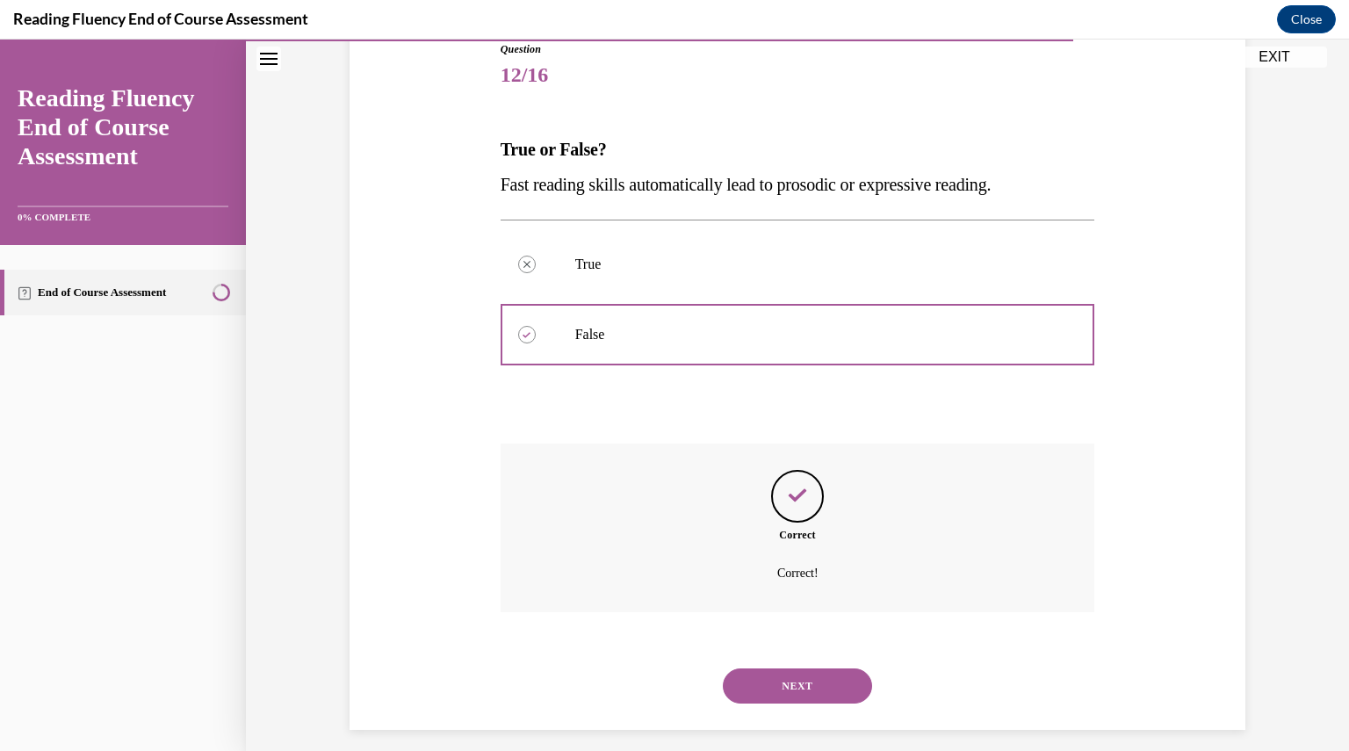
scroll to position [216, 0]
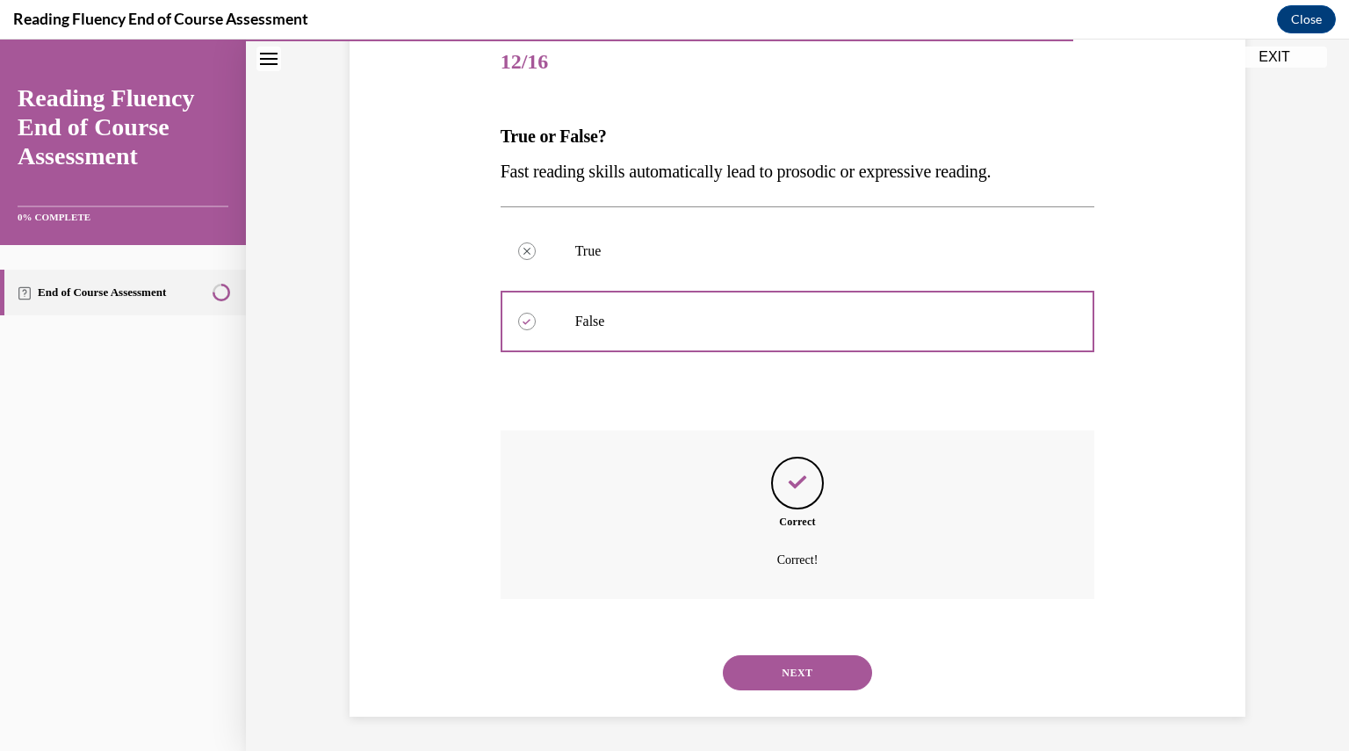
click at [752, 659] on button "NEXT" at bounding box center [797, 672] width 149 height 35
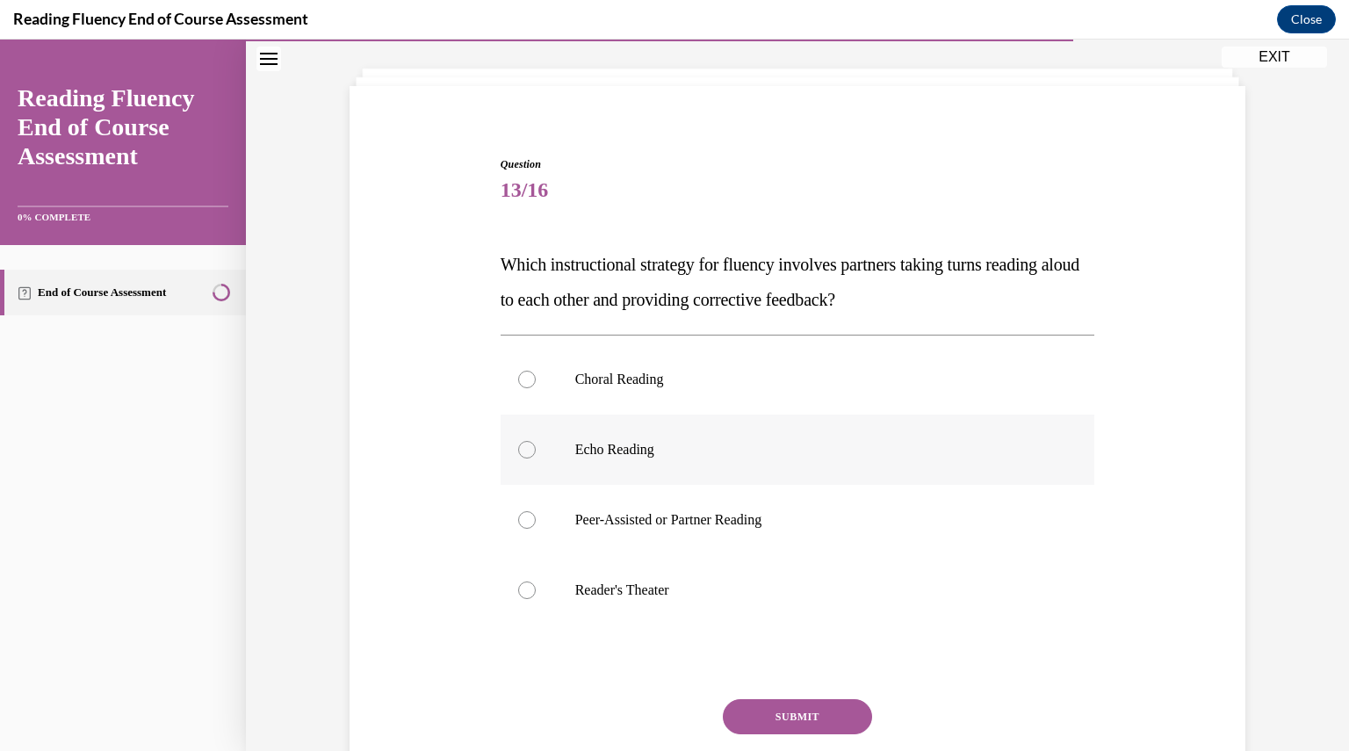
scroll to position [90, 0]
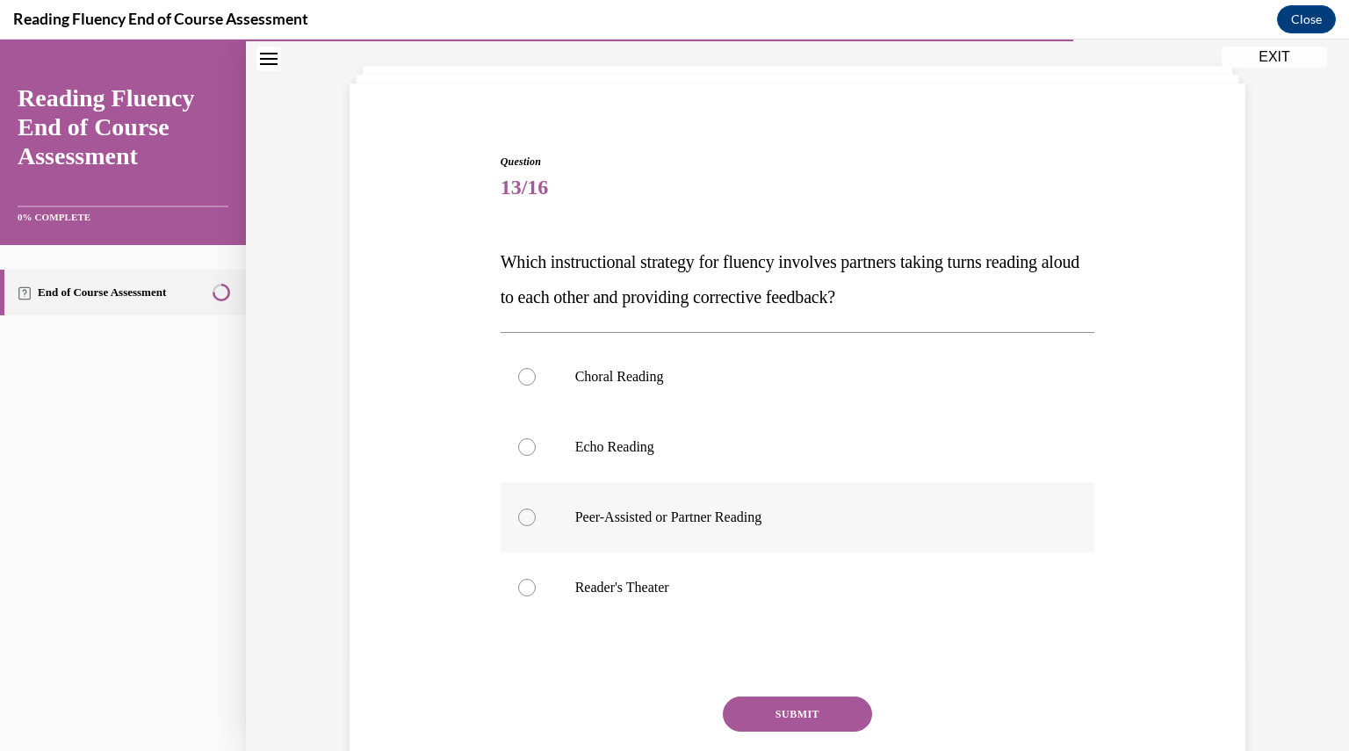
click at [816, 522] on p "Peer-Assisted or Partner Reading" at bounding box center [813, 517] width 476 height 18
click at [536, 522] on input "Peer-Assisted or Partner Reading" at bounding box center [527, 517] width 18 height 18
radio input "true"
click at [792, 703] on button "SUBMIT" at bounding box center [797, 713] width 149 height 35
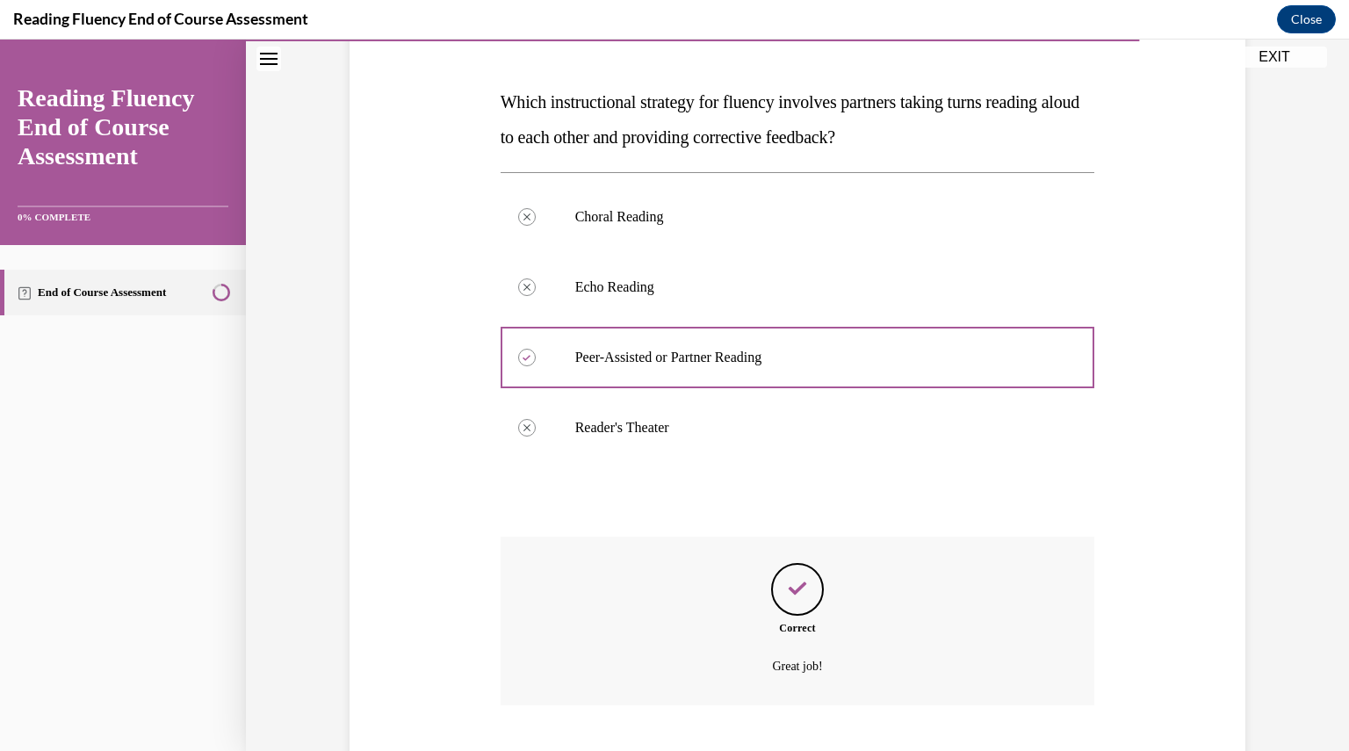
scroll to position [356, 0]
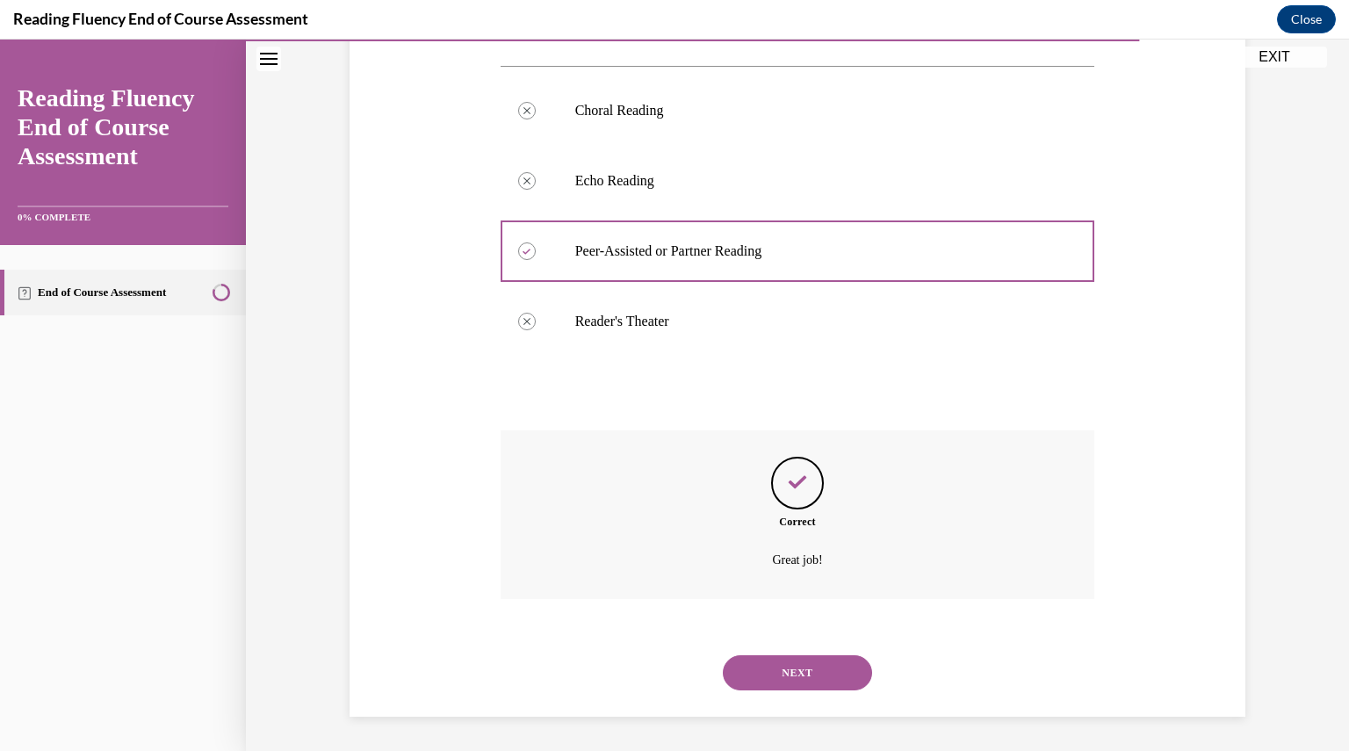
click at [776, 661] on button "NEXT" at bounding box center [797, 672] width 149 height 35
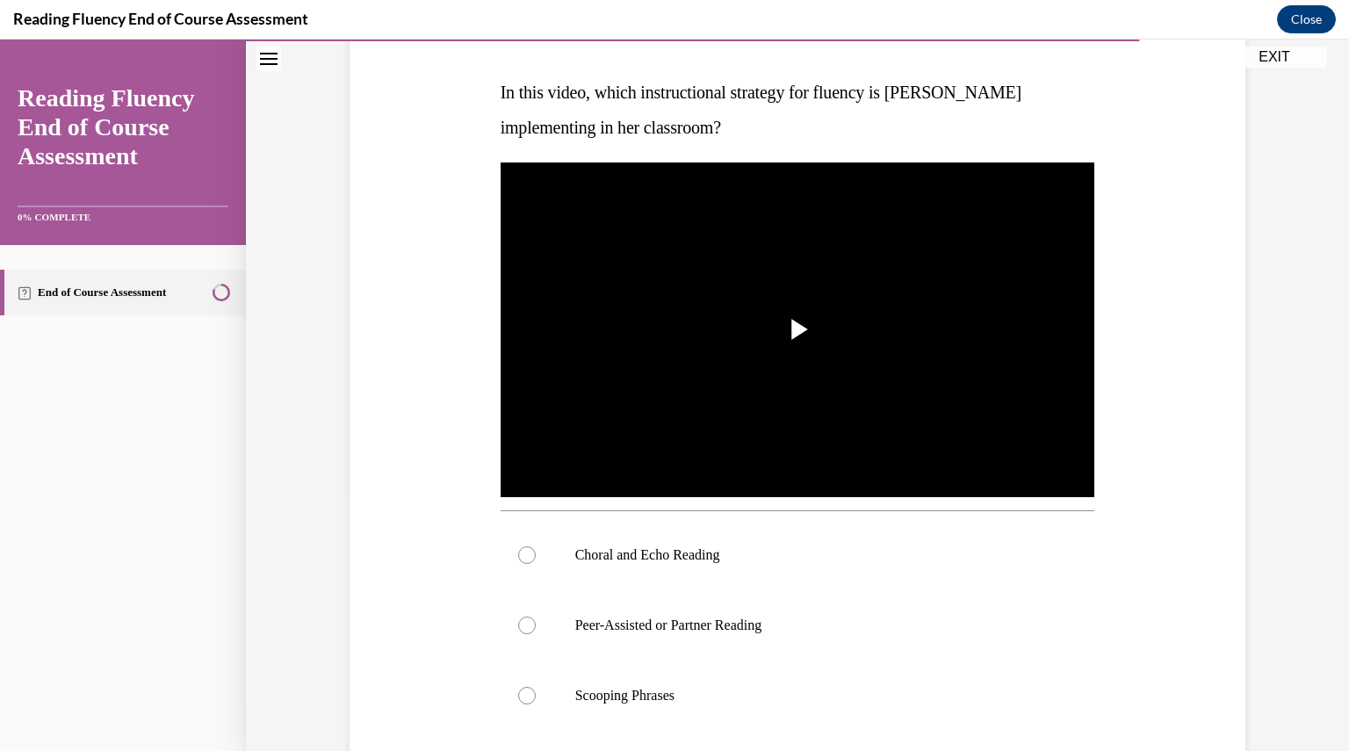
scroll to position [267, 0]
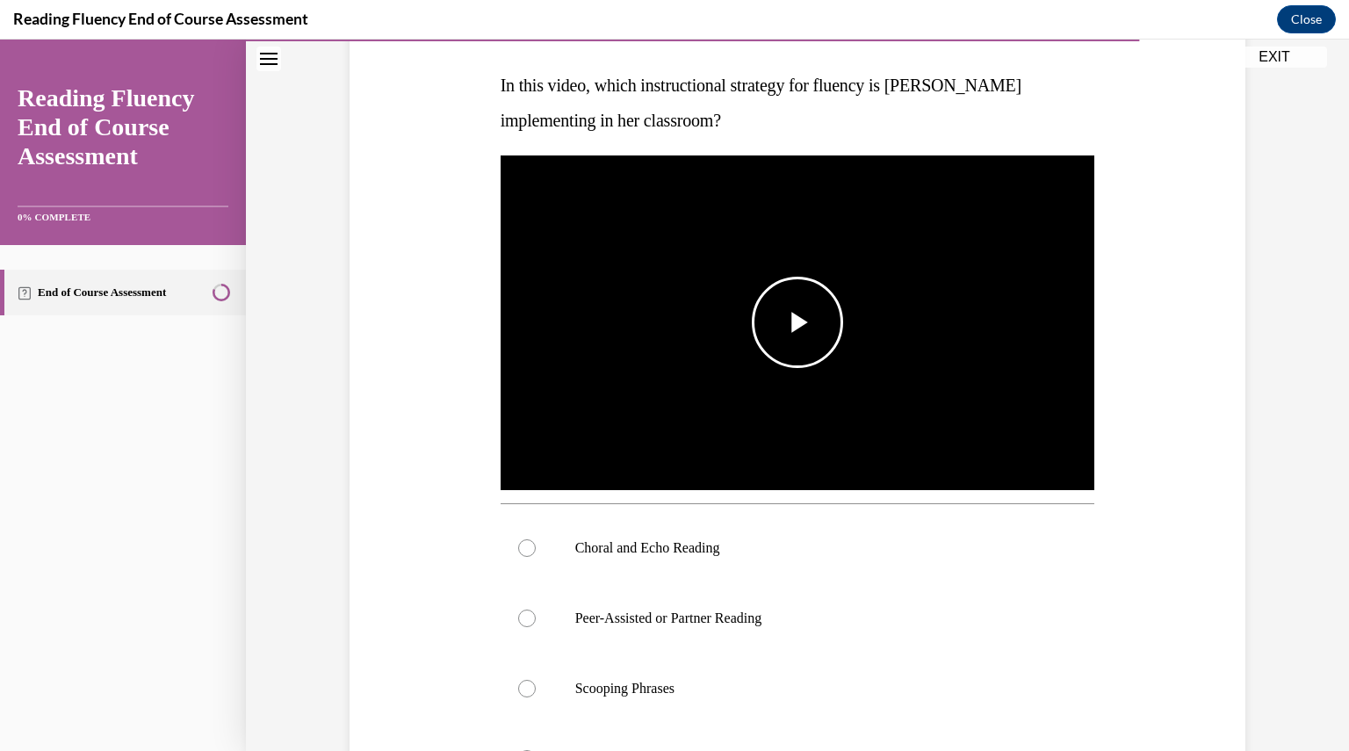
click at [787, 366] on button "Play Video" at bounding box center [797, 322] width 91 height 91
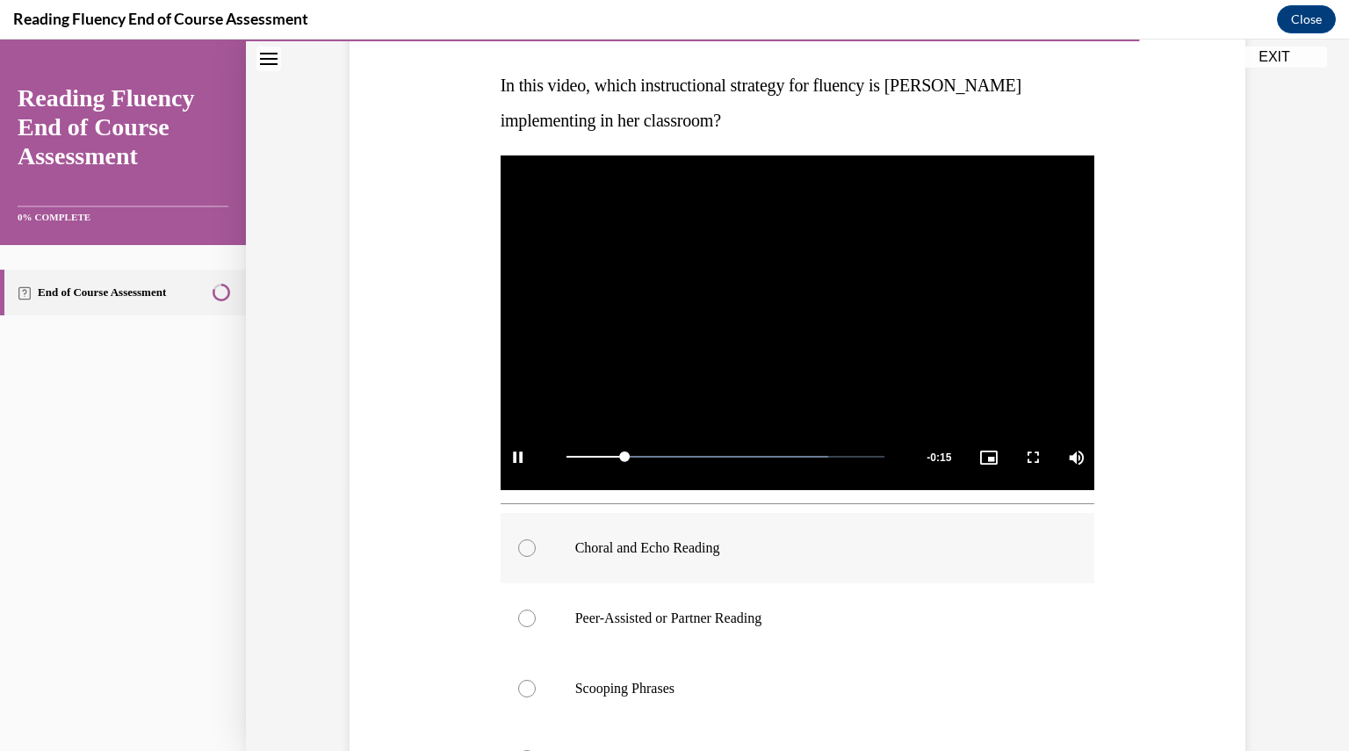
click at [518, 547] on div at bounding box center [527, 548] width 18 height 18
click at [518, 547] on input "Choral and Echo Reading" at bounding box center [527, 548] width 18 height 18
radio input "true"
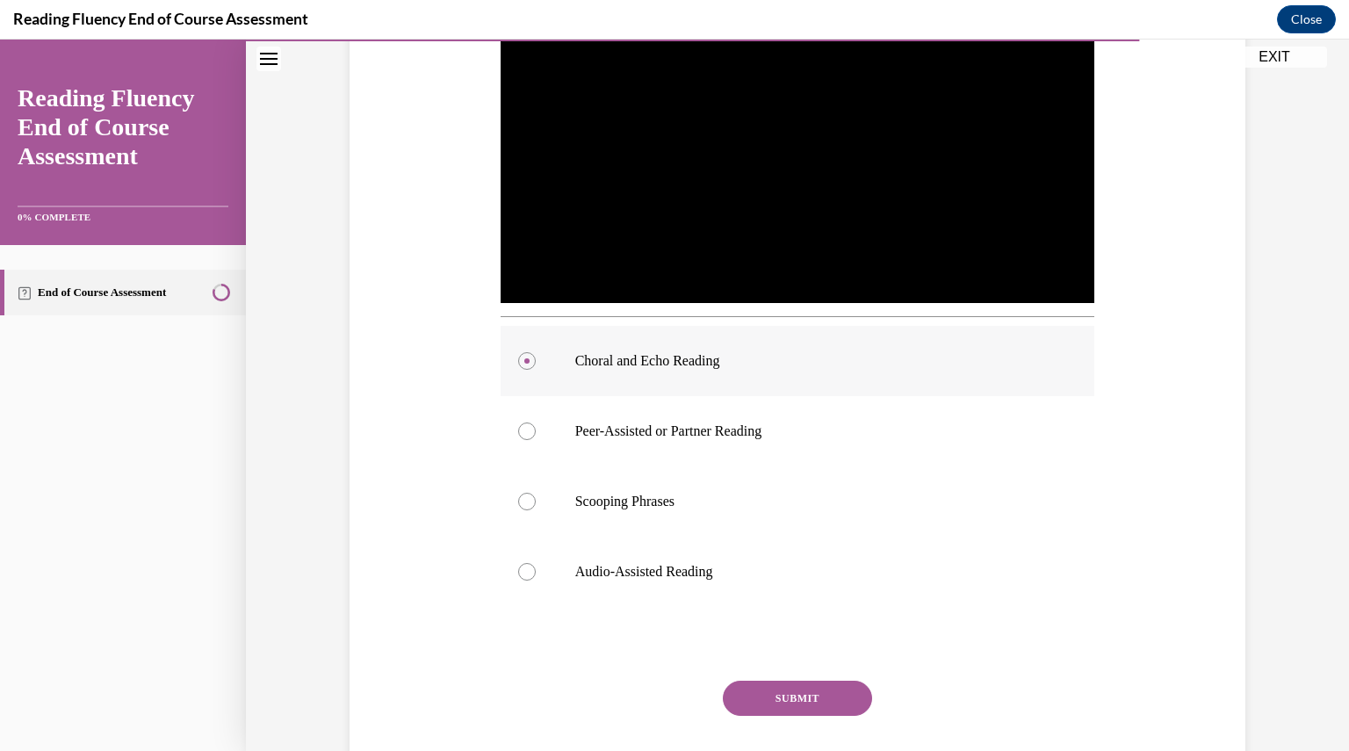
scroll to position [451, 0]
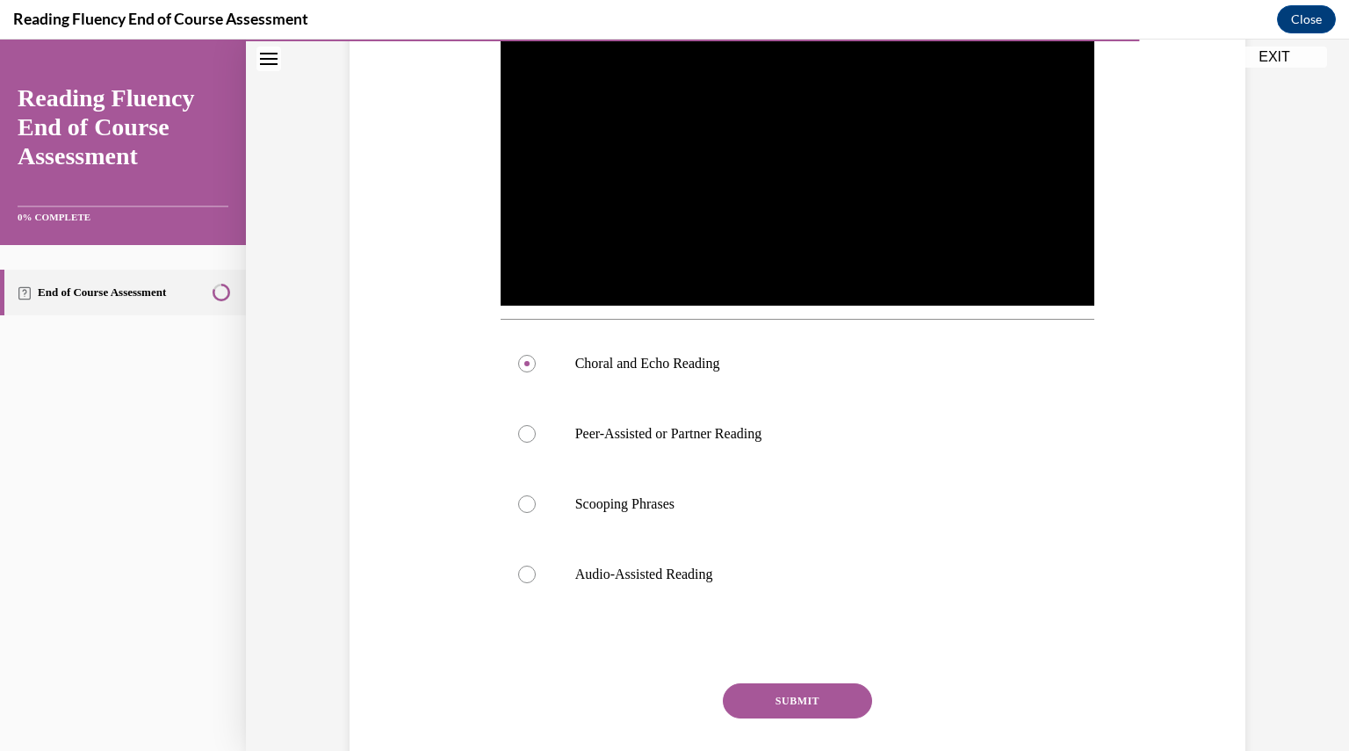
click at [758, 702] on button "SUBMIT" at bounding box center [797, 700] width 149 height 35
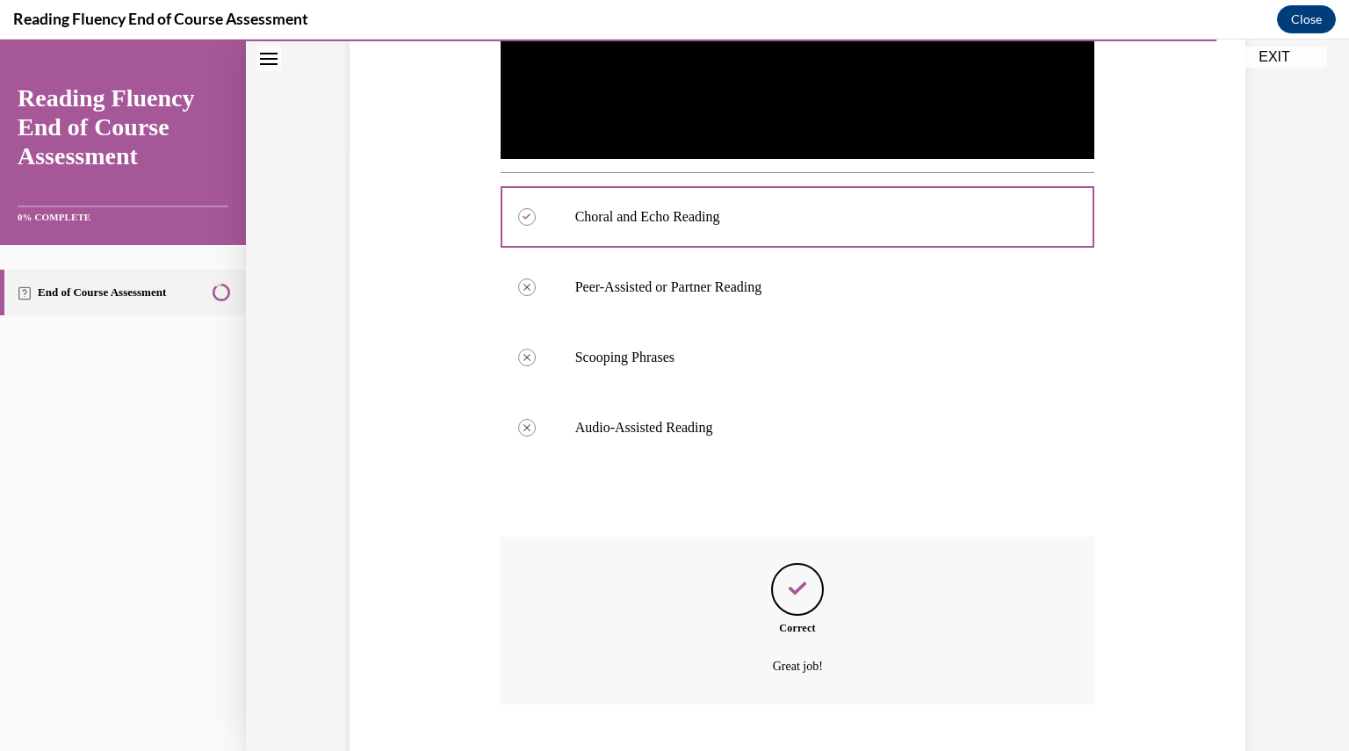
scroll to position [703, 0]
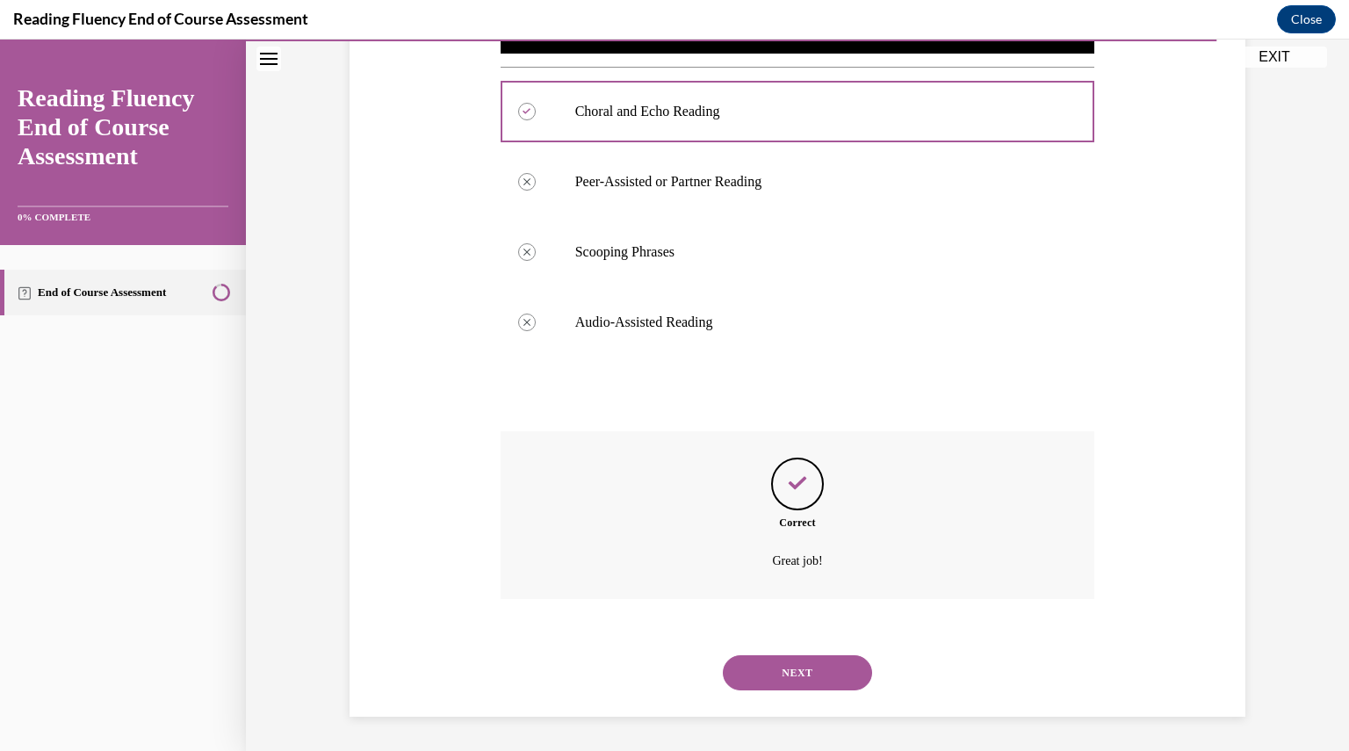
click at [755, 666] on button "NEXT" at bounding box center [797, 672] width 149 height 35
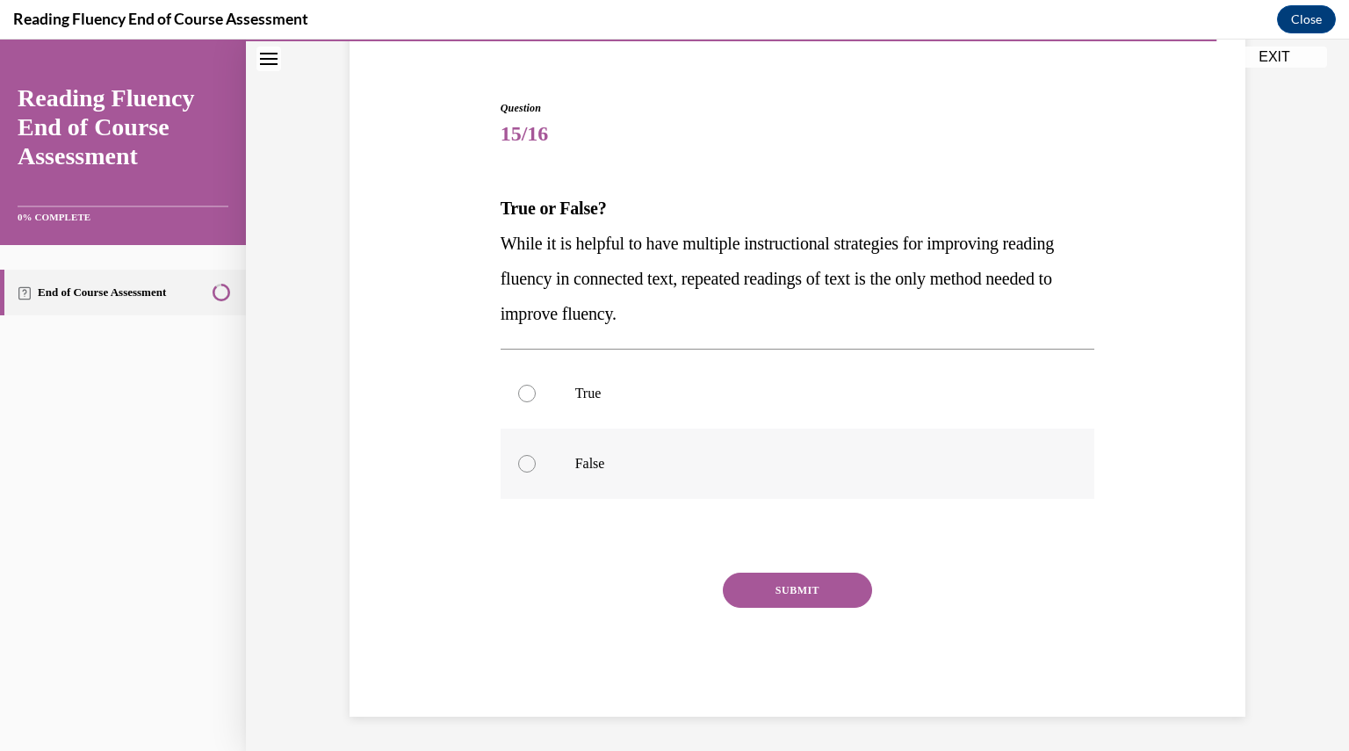
click at [685, 475] on label "False" at bounding box center [797, 463] width 594 height 70
click at [536, 472] on input "False" at bounding box center [527, 464] width 18 height 18
radio input "true"
click at [784, 591] on button "SUBMIT" at bounding box center [797, 589] width 149 height 35
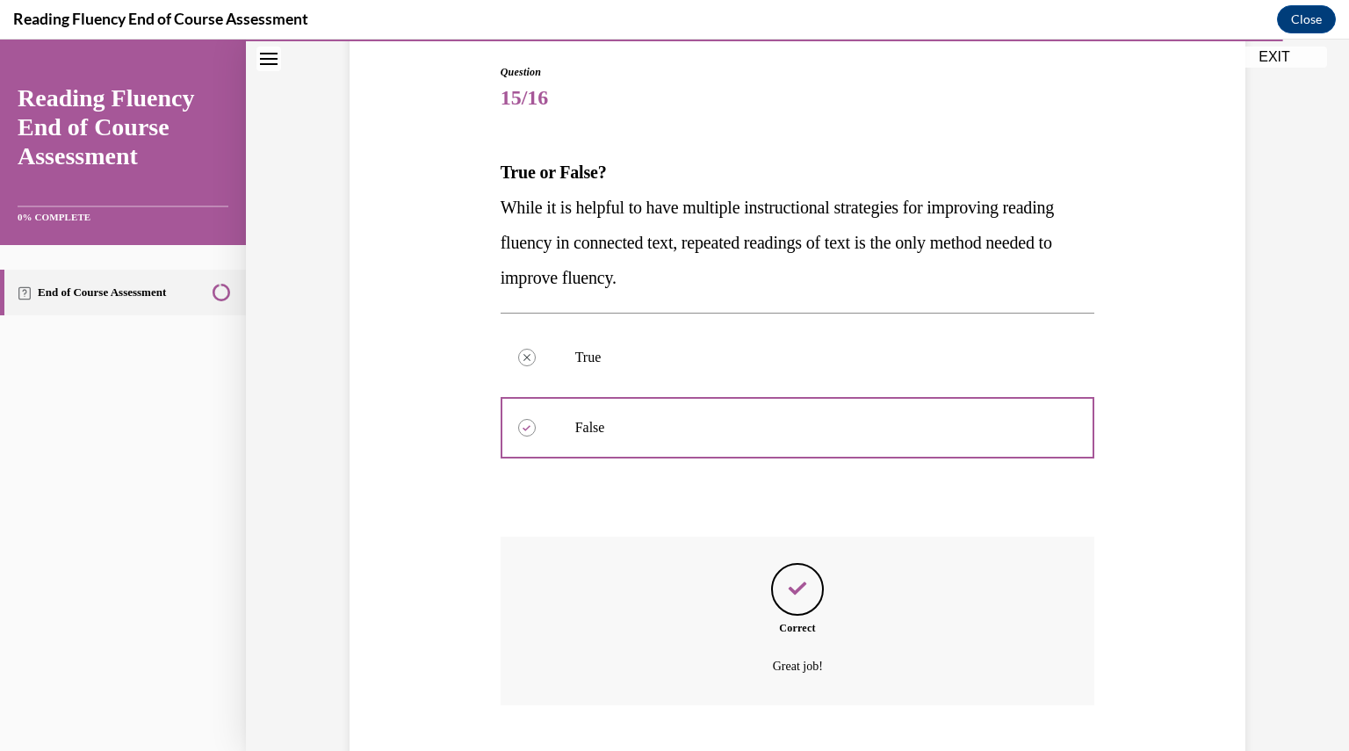
scroll to position [286, 0]
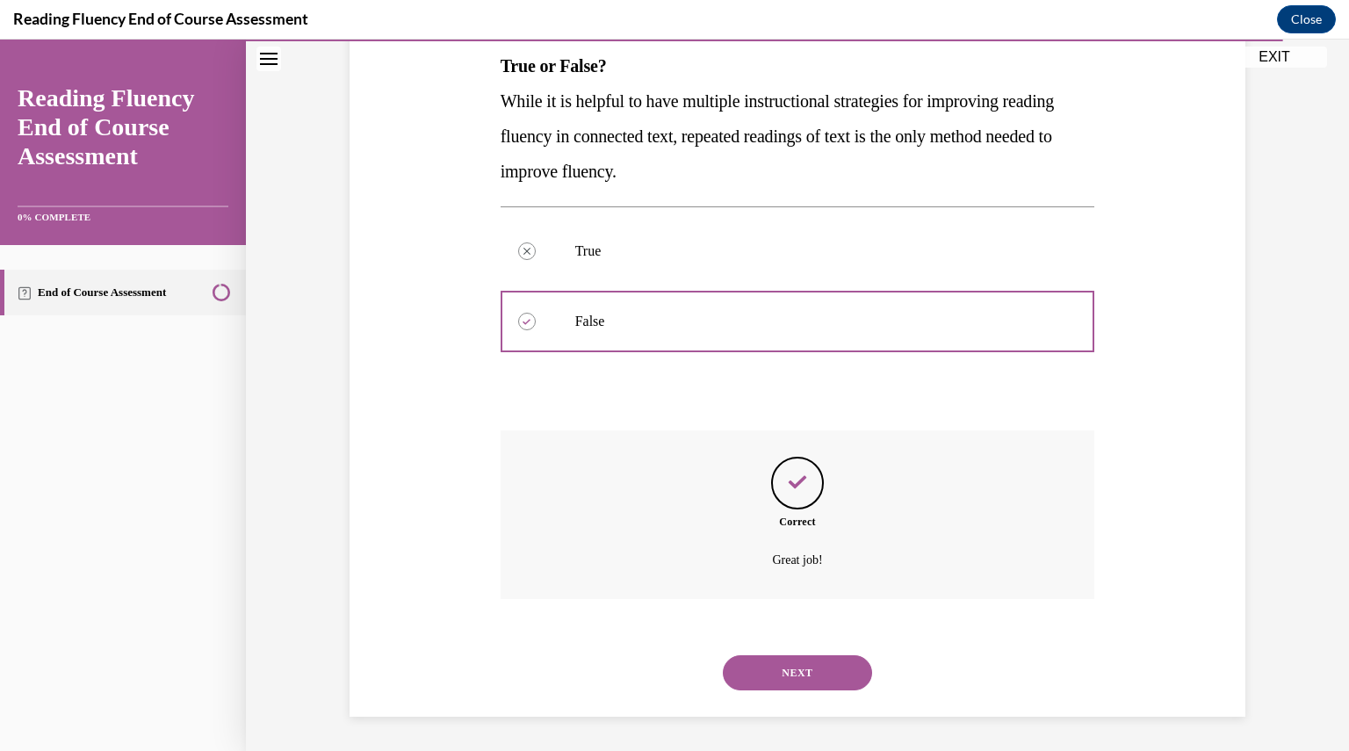
click at [776, 656] on button "NEXT" at bounding box center [797, 672] width 149 height 35
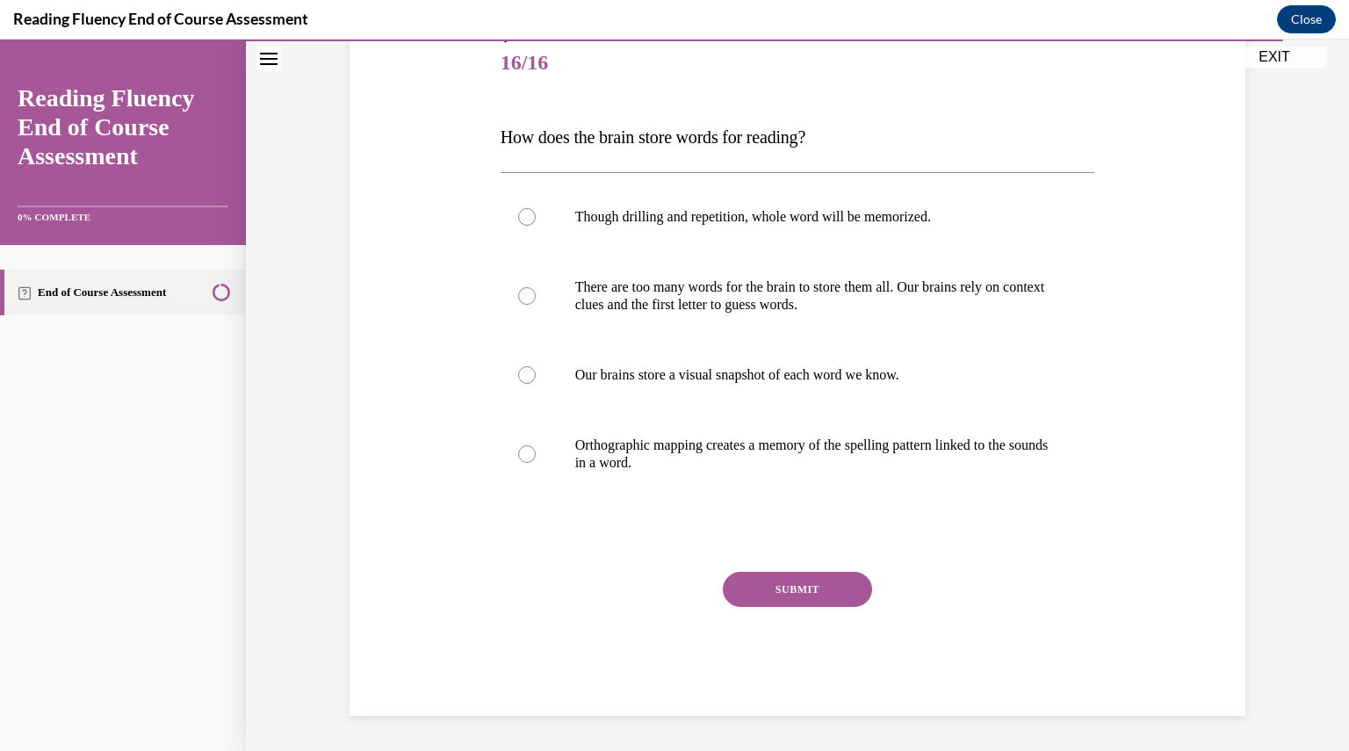
scroll to position [196, 0]
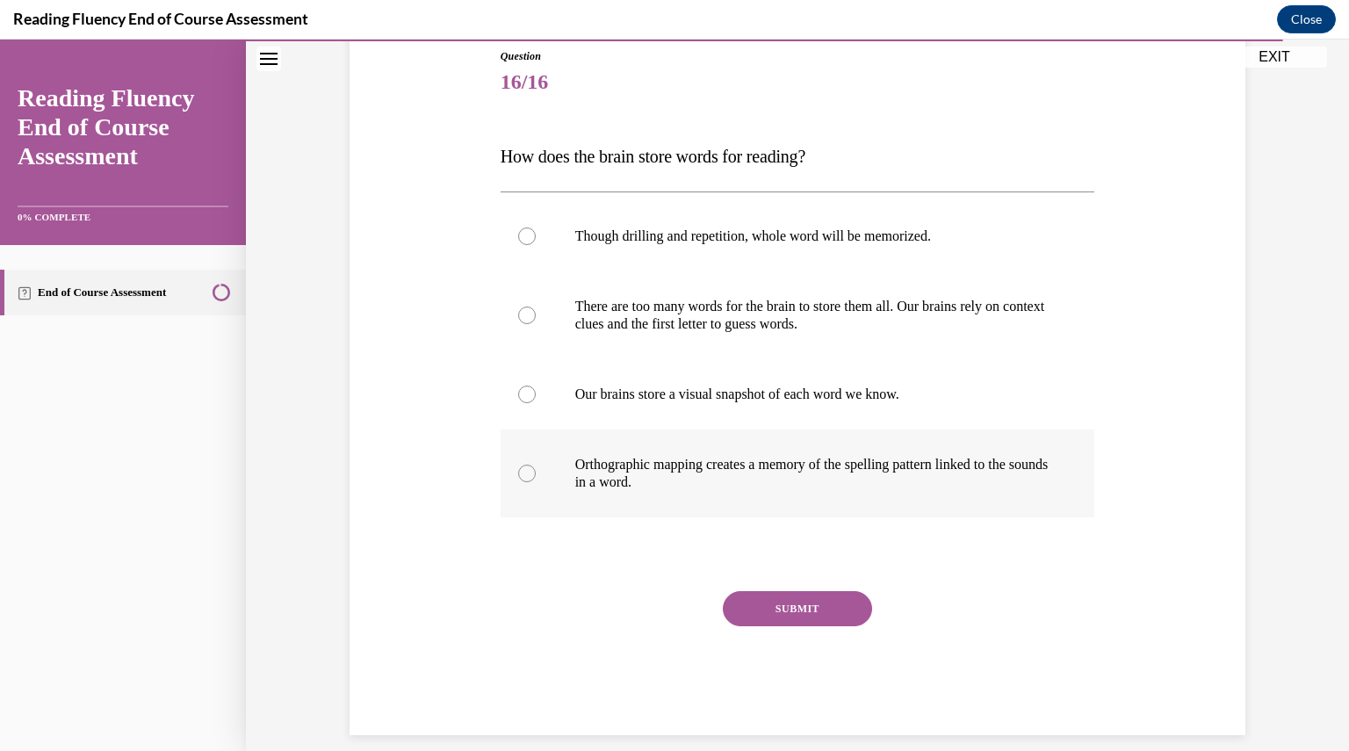
click at [521, 477] on div at bounding box center [527, 473] width 18 height 18
click at [521, 477] on input "Orthographic mapping creates a memory of the spelling pattern linked to the sou…" at bounding box center [527, 473] width 18 height 18
radio input "true"
click at [759, 614] on button "SUBMIT" at bounding box center [797, 608] width 149 height 35
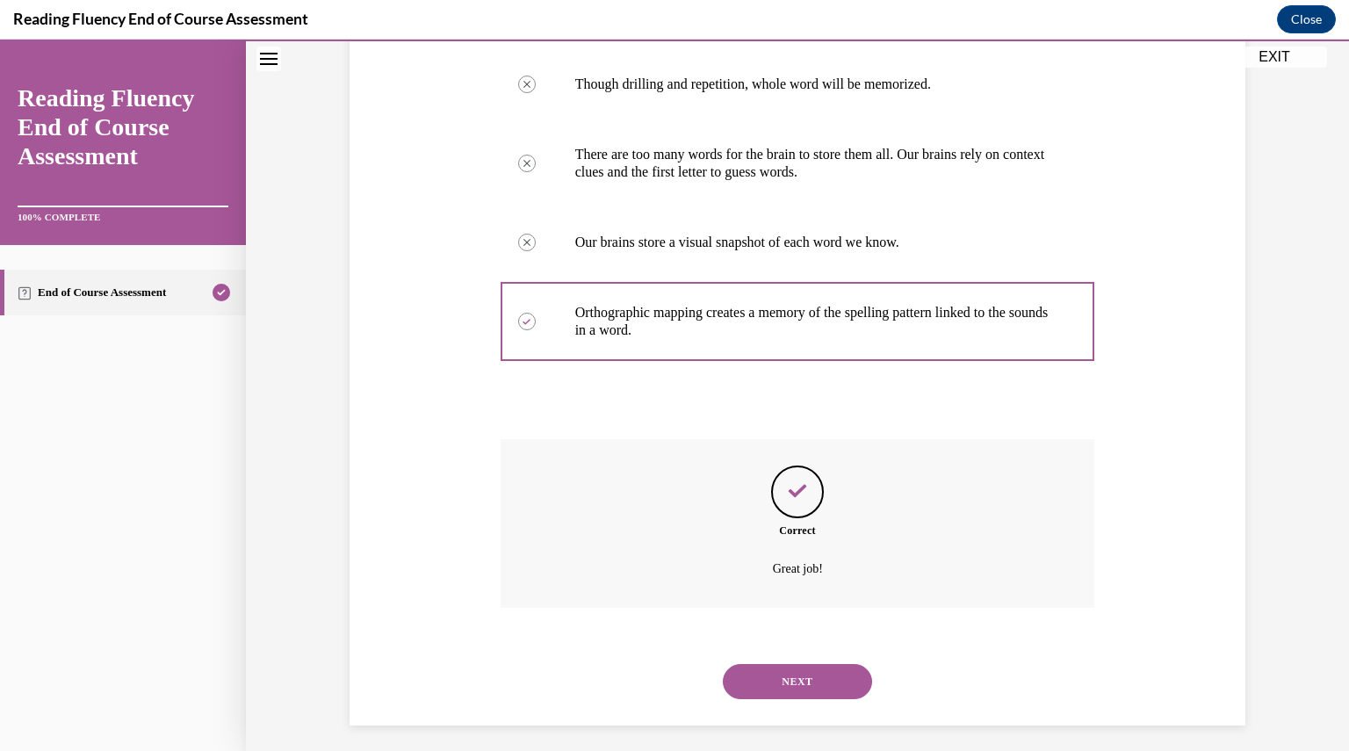
scroll to position [356, 0]
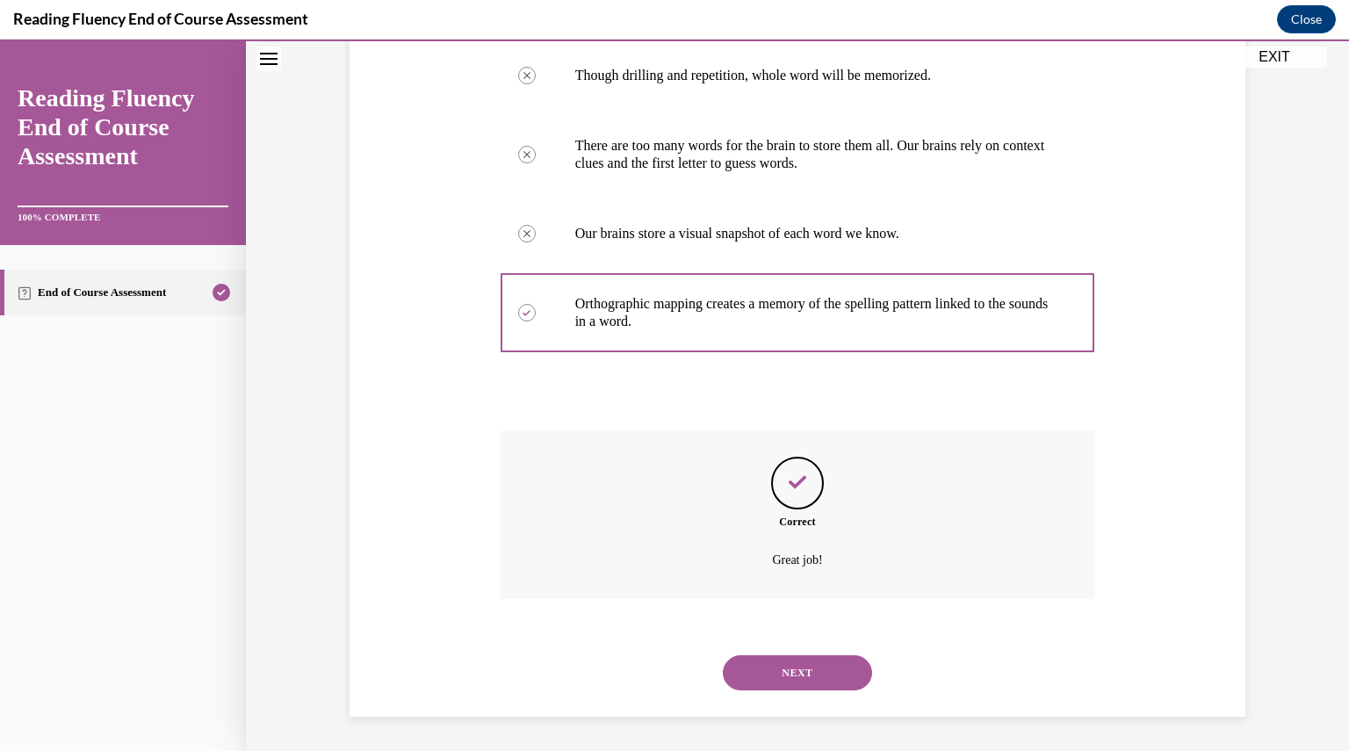
click at [759, 665] on button "NEXT" at bounding box center [797, 672] width 149 height 35
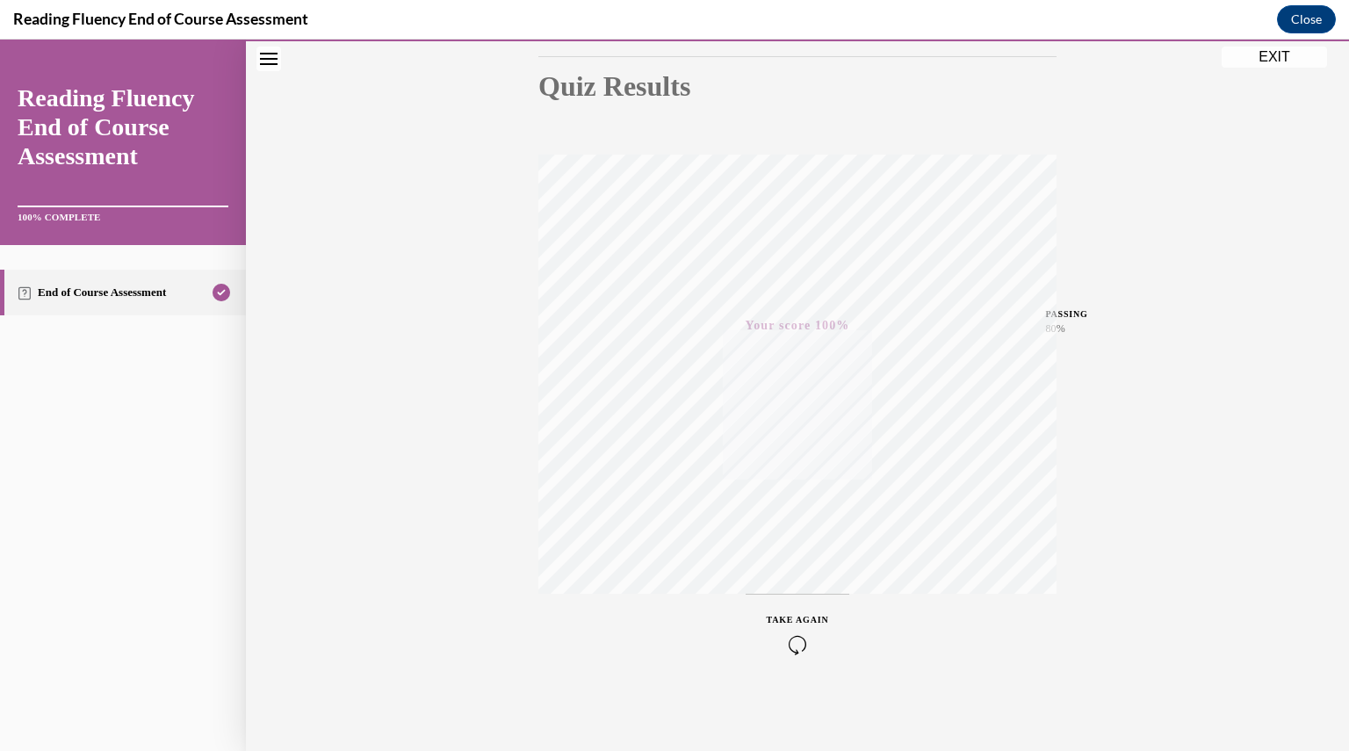
scroll to position [0, 0]
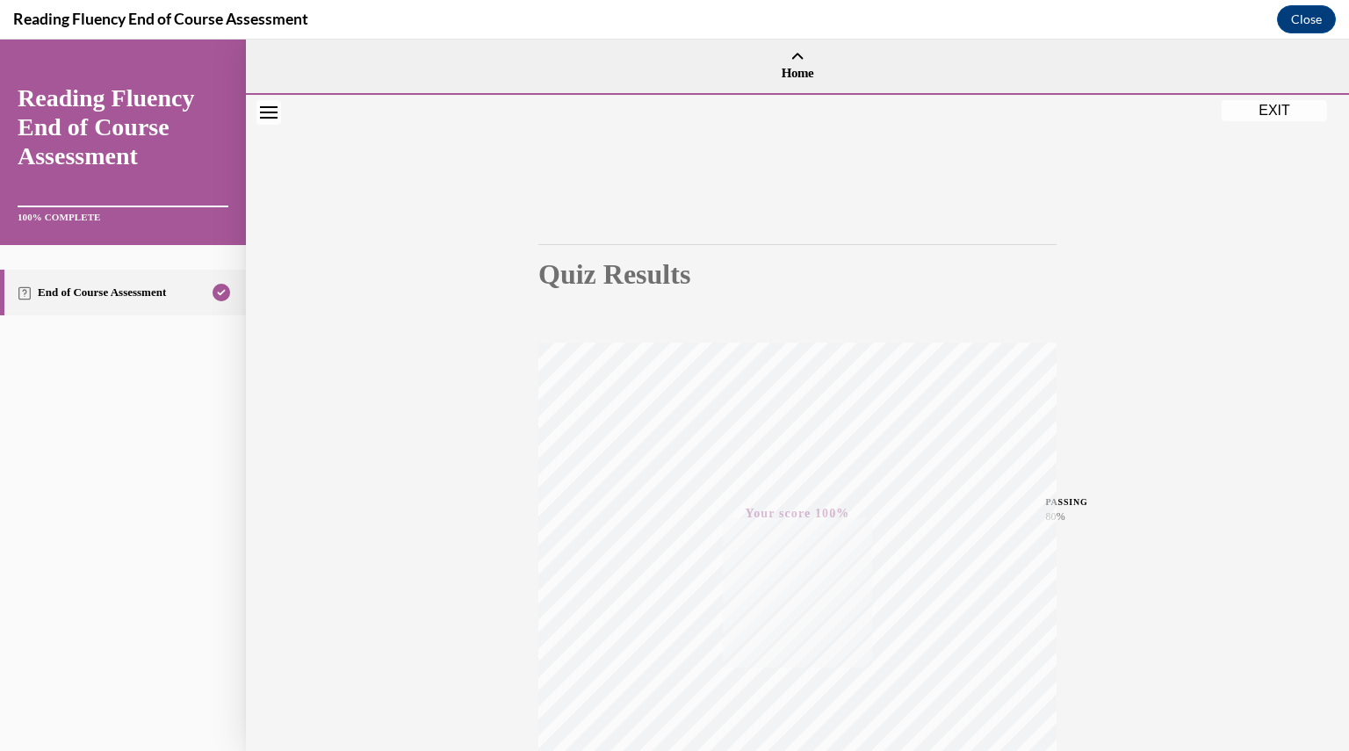
click at [1267, 112] on button "EXIT" at bounding box center [1273, 110] width 105 height 21
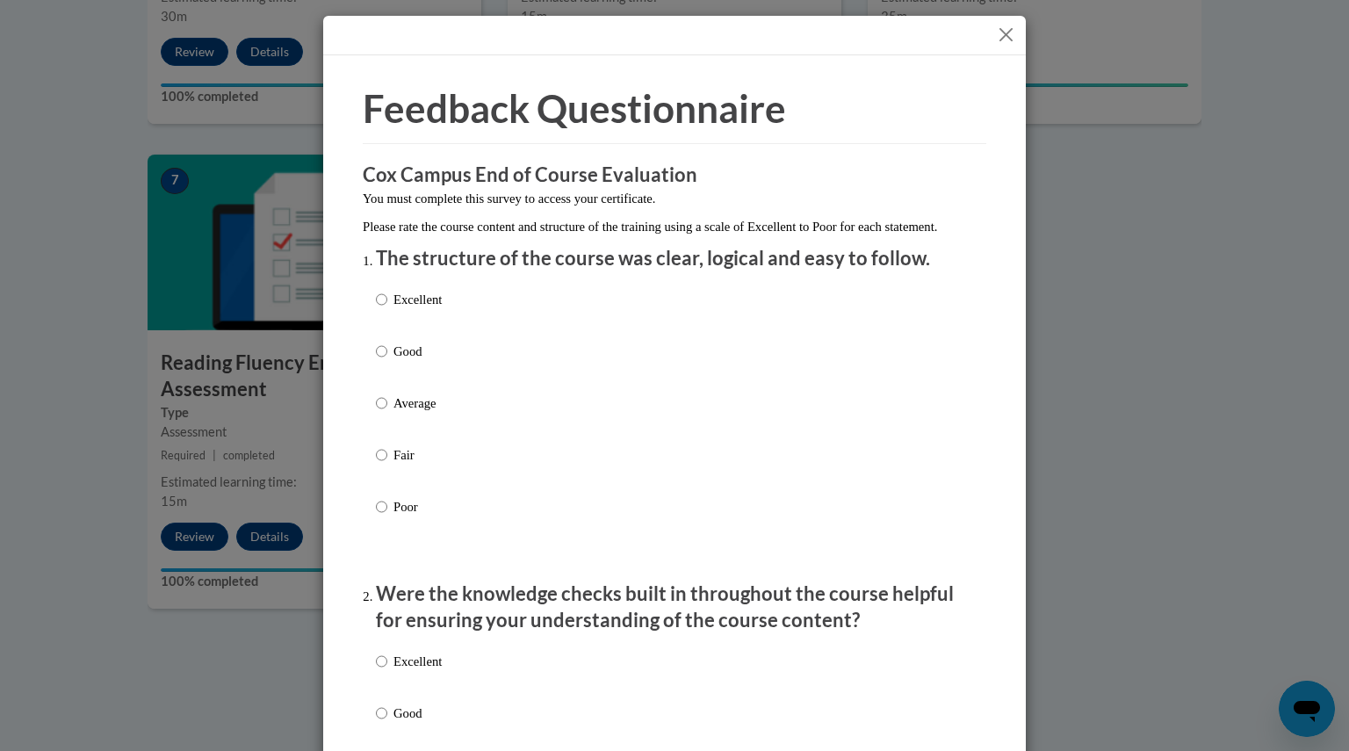
click at [399, 361] on p "Good" at bounding box center [417, 351] width 48 height 19
click at [387, 361] on input "Good" at bounding box center [381, 351] width 11 height 19
radio input "true"
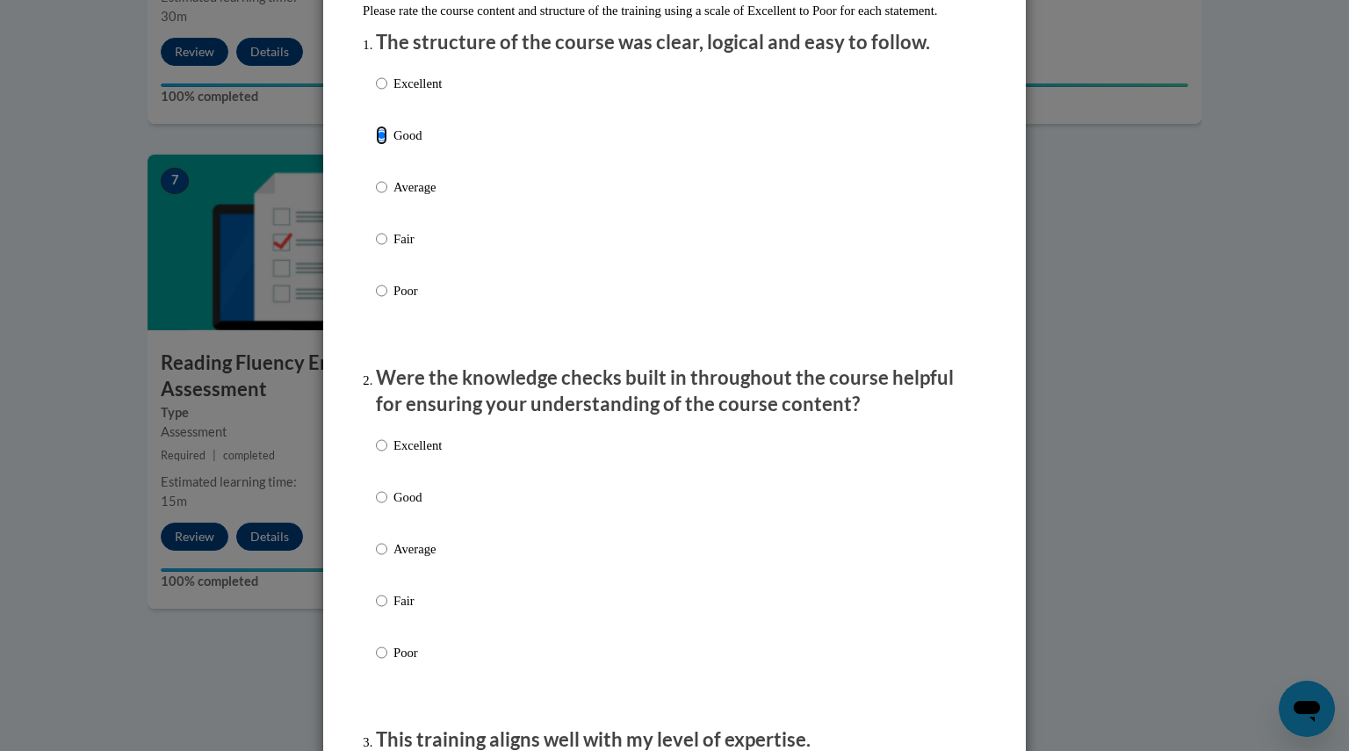
scroll to position [221, 0]
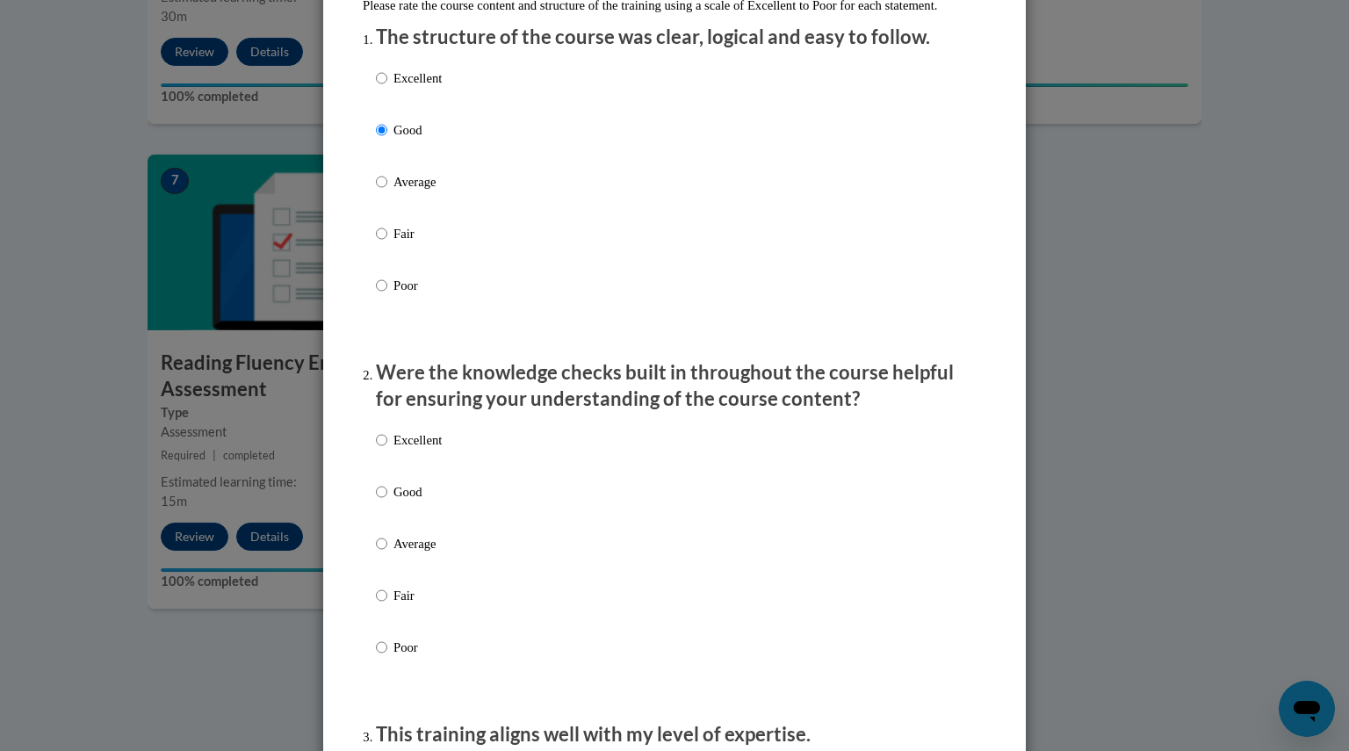
click at [382, 510] on label "Good" at bounding box center [409, 505] width 66 height 47
click at [382, 501] on input "Good" at bounding box center [381, 491] width 11 height 19
radio input "true"
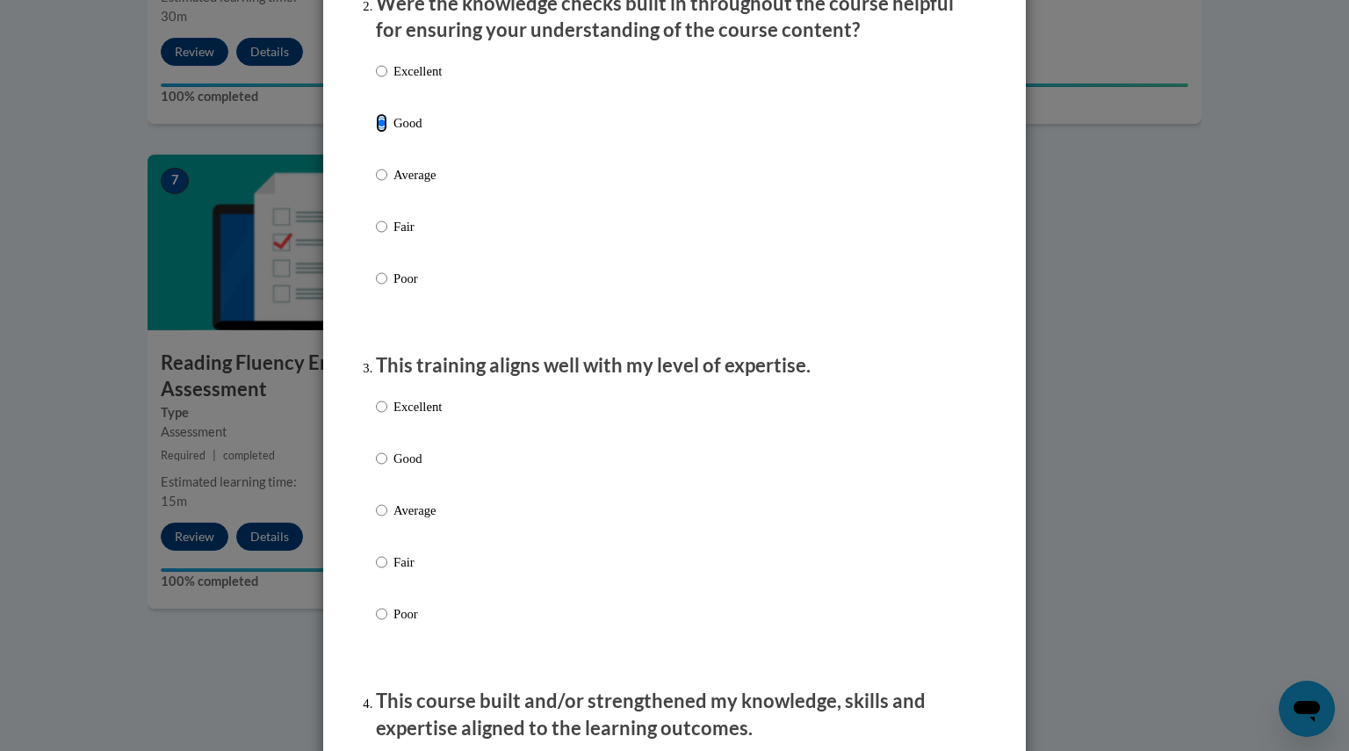
scroll to position [589, 0]
click at [385, 468] on label "Good" at bounding box center [409, 473] width 66 height 47
click at [385, 468] on input "Good" at bounding box center [381, 459] width 11 height 19
radio input "true"
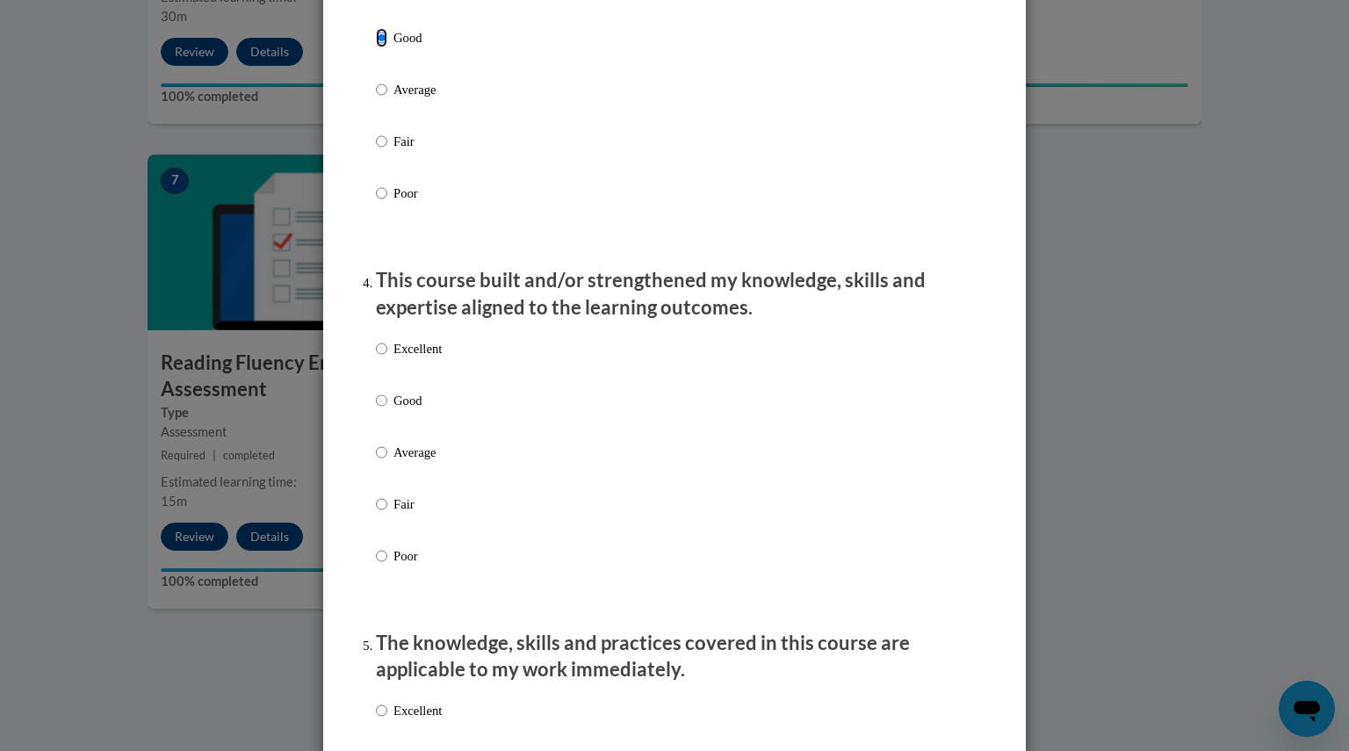
scroll to position [1011, 0]
click at [407, 410] on p "Good" at bounding box center [417, 400] width 48 height 19
click at [387, 410] on input "Good" at bounding box center [381, 400] width 11 height 19
radio input "true"
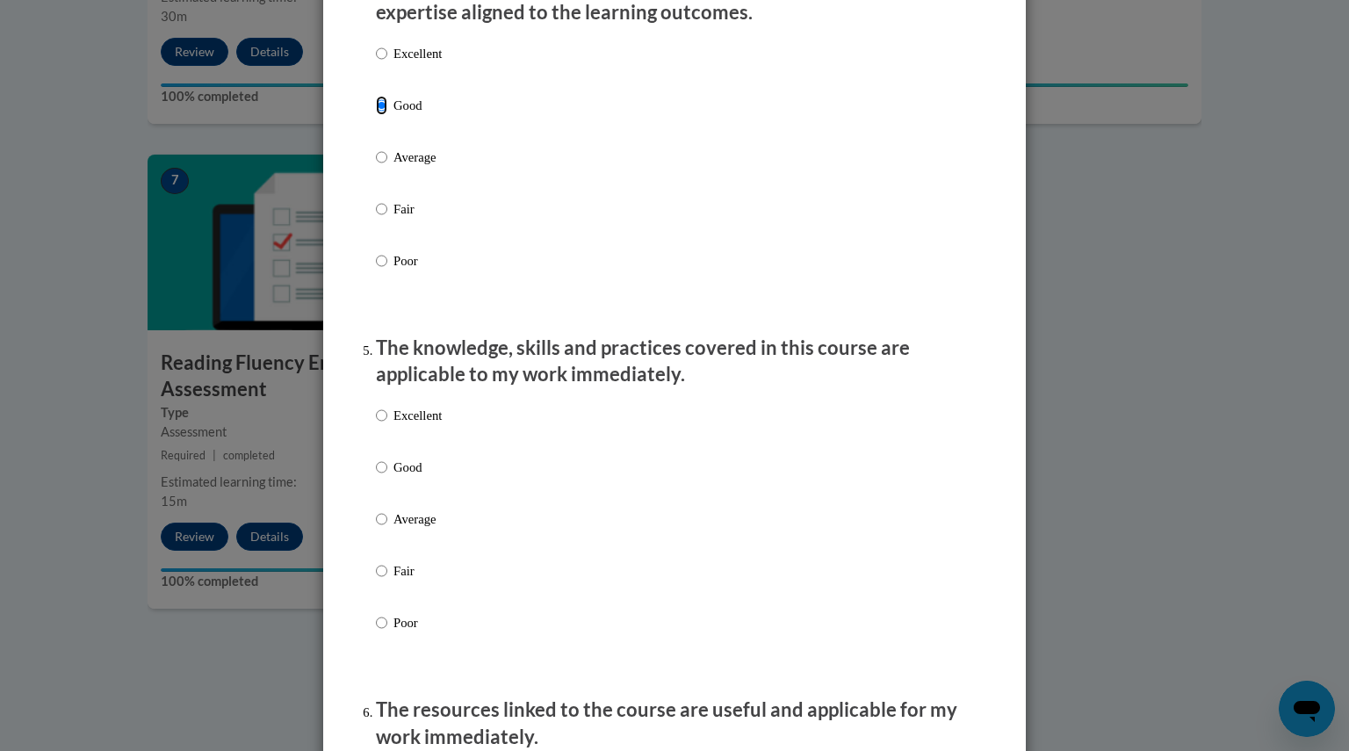
scroll to position [1303, 0]
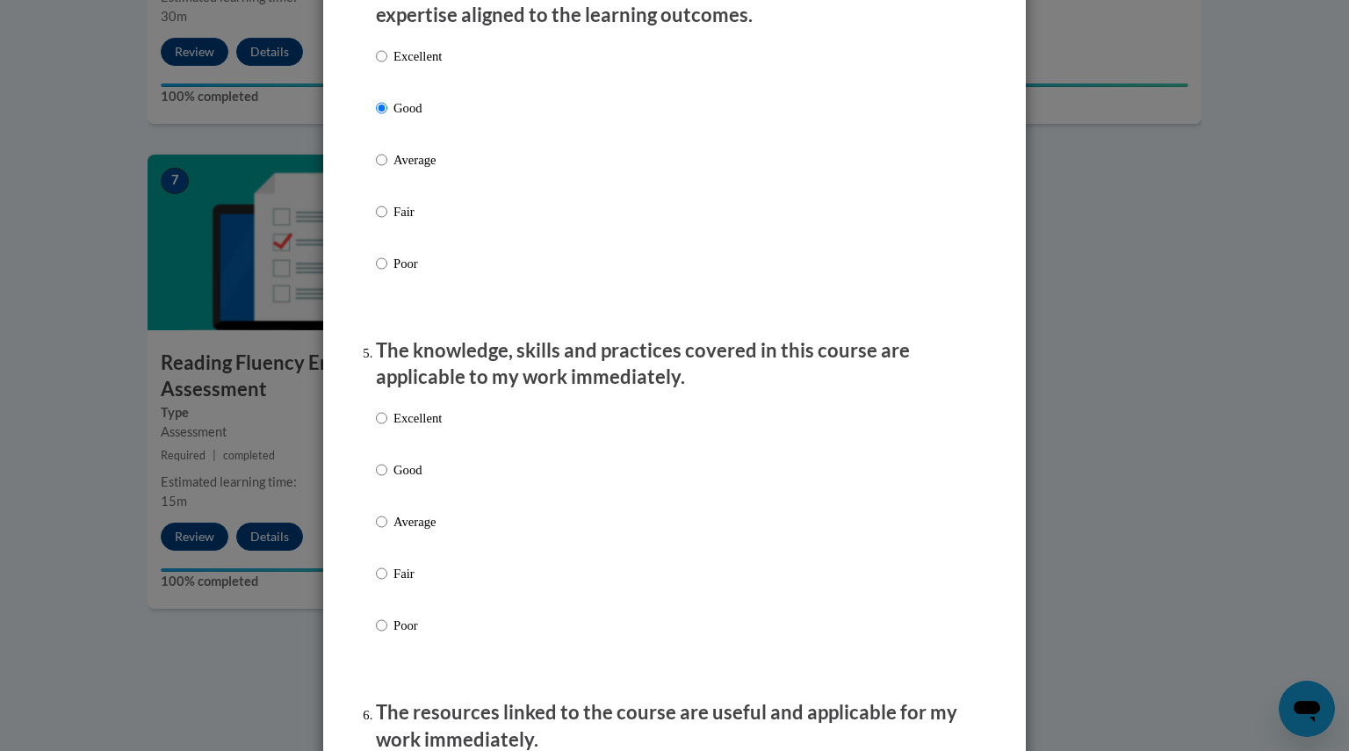
click at [383, 499] on label "Good" at bounding box center [409, 483] width 66 height 47
click at [383, 479] on input "Good" at bounding box center [381, 469] width 11 height 19
radio input "true"
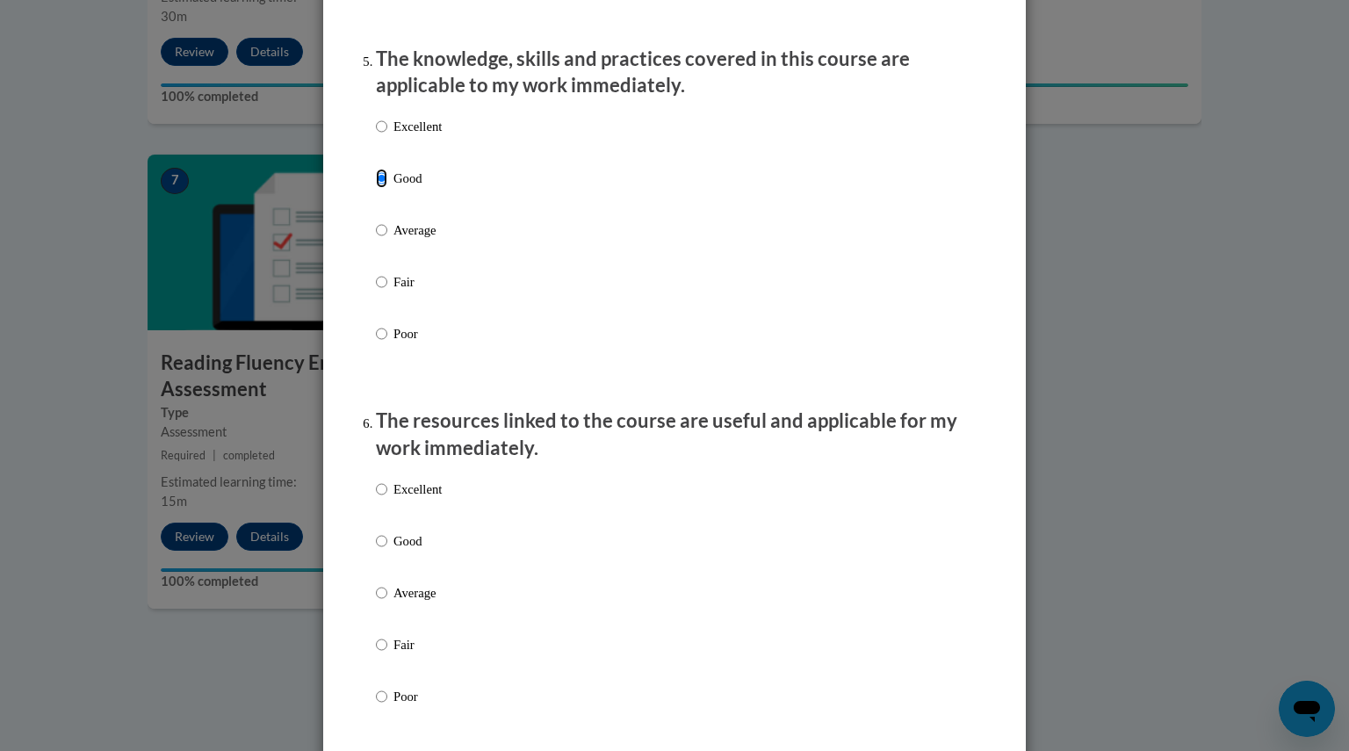
scroll to position [1602, 0]
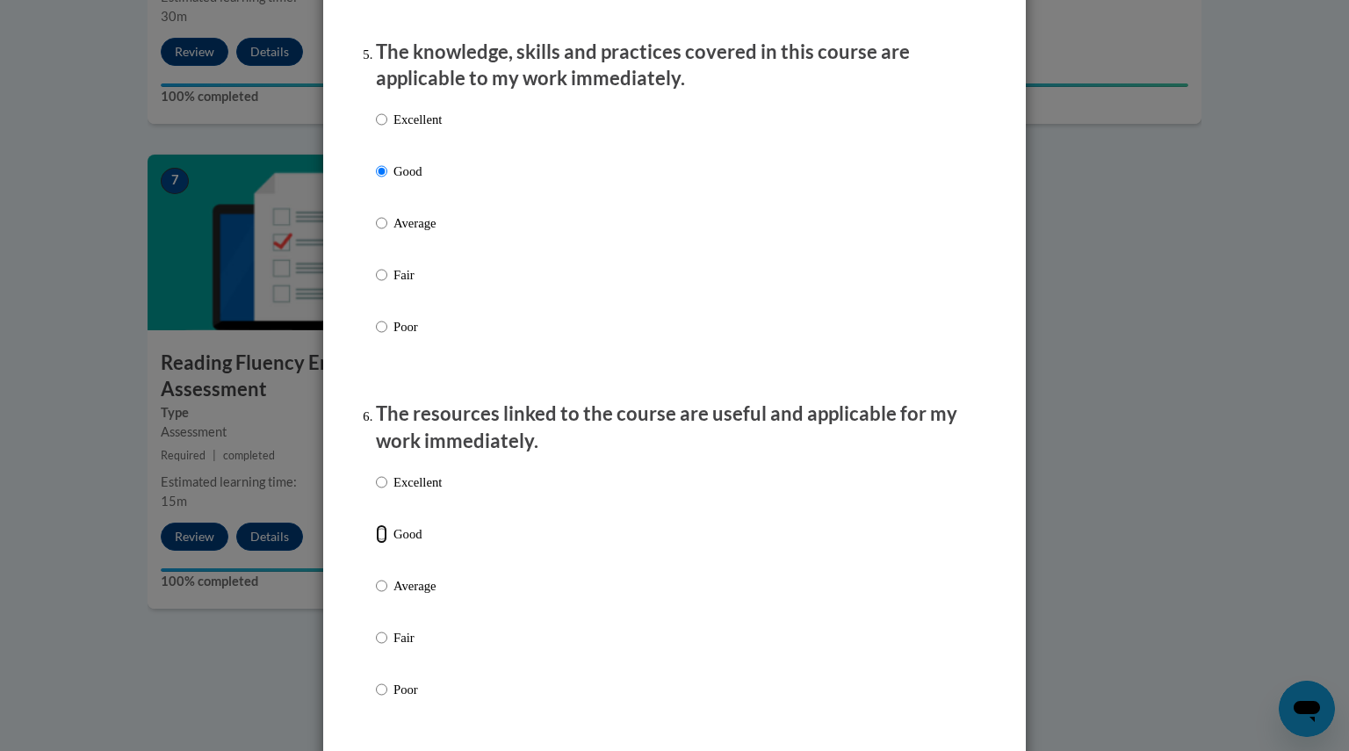
click at [379, 543] on input "Good" at bounding box center [381, 533] width 11 height 19
radio input "true"
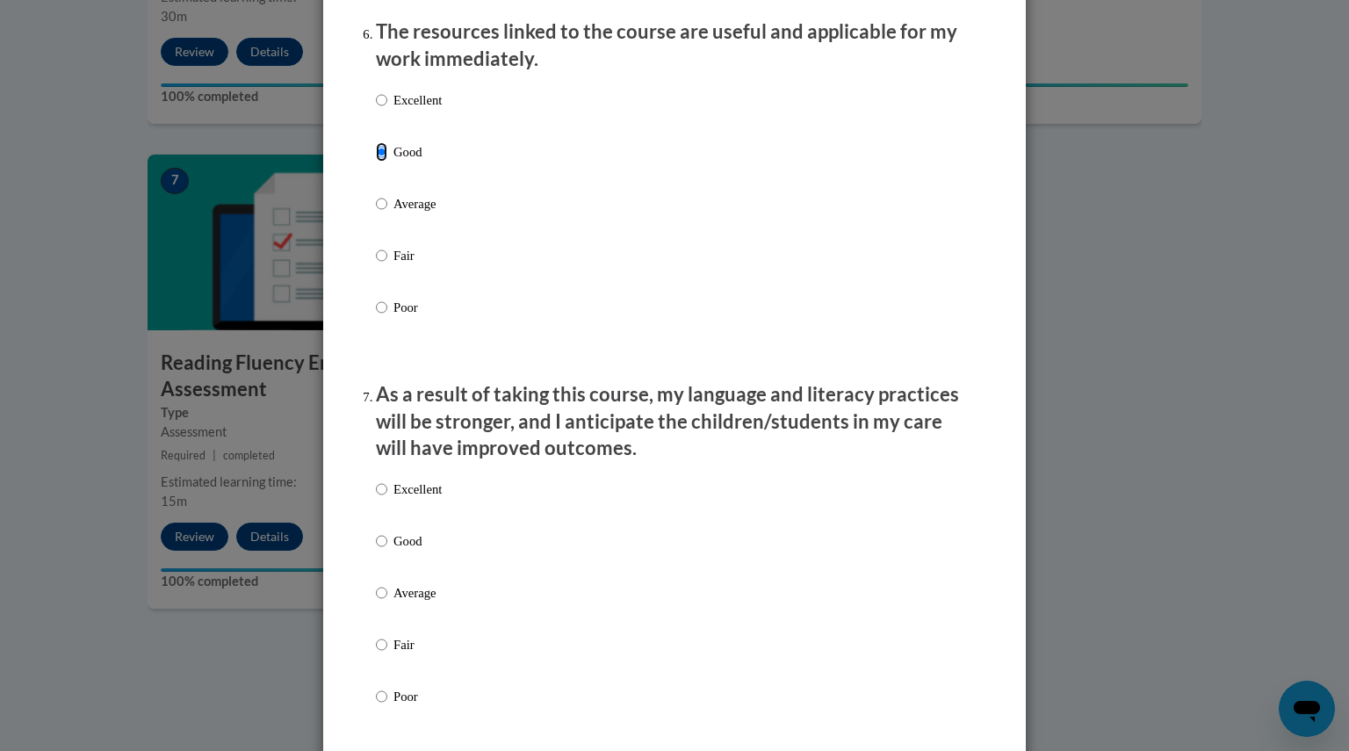
scroll to position [1984, 0]
click at [379, 550] on input "Good" at bounding box center [381, 539] width 11 height 19
radio input "true"
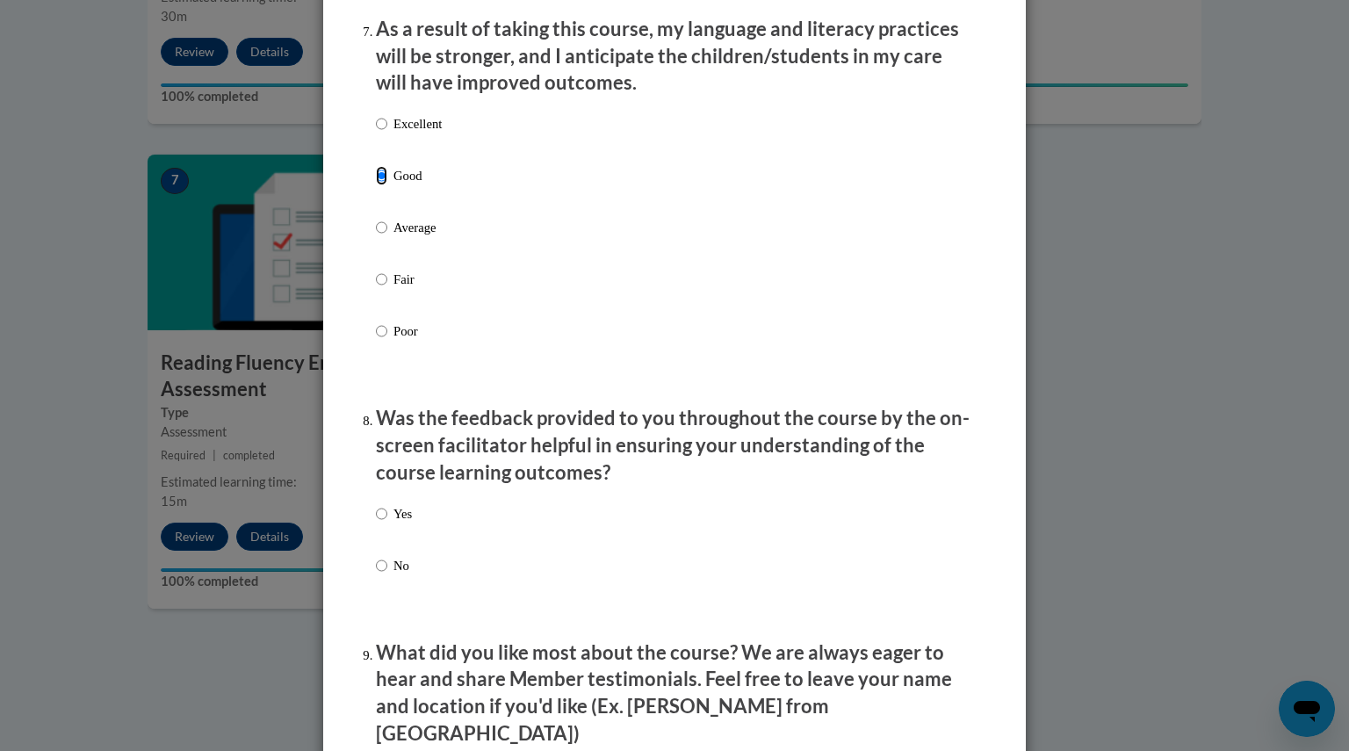
scroll to position [2355, 0]
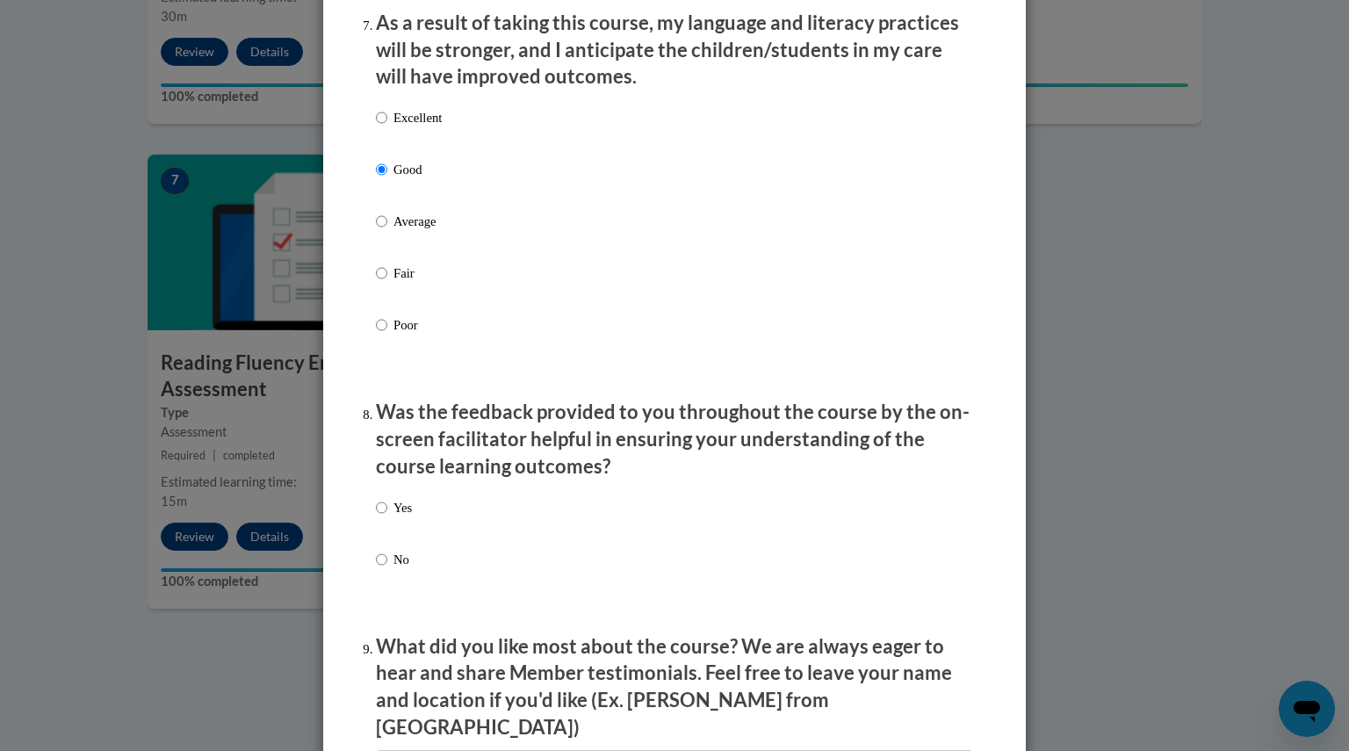
click at [393, 512] on p "Yes" at bounding box center [402, 507] width 18 height 19
click at [387, 512] on input "Yes" at bounding box center [381, 507] width 11 height 19
radio input "true"
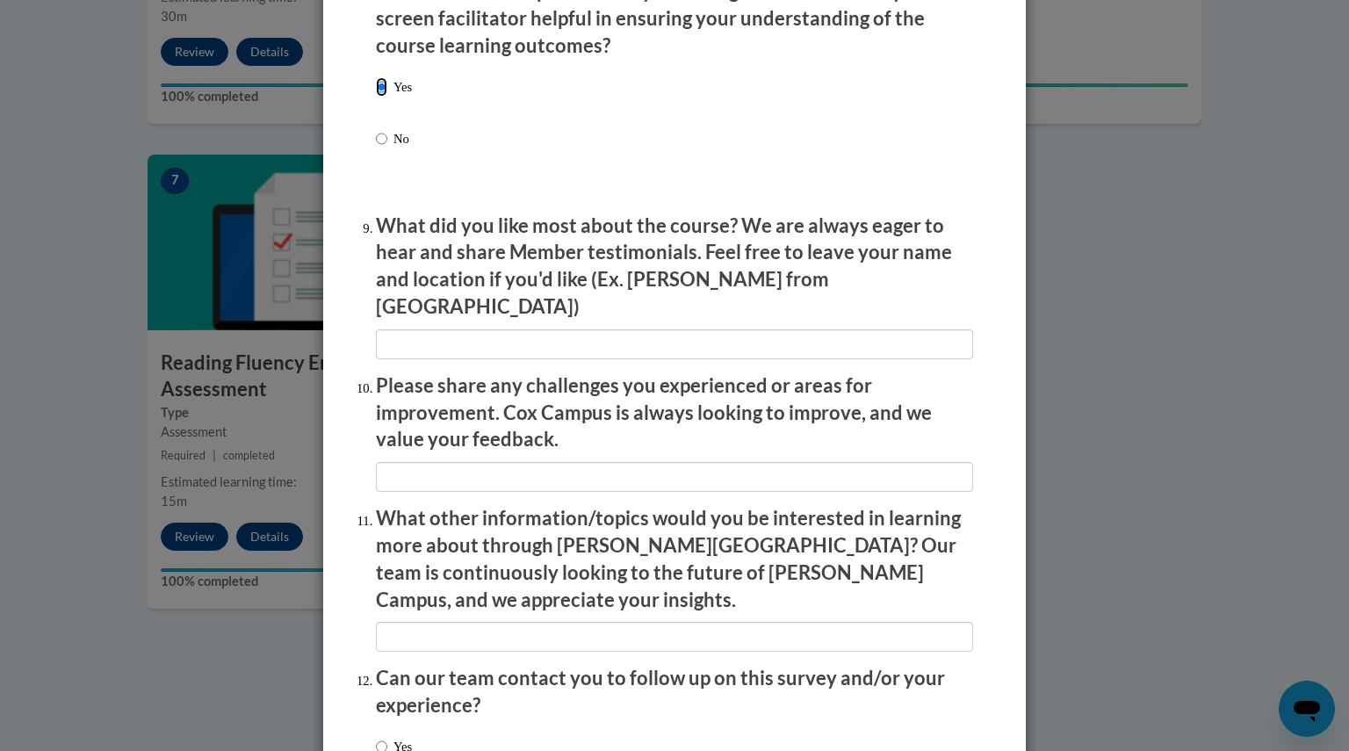
scroll to position [2900, 0]
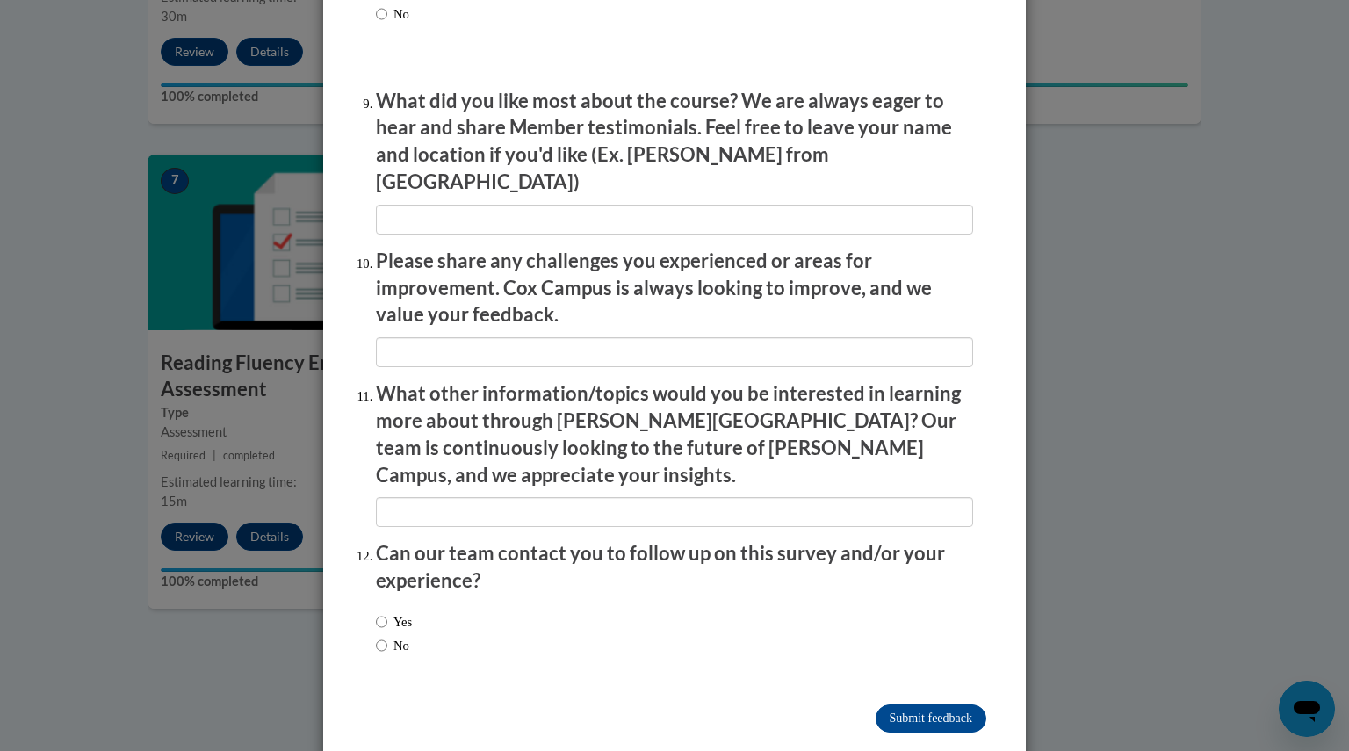
click at [407, 636] on label "No" at bounding box center [392, 645] width 33 height 19
click at [387, 636] on input "No" at bounding box center [381, 645] width 11 height 19
radio input "true"
click at [891, 704] on input "Submit feedback" at bounding box center [930, 718] width 111 height 28
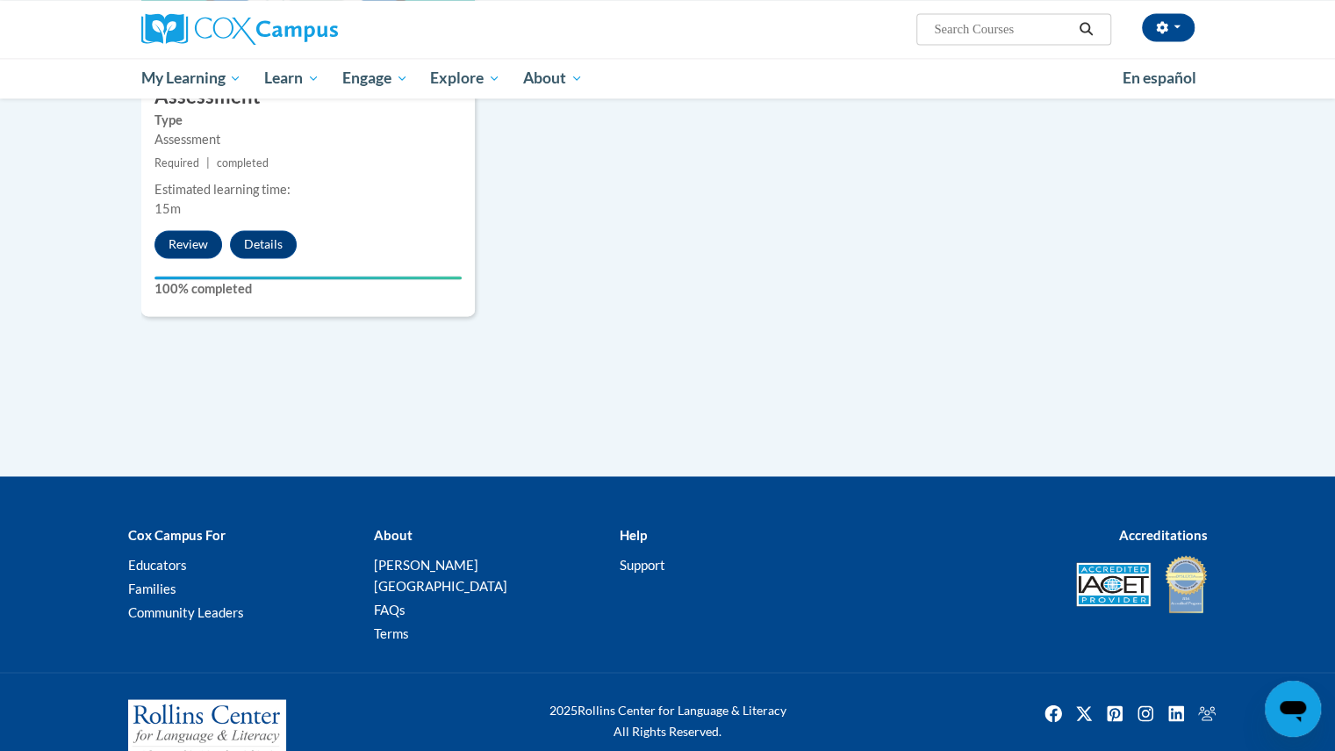
scroll to position [1550, 0]
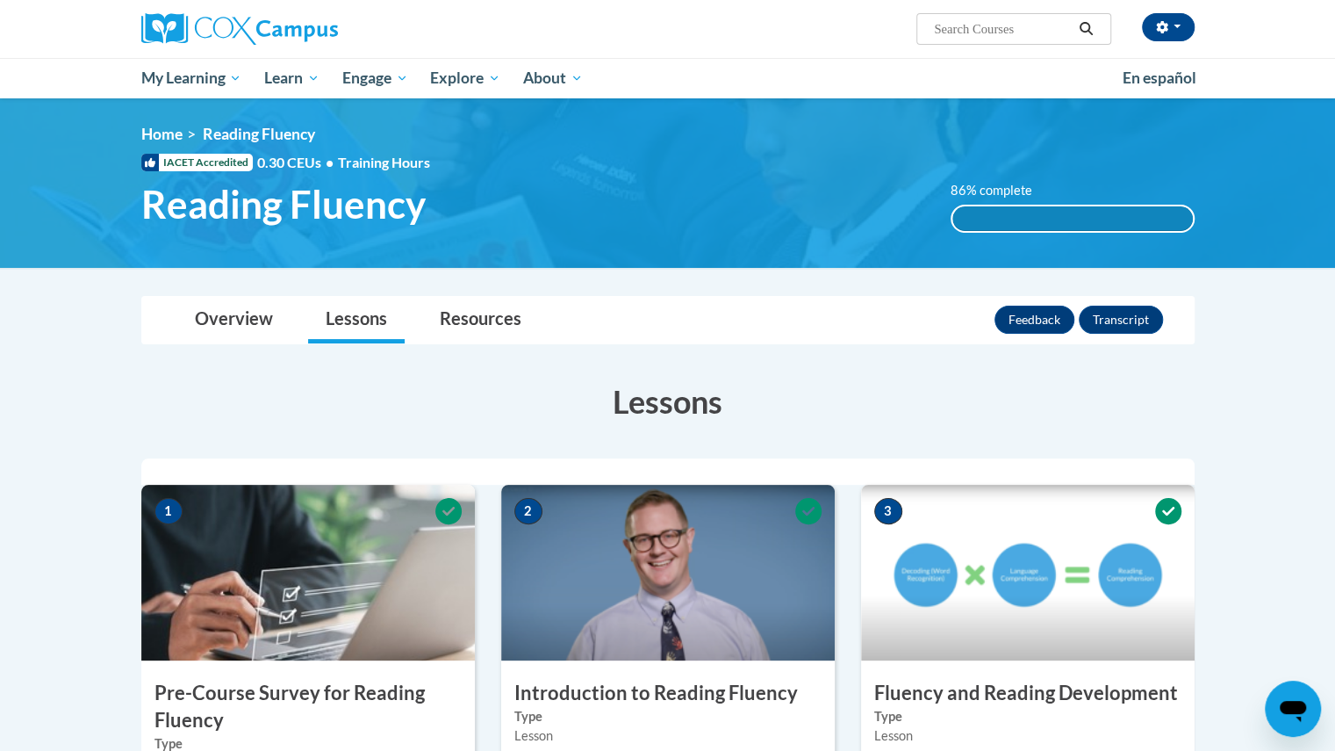
scroll to position [2, 0]
